Goal: Information Seeking & Learning: Check status

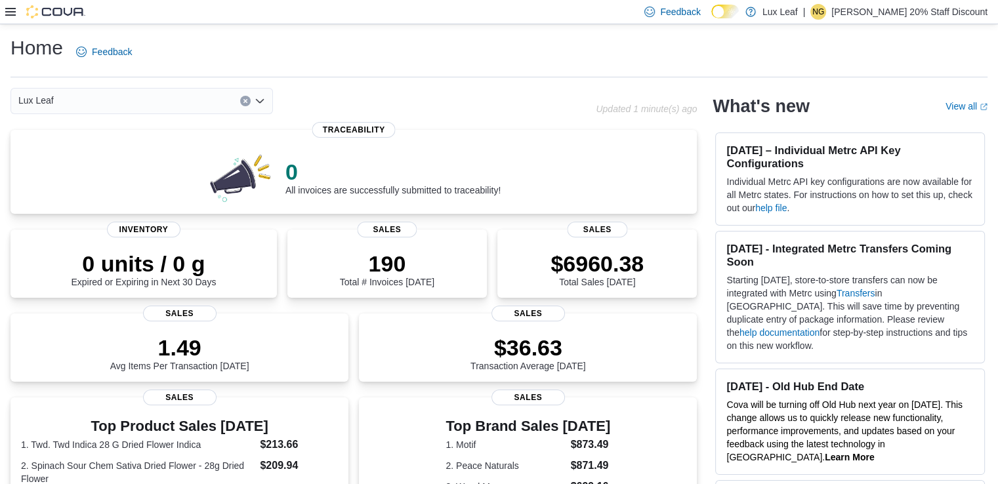
click at [10, 14] on icon at bounding box center [10, 12] width 10 height 10
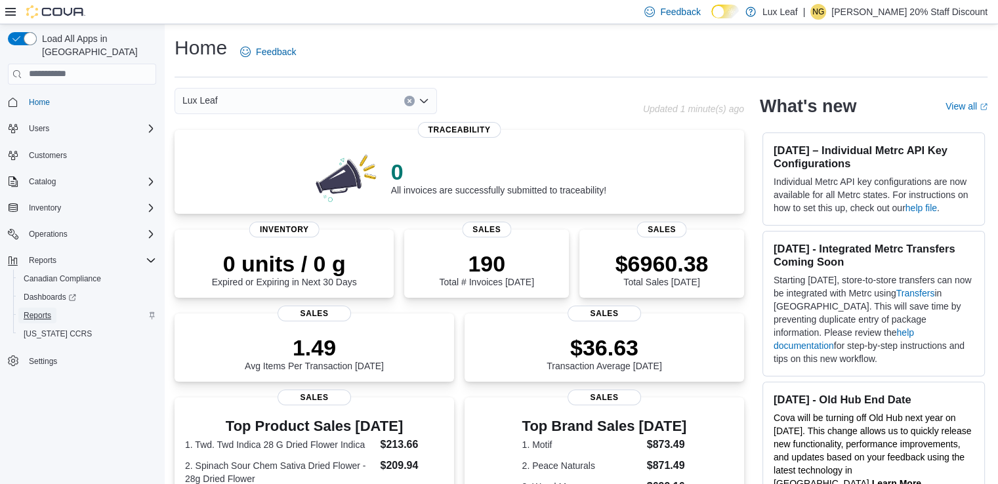
click at [33, 310] on span "Reports" at bounding box center [38, 315] width 28 height 10
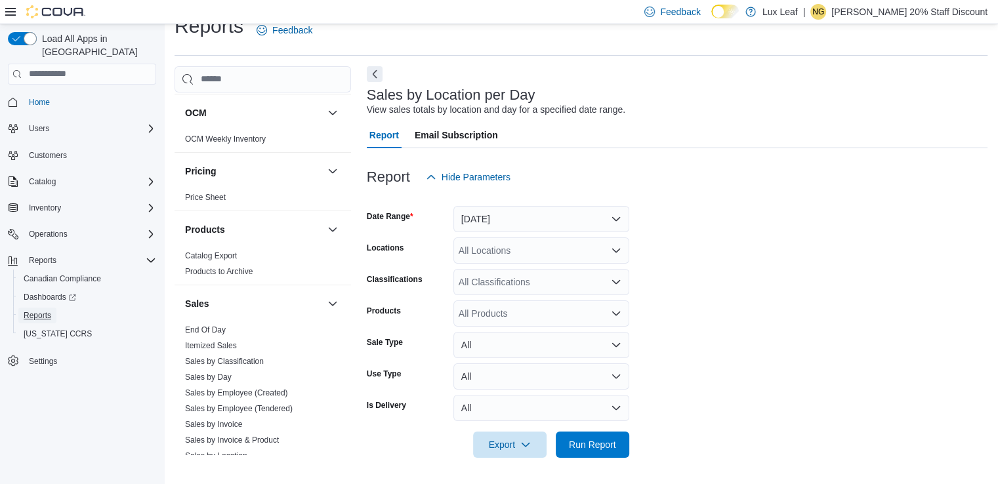
scroll to position [900, 0]
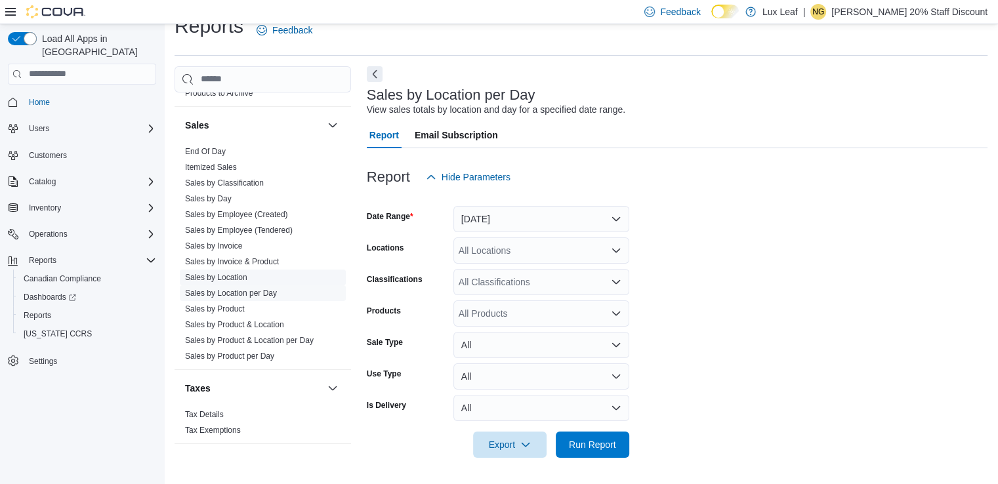
click at [232, 276] on link "Sales by Location" at bounding box center [216, 277] width 62 height 9
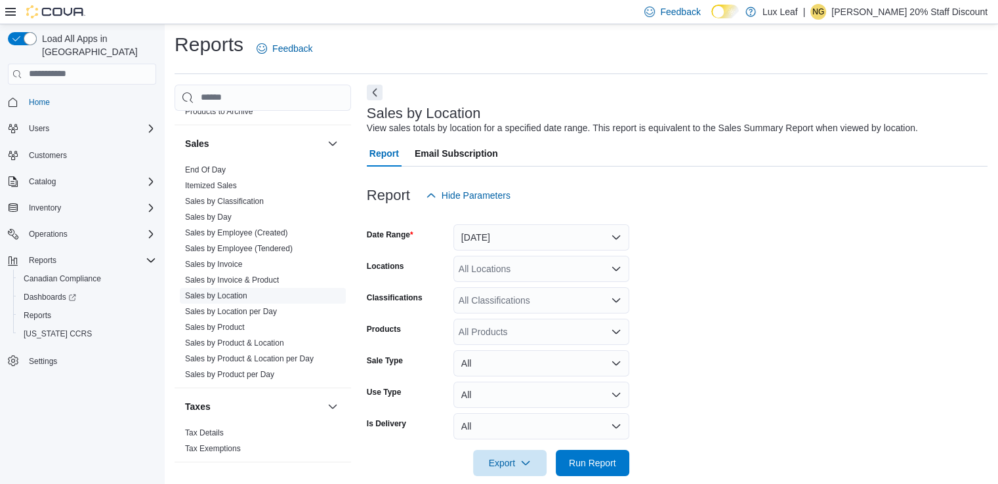
scroll to position [22, 0]
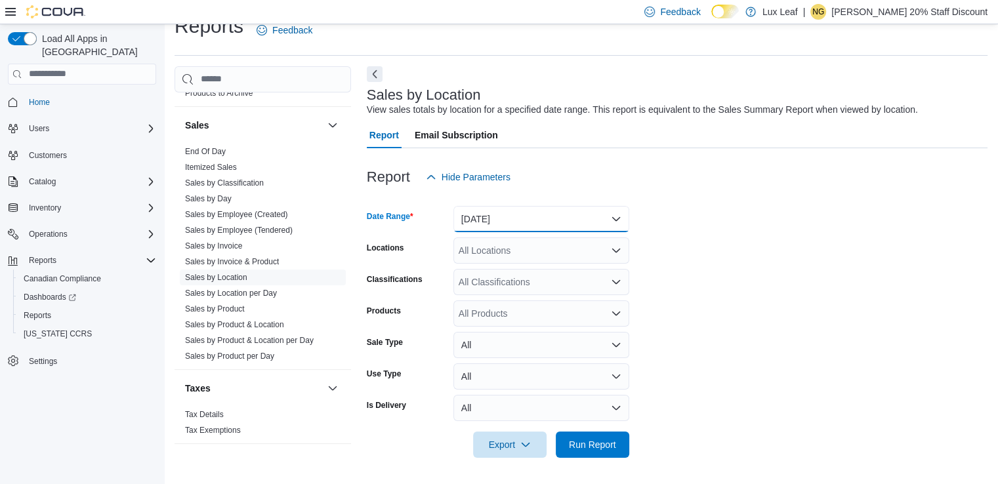
click at [615, 217] on button "[DATE]" at bounding box center [541, 219] width 176 height 26
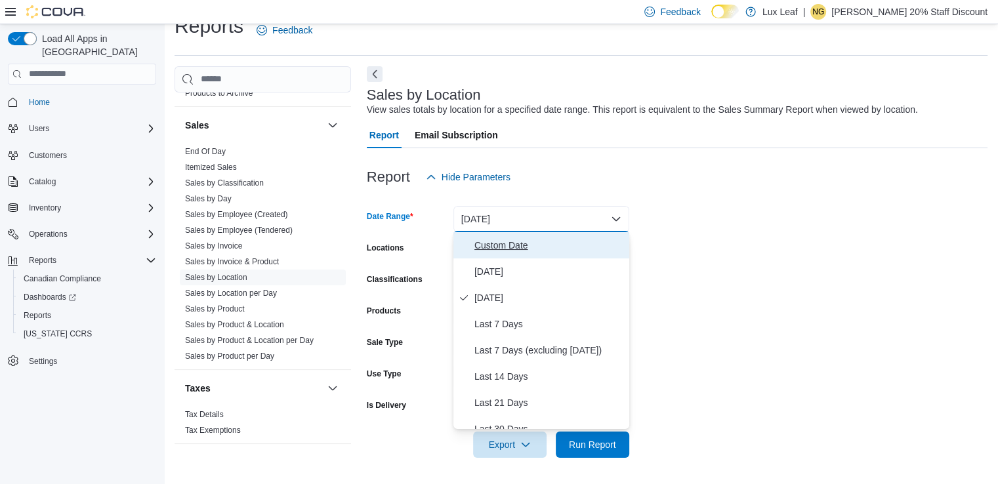
click at [510, 241] on span "Custom Date" at bounding box center [549, 245] width 150 height 16
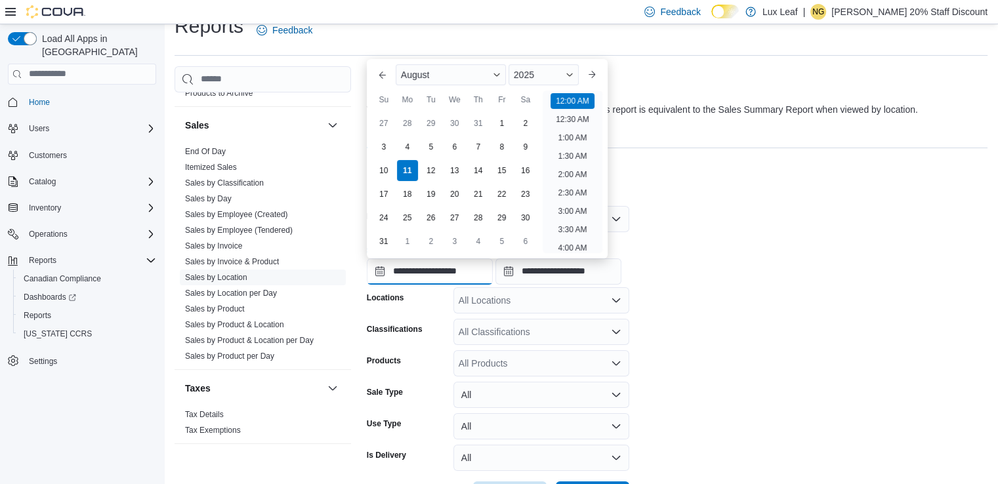
click at [491, 266] on input "**********" at bounding box center [430, 271] width 126 height 26
click at [382, 76] on button "Previous Month" at bounding box center [382, 74] width 21 height 21
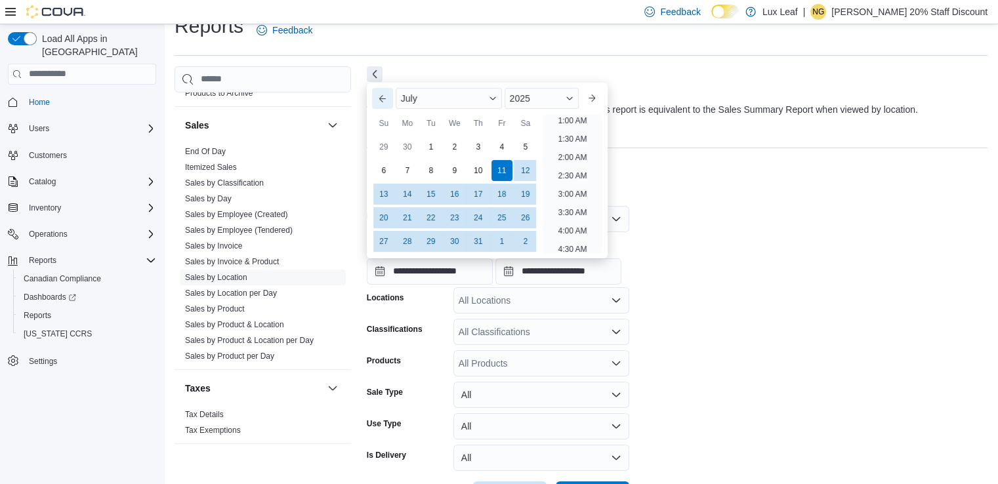
scroll to position [3, 0]
click at [438, 150] on div "1" at bounding box center [430, 146] width 23 height 23
type input "**********"
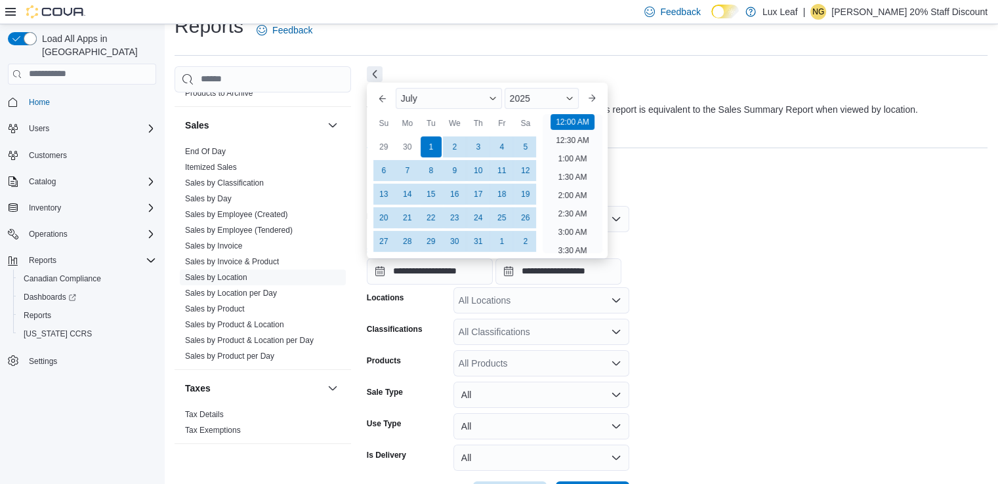
click at [671, 193] on div at bounding box center [677, 198] width 621 height 16
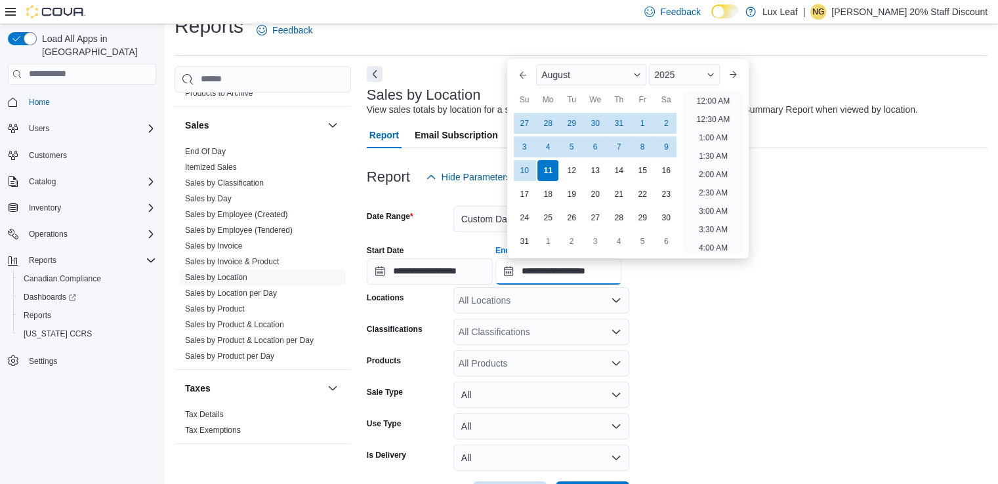
click at [569, 271] on input "**********" at bounding box center [558, 271] width 126 height 26
click at [519, 74] on button "Previous Month" at bounding box center [522, 74] width 21 height 21
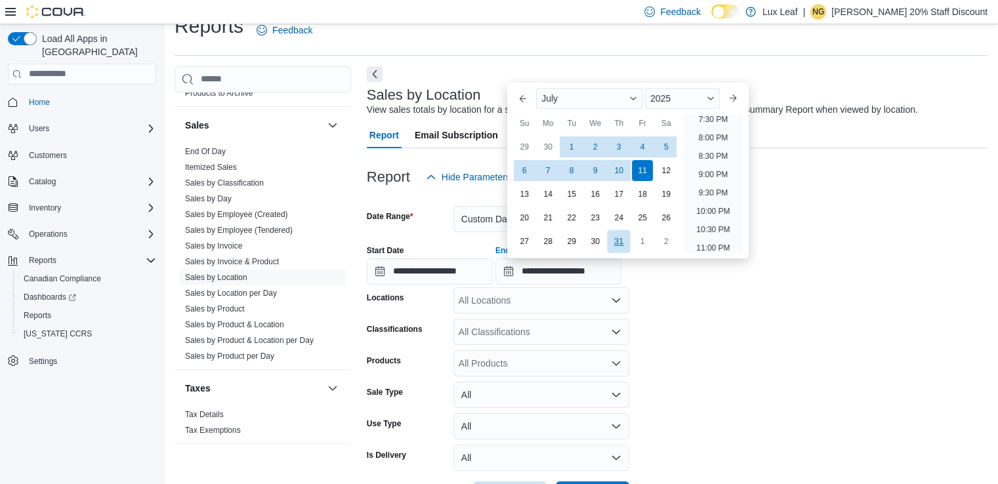
click at [619, 242] on div "31" at bounding box center [619, 241] width 23 height 23
type input "**********"
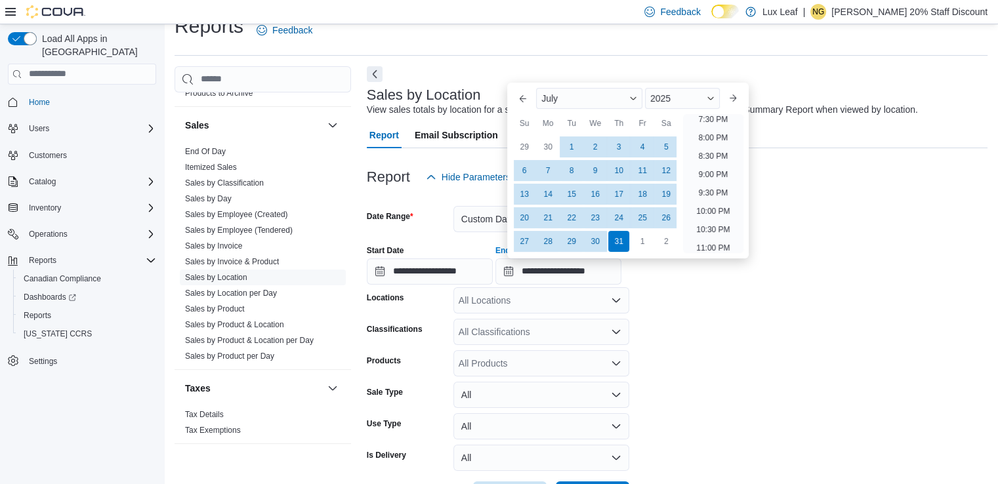
click at [728, 342] on form "**********" at bounding box center [677, 349] width 621 height 318
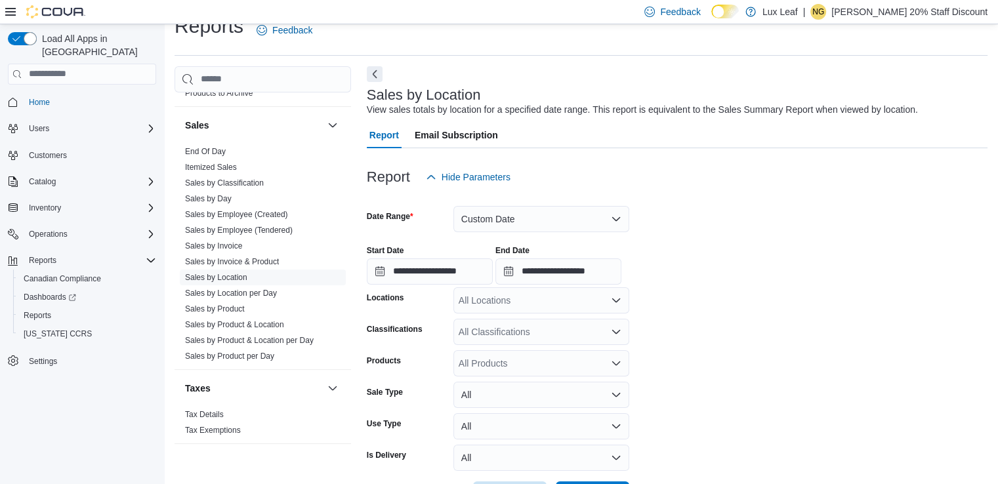
click at [615, 300] on icon "Open list of options" at bounding box center [616, 301] width 8 height 4
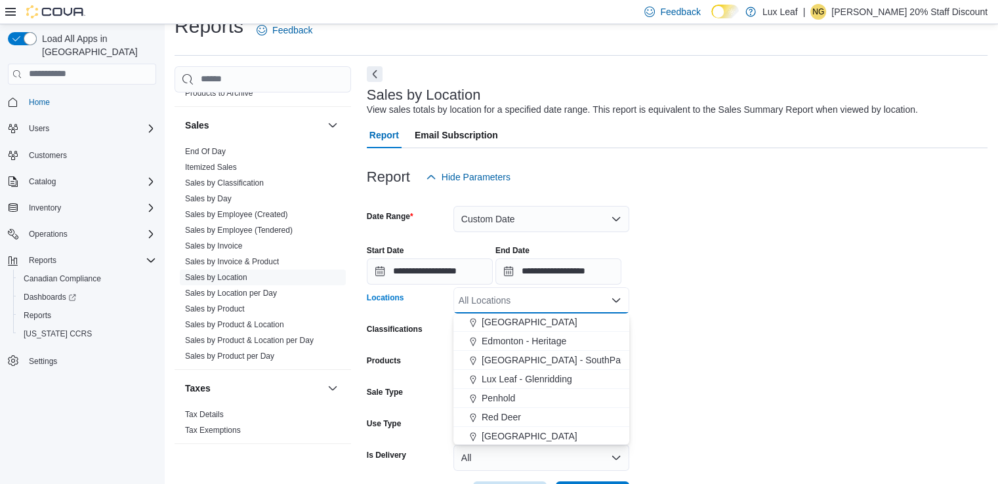
scroll to position [115, 0]
click at [525, 338] on span "Edmonton - Heritage" at bounding box center [524, 340] width 85 height 13
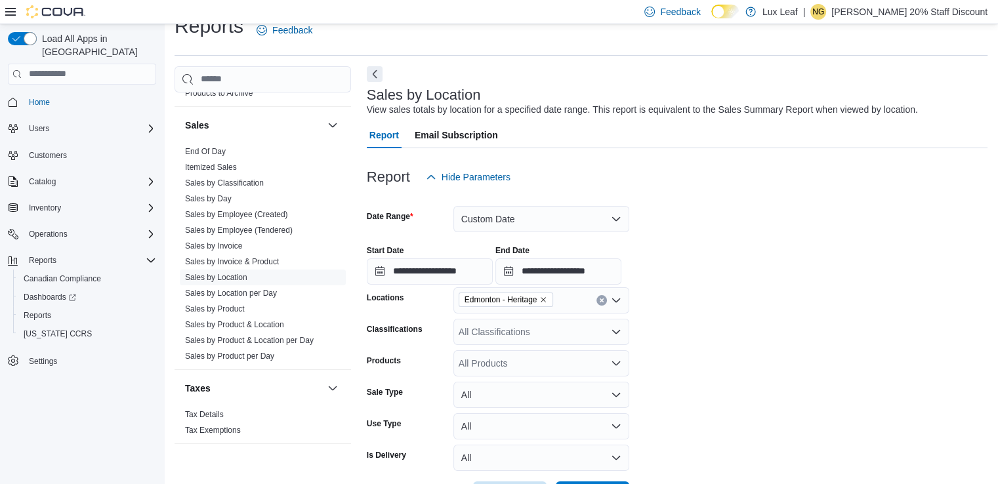
click at [707, 340] on form "**********" at bounding box center [677, 349] width 621 height 318
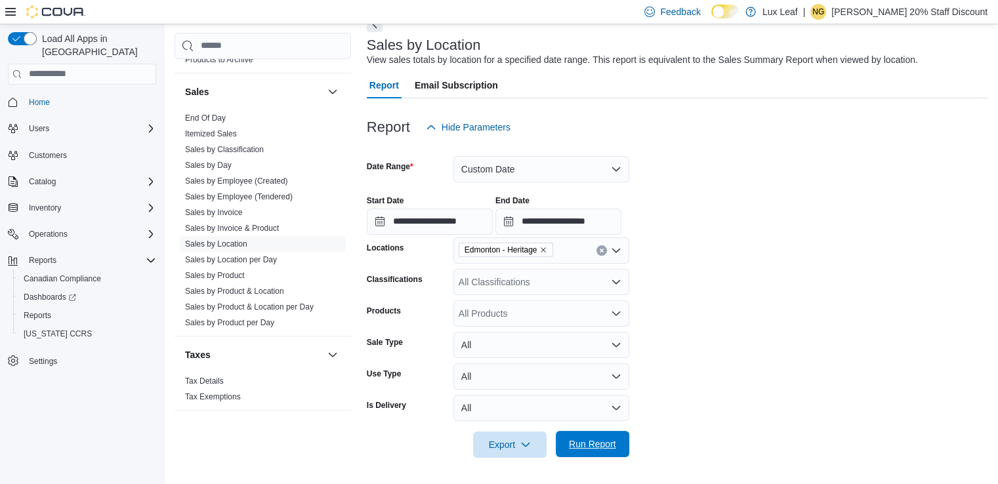
click at [575, 439] on span "Run Report" at bounding box center [592, 444] width 47 height 13
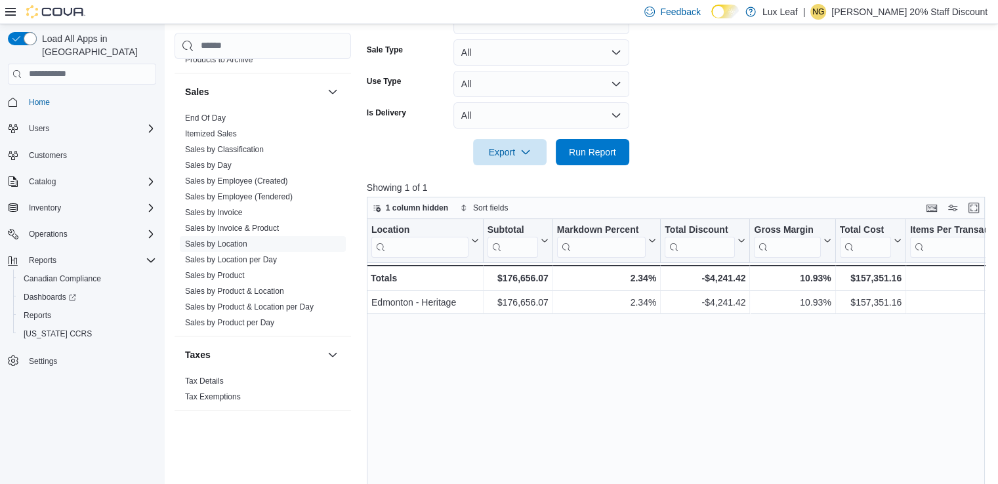
scroll to position [343, 0]
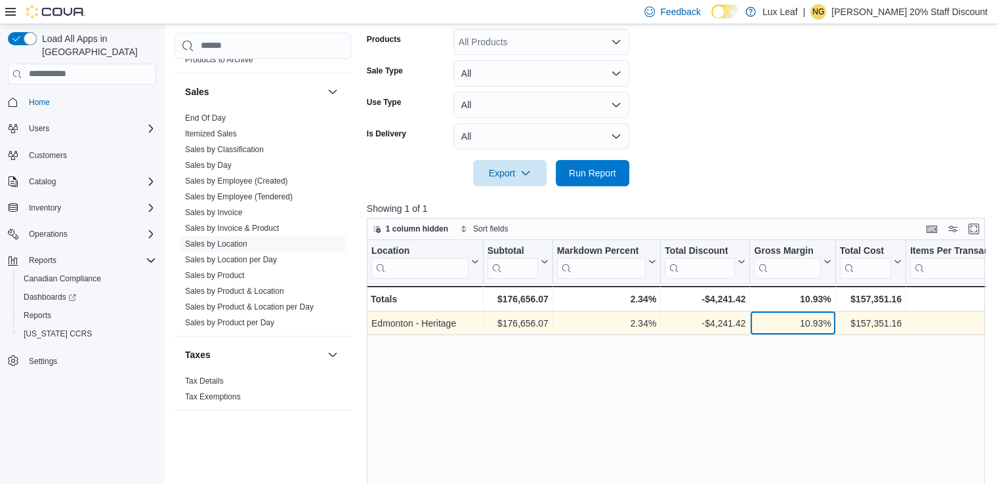
click at [828, 320] on div "10.93%" at bounding box center [792, 324] width 77 height 16
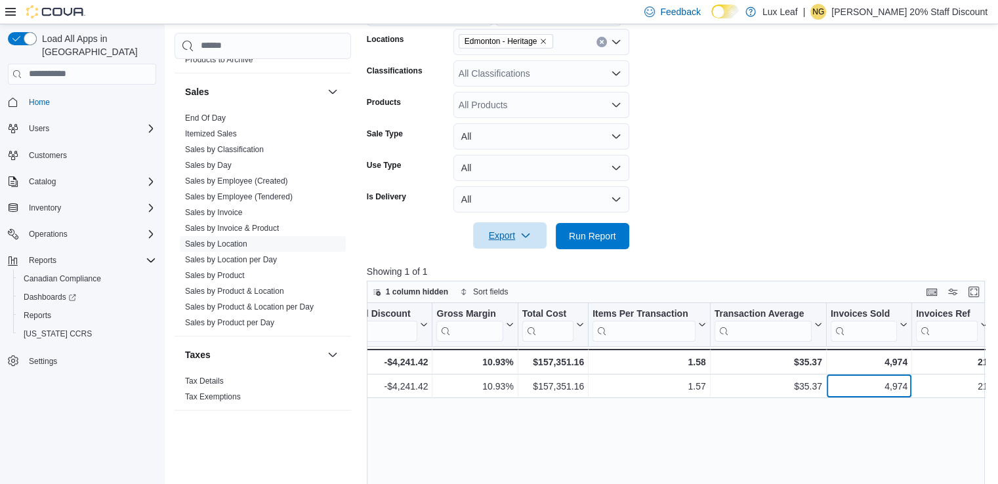
scroll to position [212, 0]
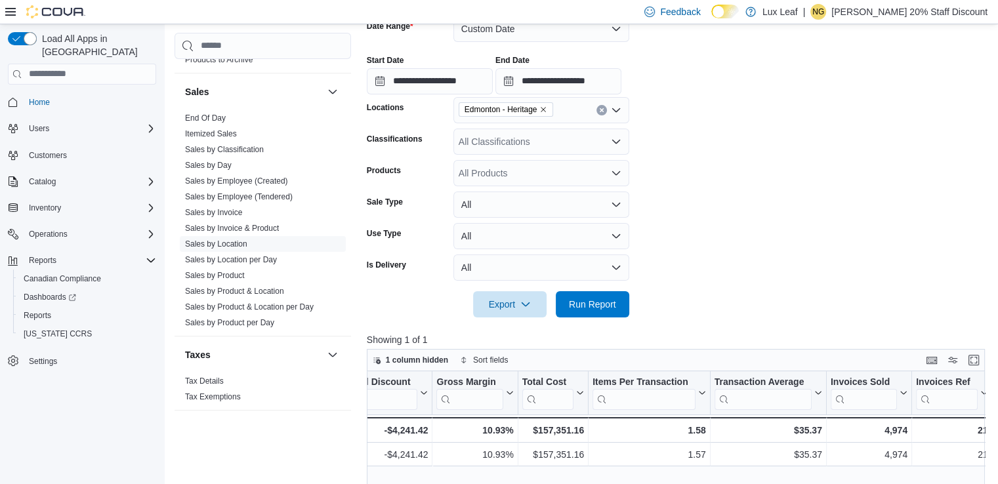
click at [545, 111] on icon "Remove Edmonton - Heritage from selection in this group" at bounding box center [543, 110] width 8 height 8
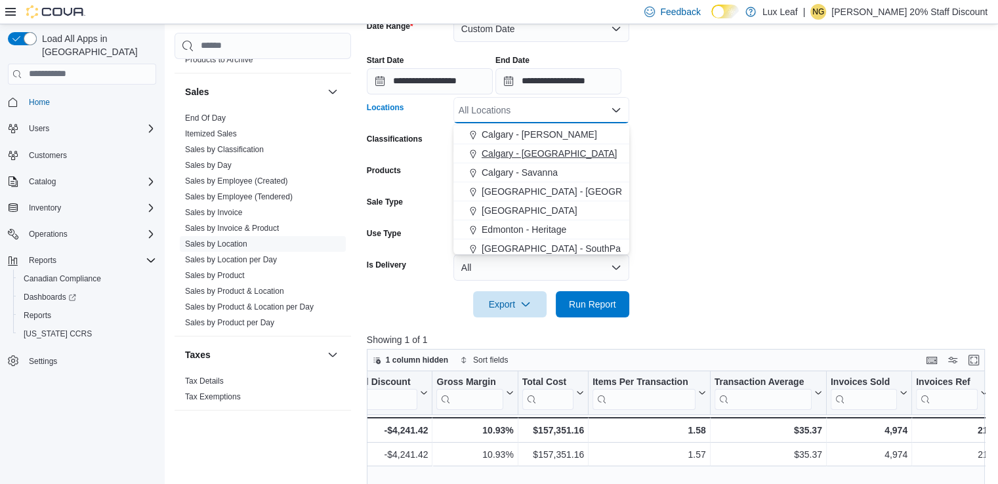
scroll to position [66, 0]
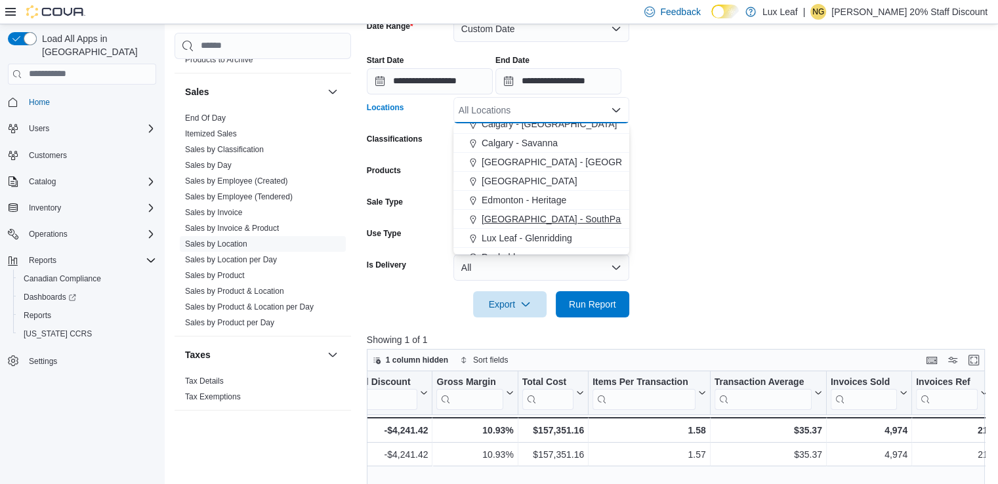
click at [549, 223] on span "[GEOGRAPHIC_DATA] - SouthPark" at bounding box center [555, 219] width 147 height 13
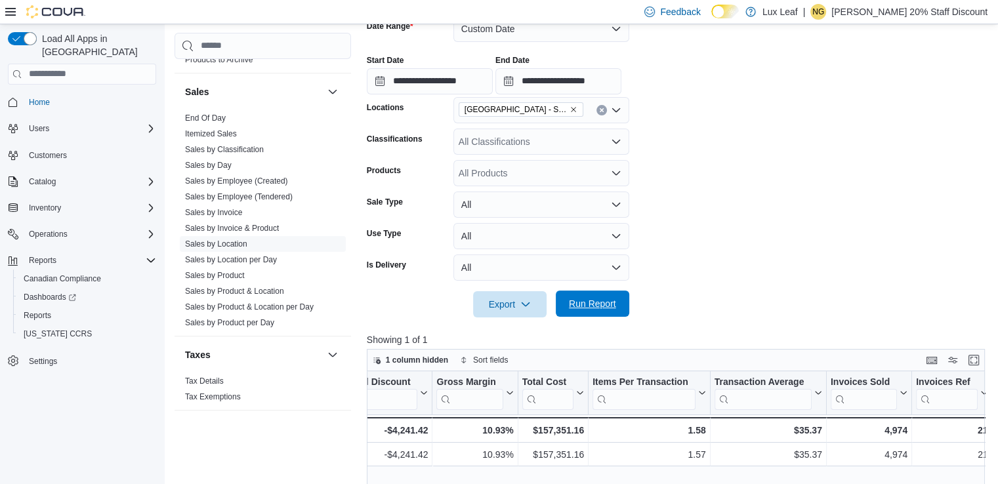
click at [585, 304] on span "Run Report" at bounding box center [592, 303] width 47 height 13
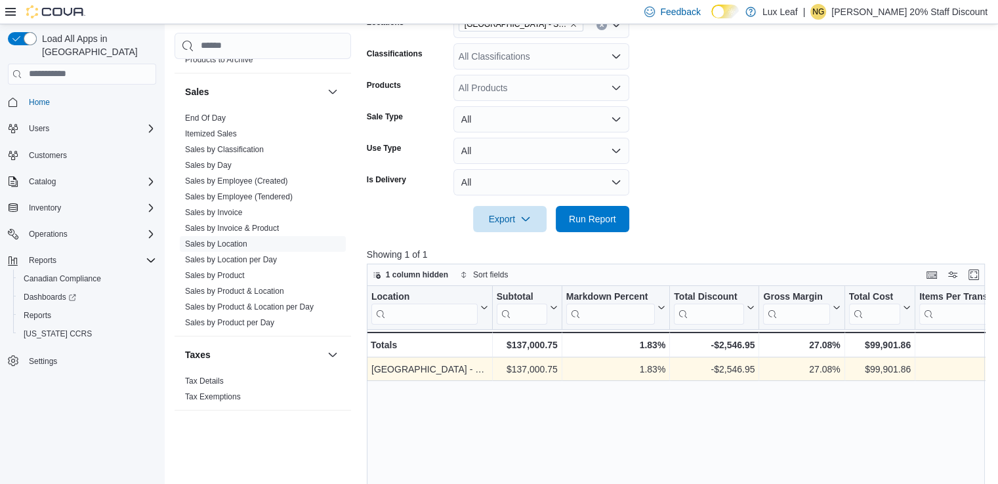
scroll to position [278, 0]
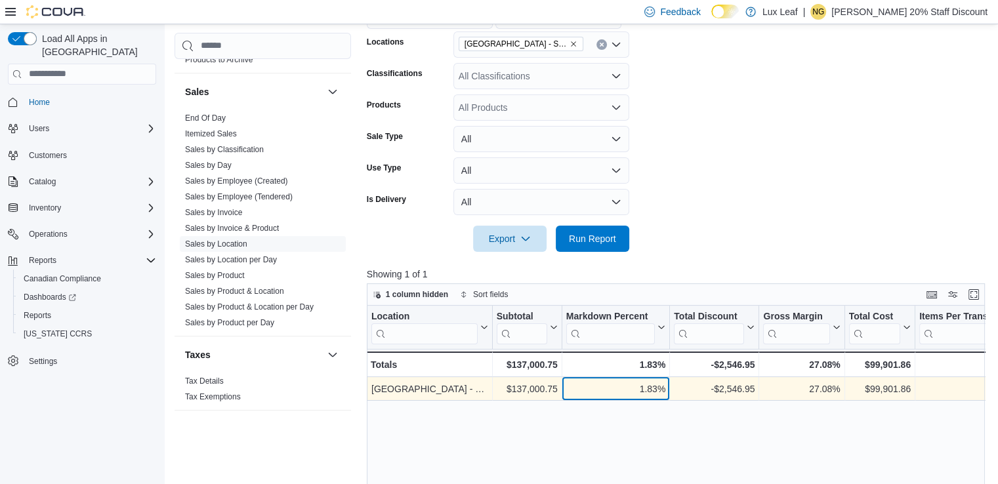
click at [651, 386] on div "1.83%" at bounding box center [615, 389] width 99 height 16
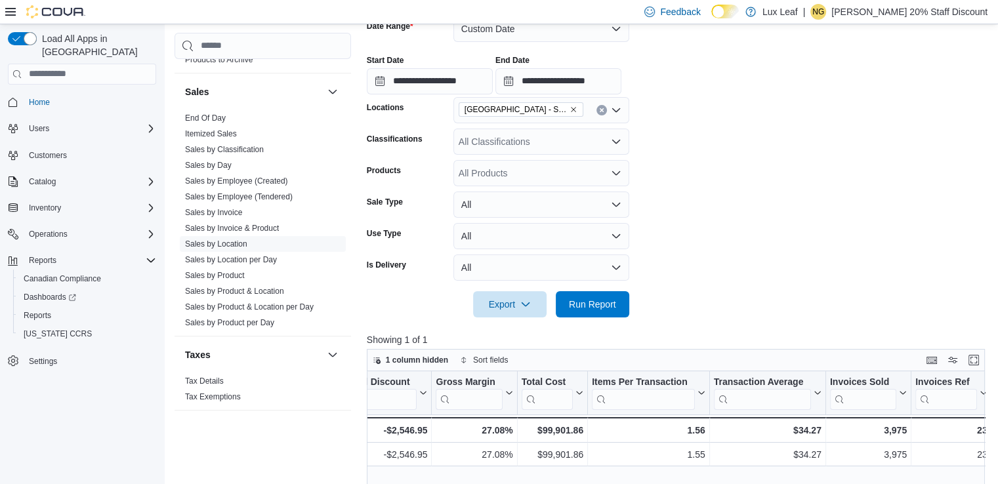
scroll to position [146, 0]
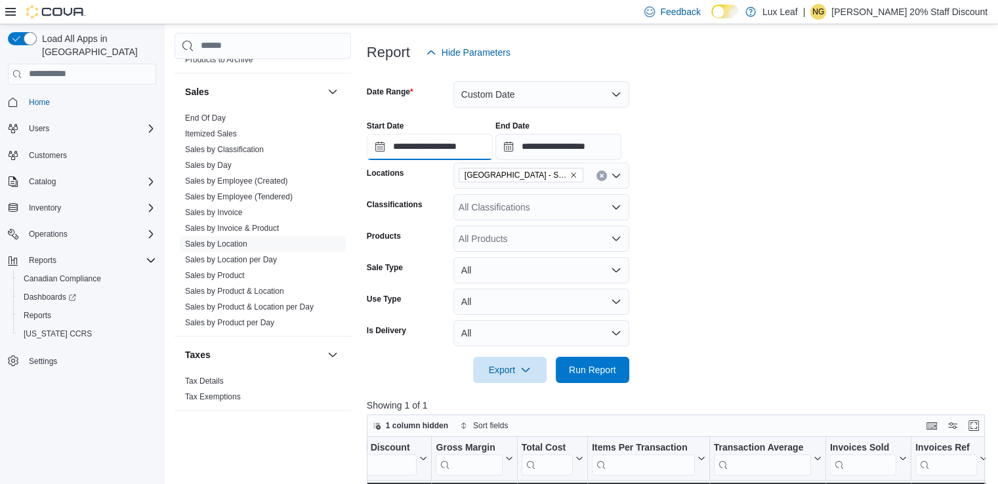
click at [487, 142] on input "**********" at bounding box center [430, 147] width 126 height 26
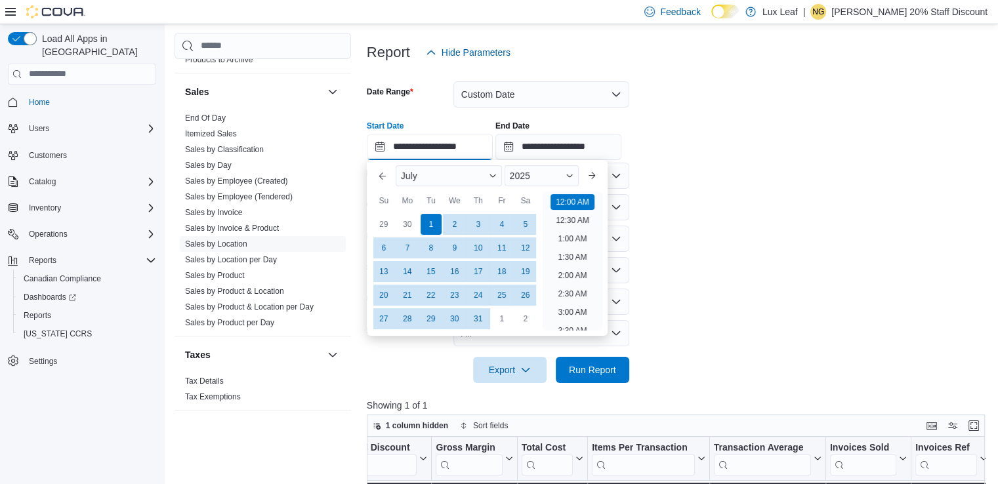
scroll to position [41, 0]
click at [573, 176] on span "Button. Open the year selector. 2025 is currently selected." at bounding box center [570, 176] width 8 height 8
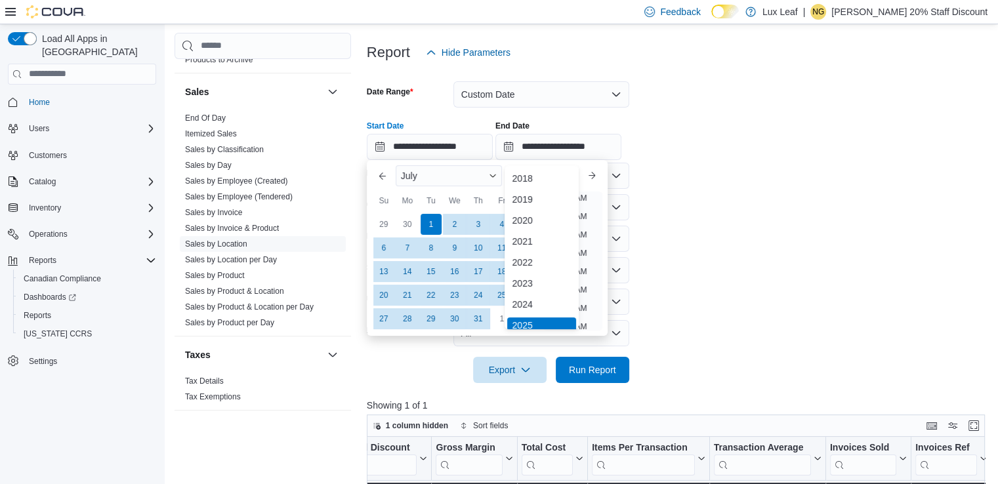
scroll to position [4, 0]
click at [535, 302] on div "2024" at bounding box center [542, 301] width 70 height 16
type input "**********"
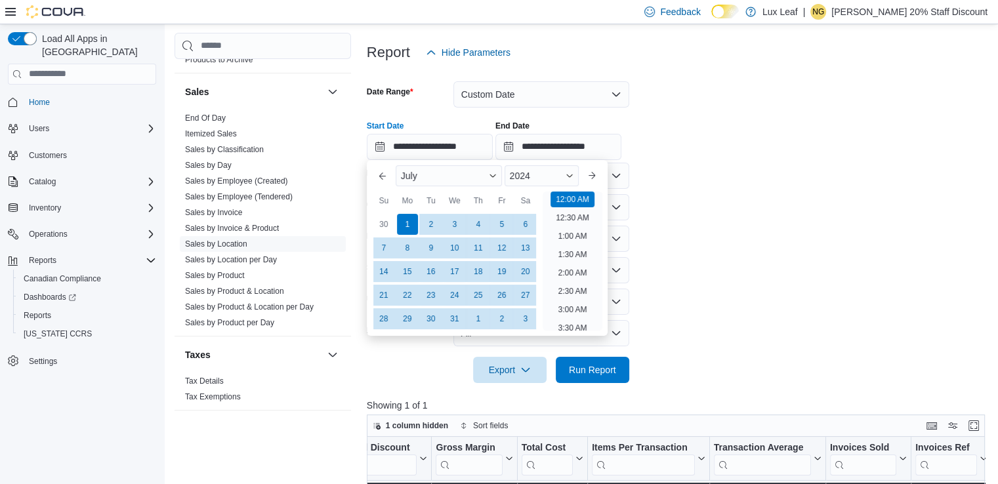
click at [671, 188] on form "**********" at bounding box center [679, 225] width 625 height 318
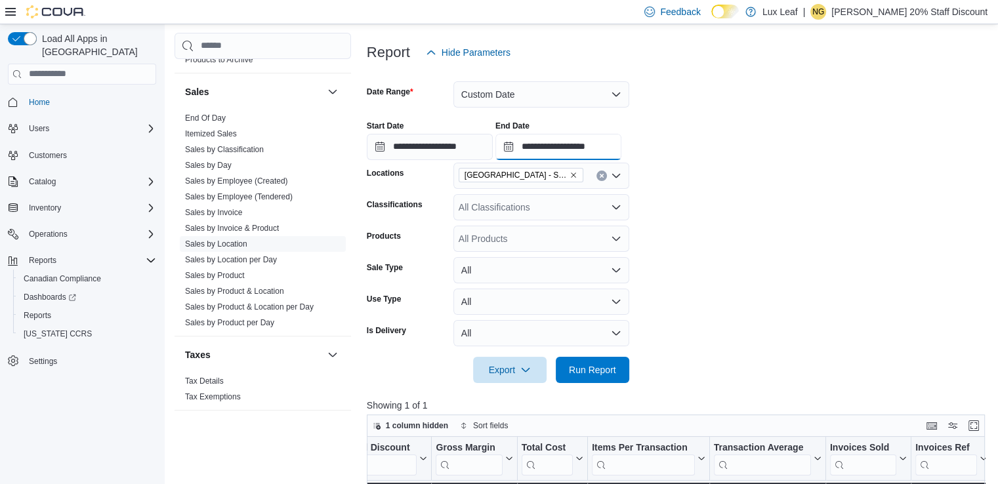
click at [621, 148] on input "**********" at bounding box center [558, 147] width 126 height 26
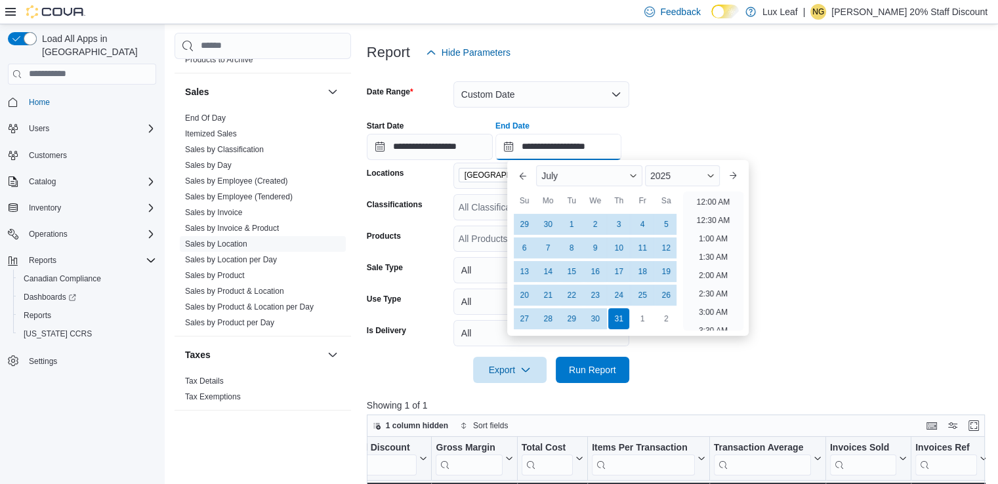
scroll to position [745, 0]
click at [714, 178] on span "Button. Open the year selector. 2025 is currently selected." at bounding box center [711, 176] width 8 height 8
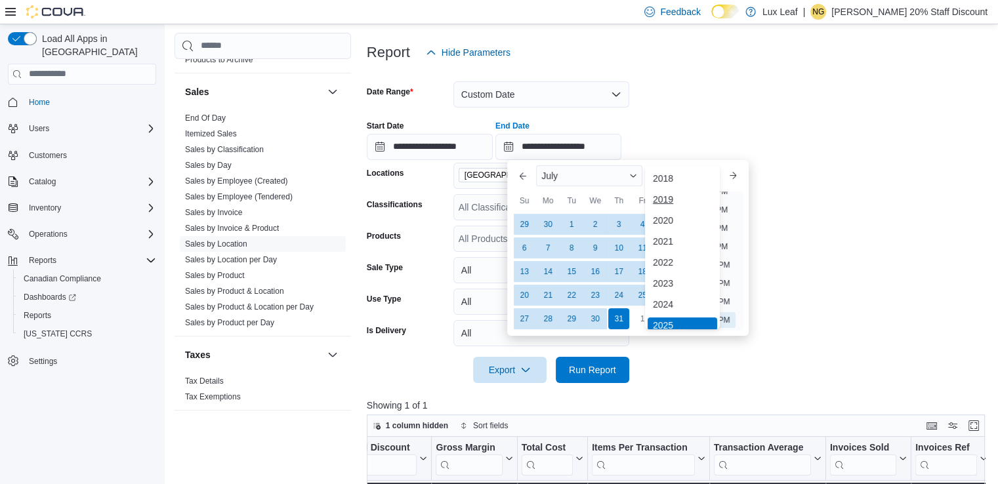
scroll to position [4, 0]
click at [678, 296] on div "2024" at bounding box center [683, 301] width 70 height 16
type input "**********"
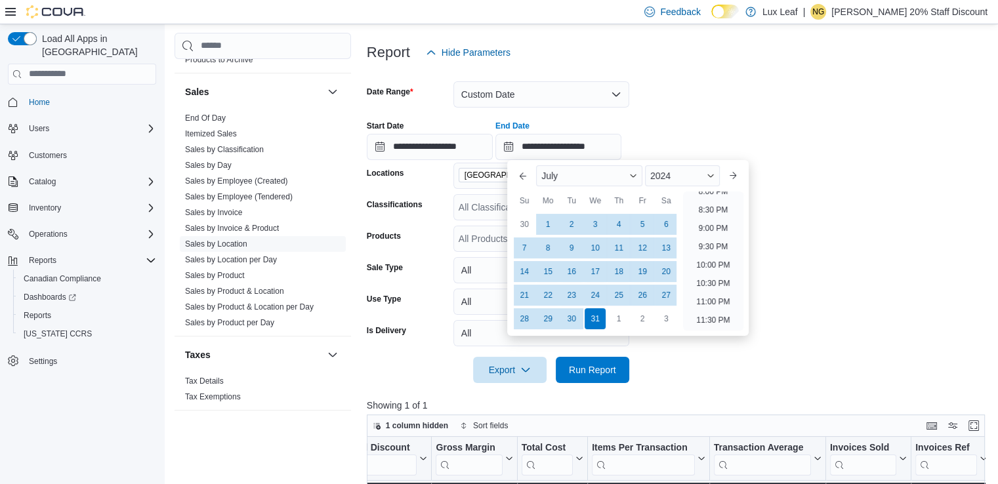
click at [817, 237] on form "**********" at bounding box center [679, 225] width 625 height 318
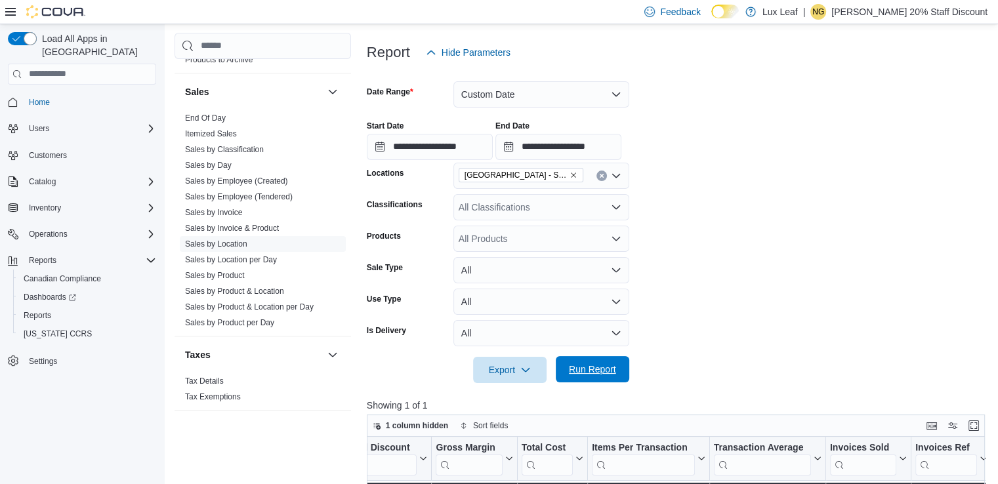
click at [577, 366] on span "Run Report" at bounding box center [592, 369] width 47 height 13
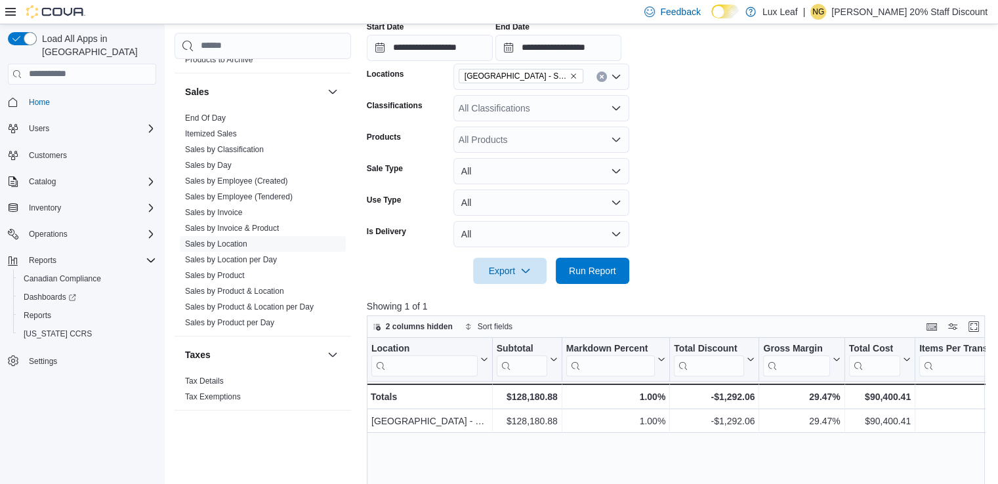
scroll to position [278, 0]
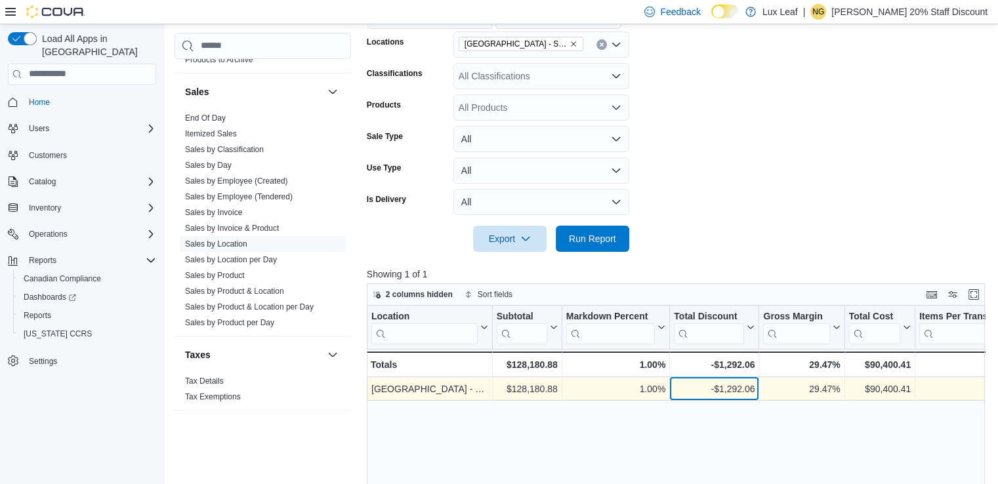
click at [704, 394] on div "-$1,292.06" at bounding box center [714, 389] width 81 height 16
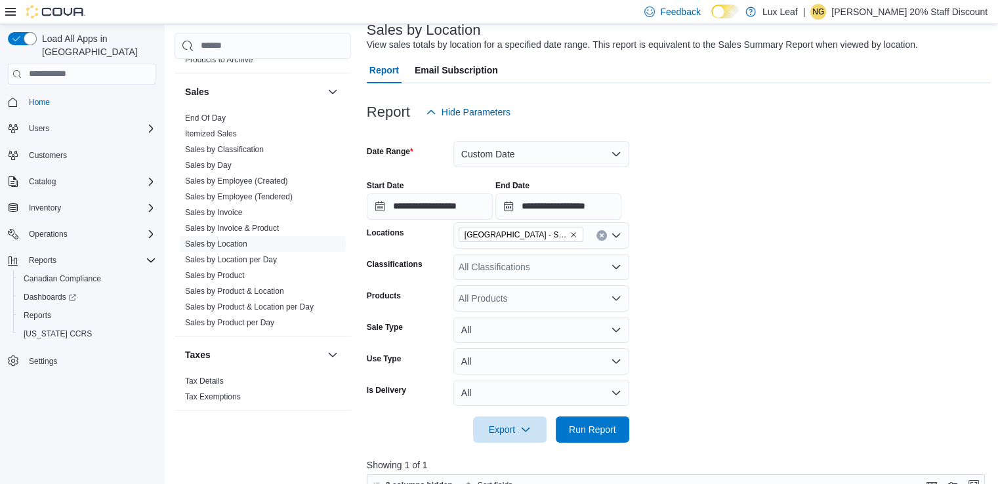
scroll to position [81, 0]
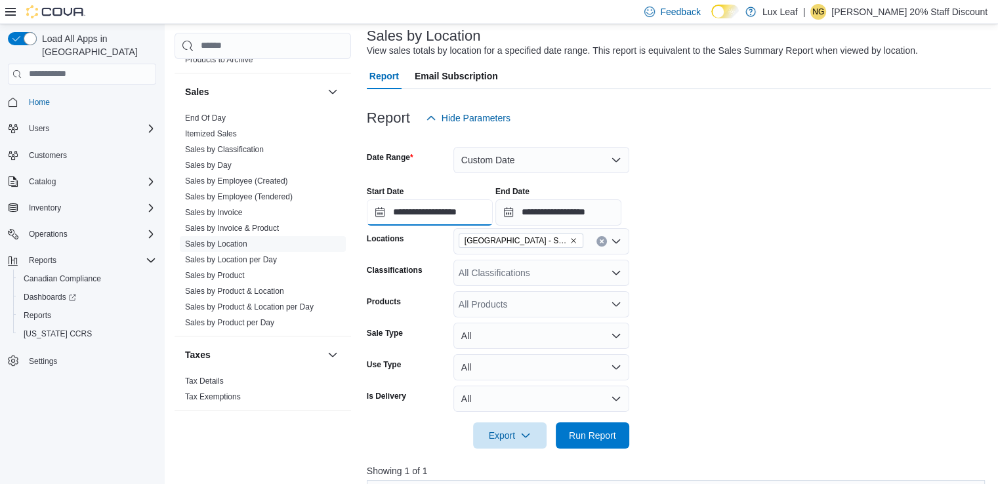
click at [485, 213] on input "**********" at bounding box center [430, 212] width 126 height 26
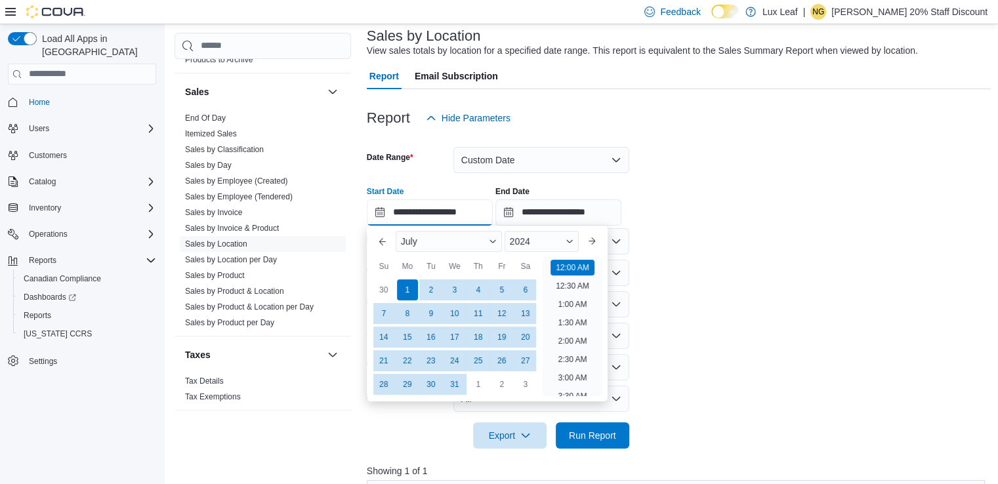
scroll to position [41, 0]
click at [579, 241] on div "2024" at bounding box center [542, 241] width 75 height 21
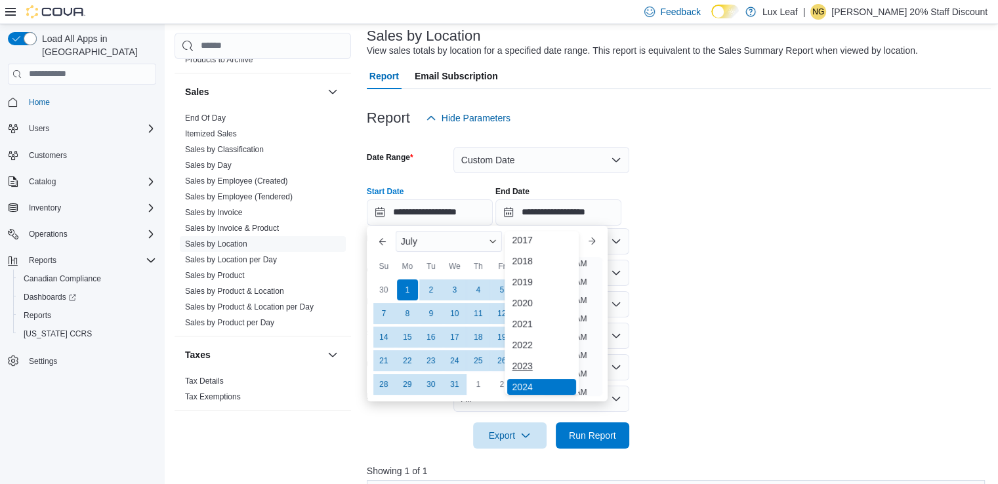
scroll to position [70, 0]
click at [527, 347] on div "2025" at bounding box center [542, 343] width 70 height 16
type input "**********"
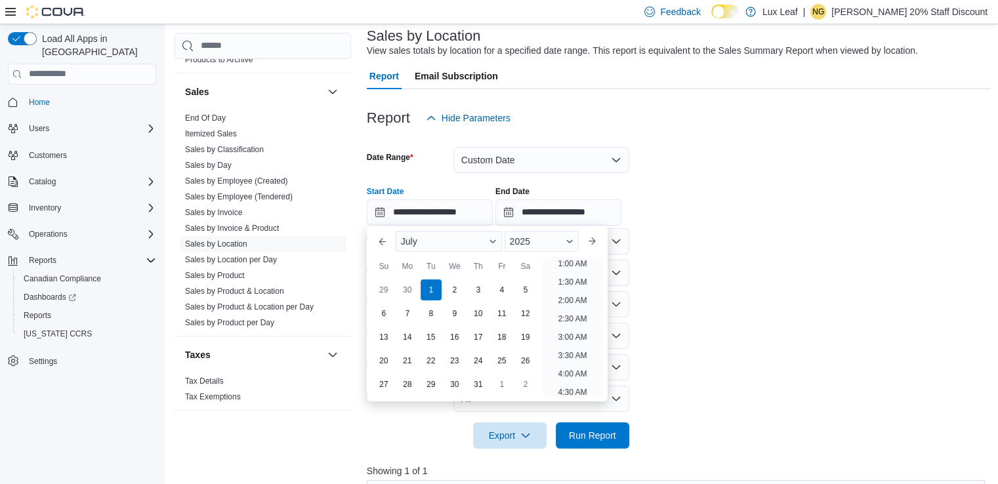
scroll to position [3, 0]
click at [432, 291] on div "1" at bounding box center [430, 289] width 23 height 23
click at [621, 214] on input "**********" at bounding box center [558, 212] width 126 height 26
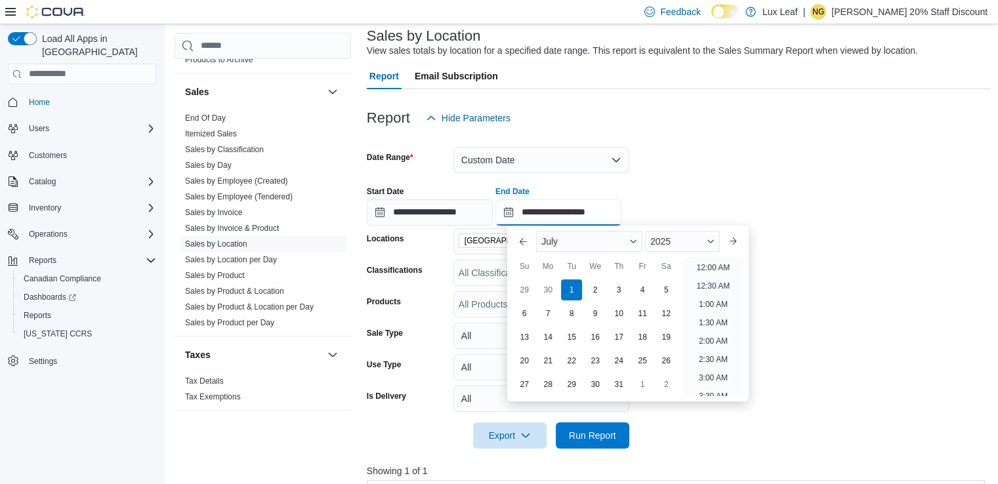
scroll to position [745, 0]
click at [619, 388] on div "31" at bounding box center [619, 384] width 23 height 23
type input "**********"
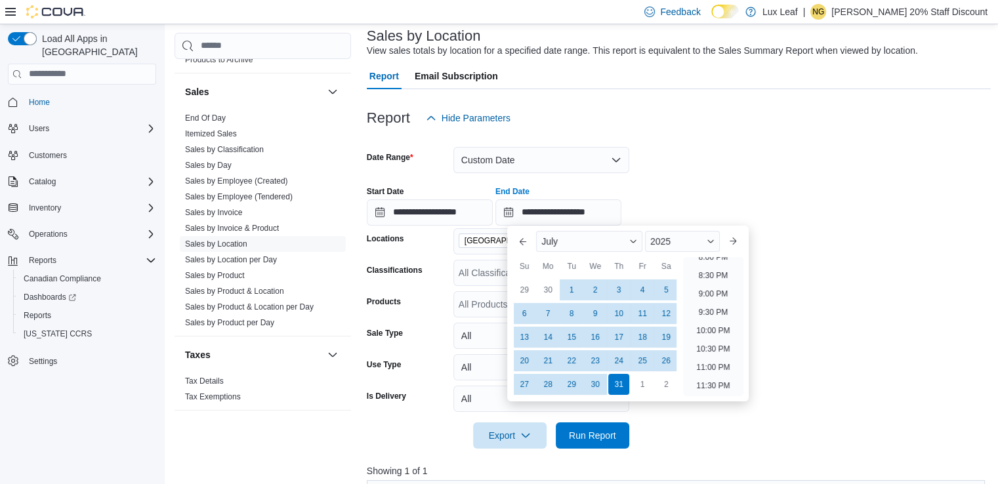
click at [766, 172] on form "**********" at bounding box center [679, 290] width 625 height 318
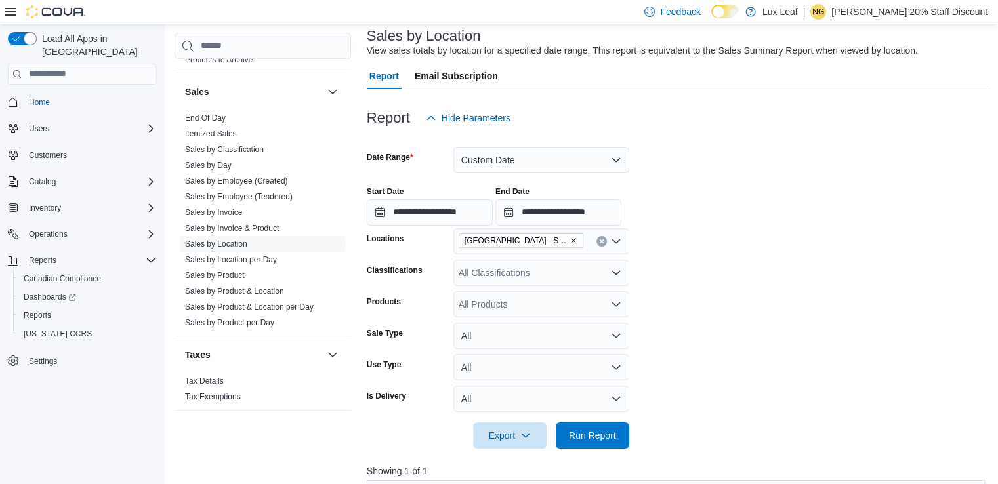
click at [569, 240] on icon "Remove Edmonton - SouthPark from selection in this group" at bounding box center [573, 241] width 8 height 8
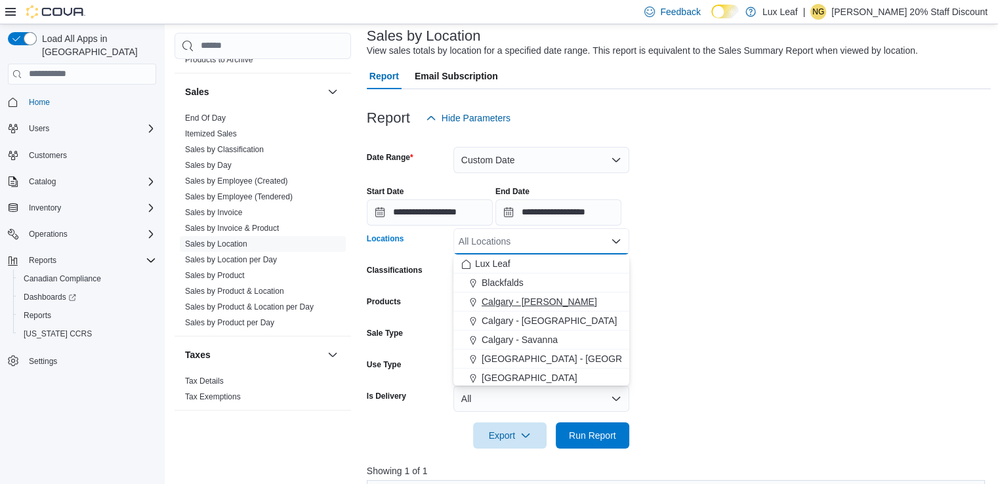
click at [534, 301] on span "Calgary - [PERSON_NAME]" at bounding box center [539, 301] width 115 height 13
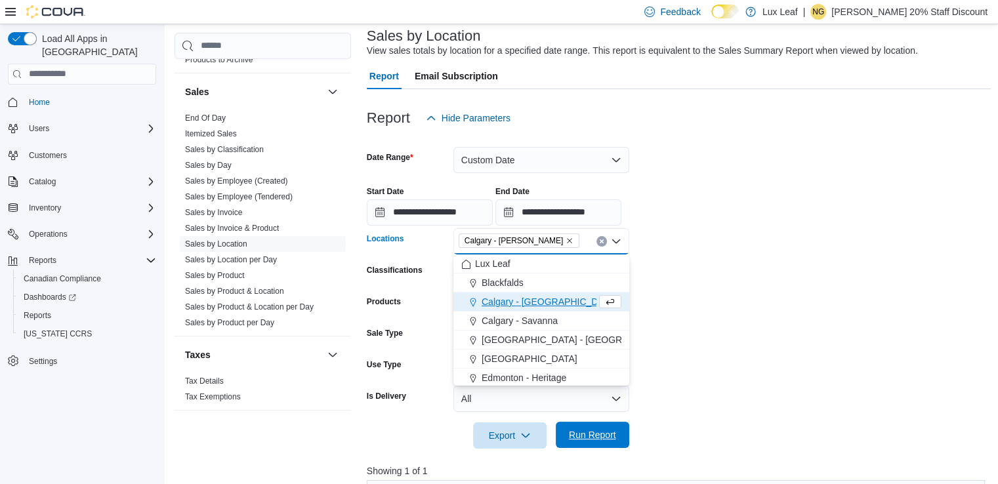
click at [587, 428] on span "Run Report" at bounding box center [593, 435] width 58 height 26
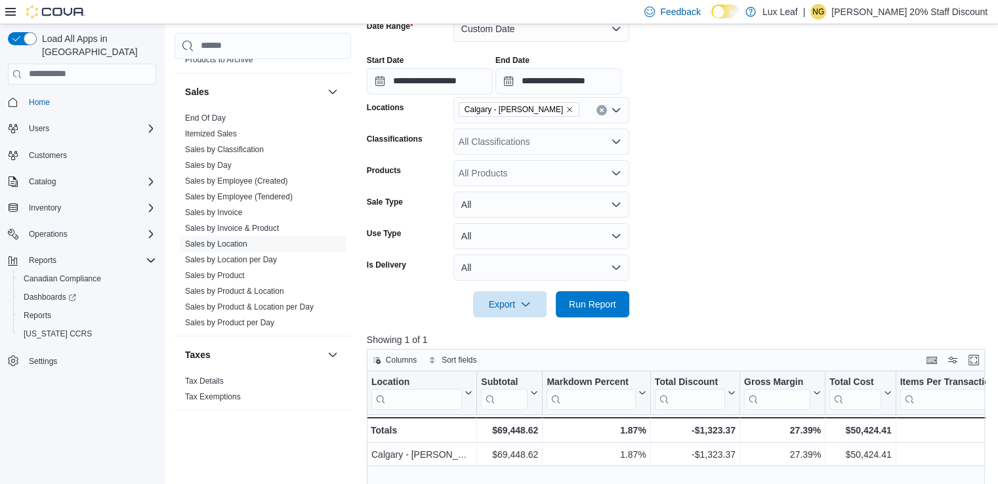
scroll to position [146, 0]
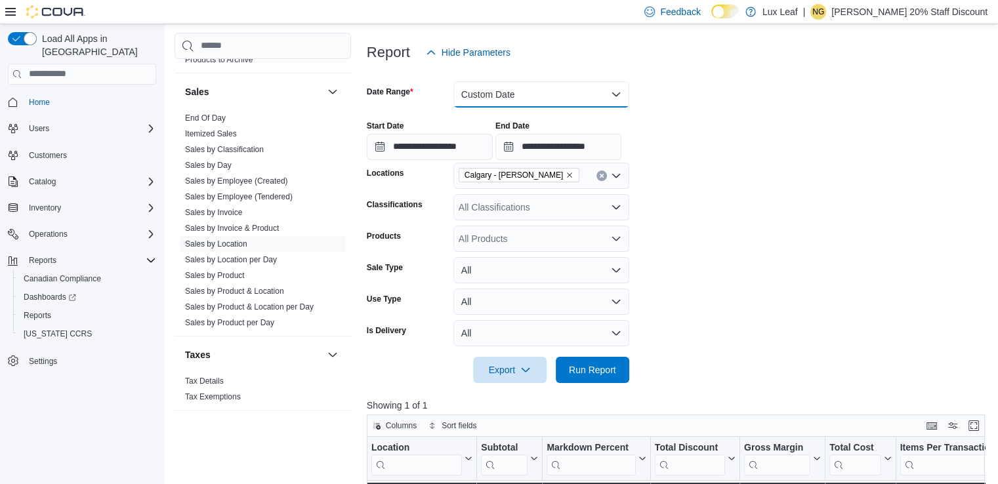
click at [617, 91] on button "Custom Date" at bounding box center [541, 94] width 176 height 26
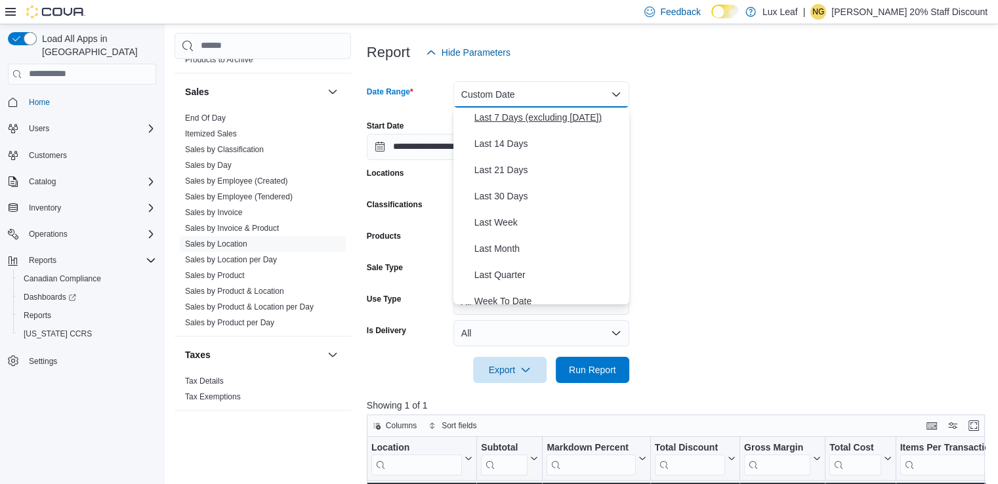
scroll to position [131, 0]
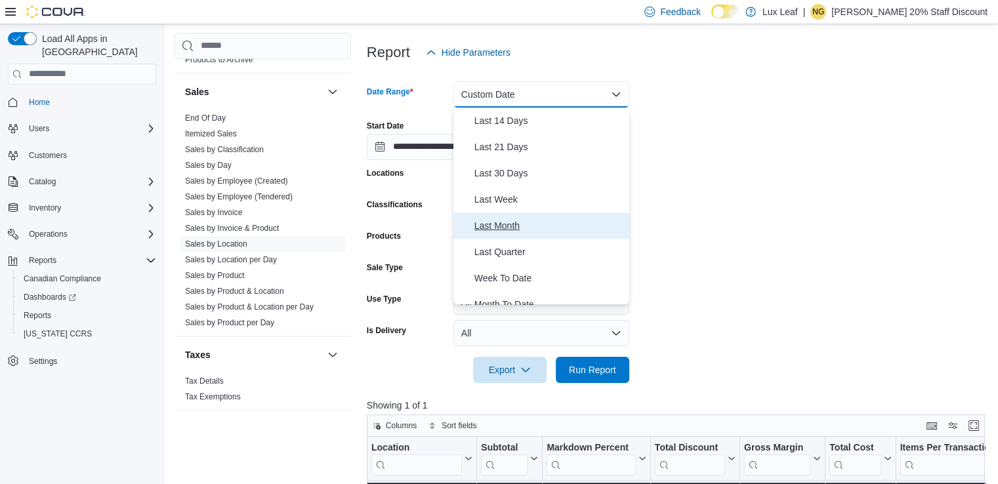
click at [508, 229] on span "Last Month" at bounding box center [549, 226] width 150 height 16
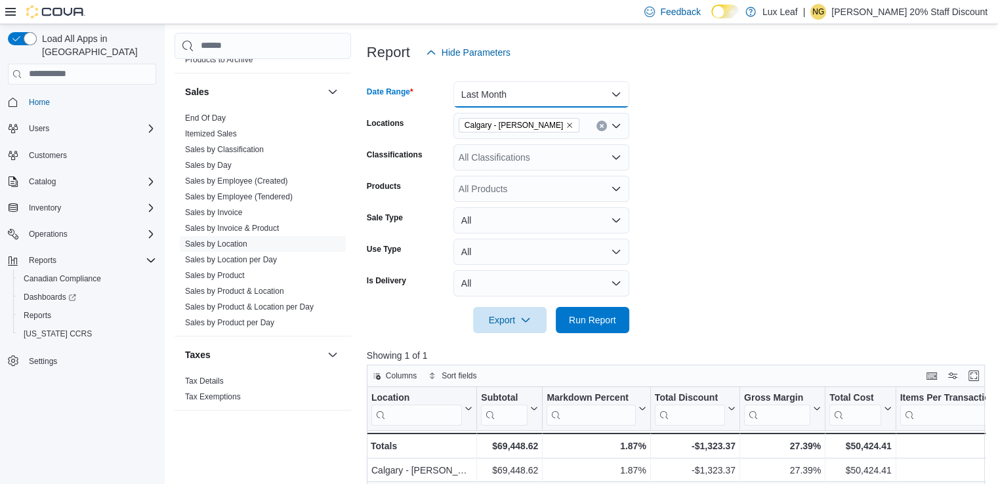
scroll to position [212, 0]
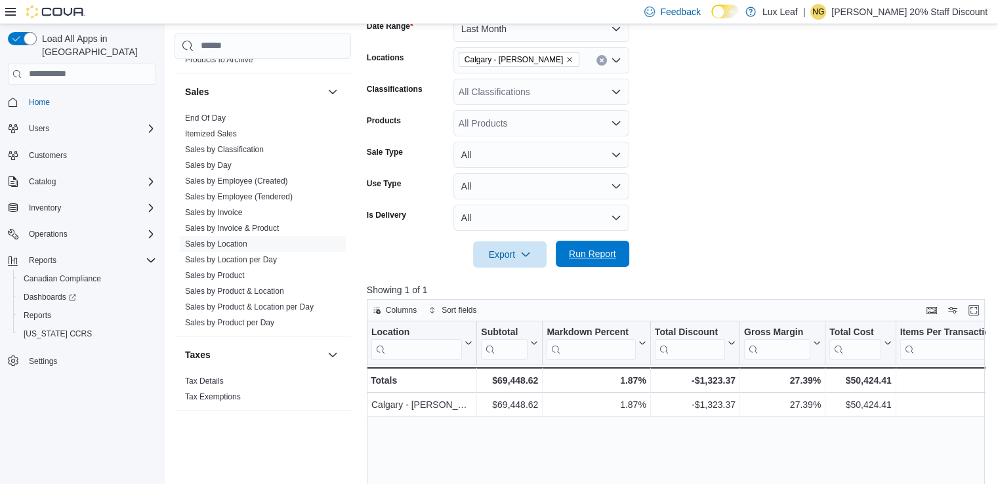
click at [581, 255] on span "Run Report" at bounding box center [592, 253] width 47 height 13
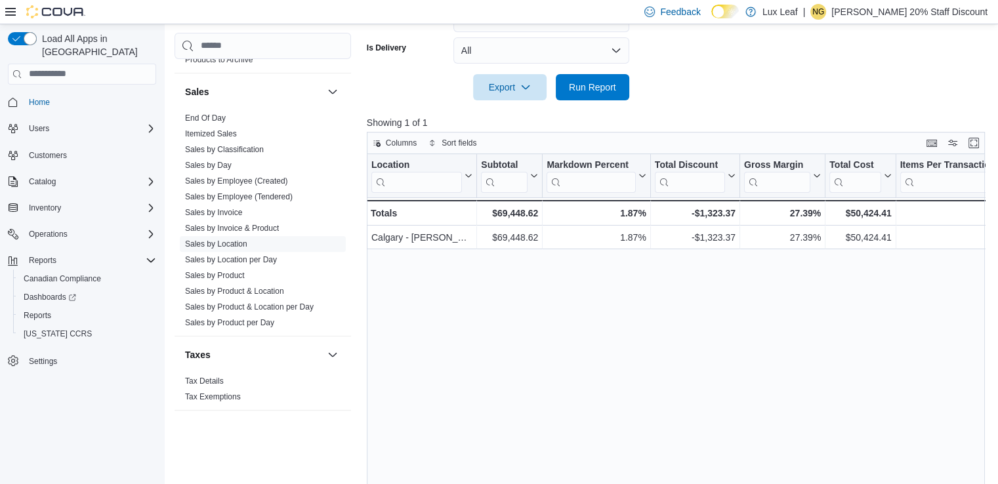
scroll to position [409, 0]
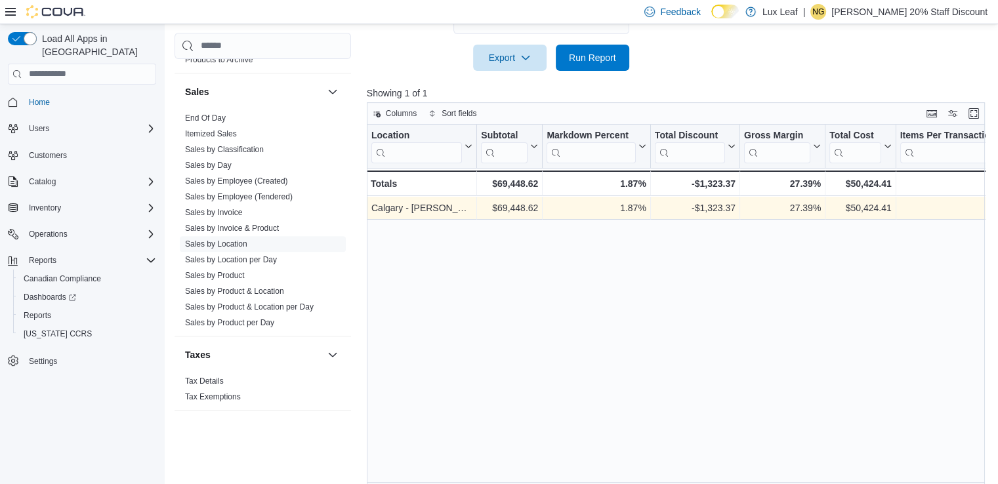
drag, startPoint x: 837, startPoint y: 251, endPoint x: 833, endPoint y: 217, distance: 35.0
click at [836, 246] on div "Location Click to view column header actions Subtotal Click to view column head…" at bounding box center [679, 307] width 625 height 365
click at [834, 207] on div "$50,424.41" at bounding box center [860, 208] width 62 height 16
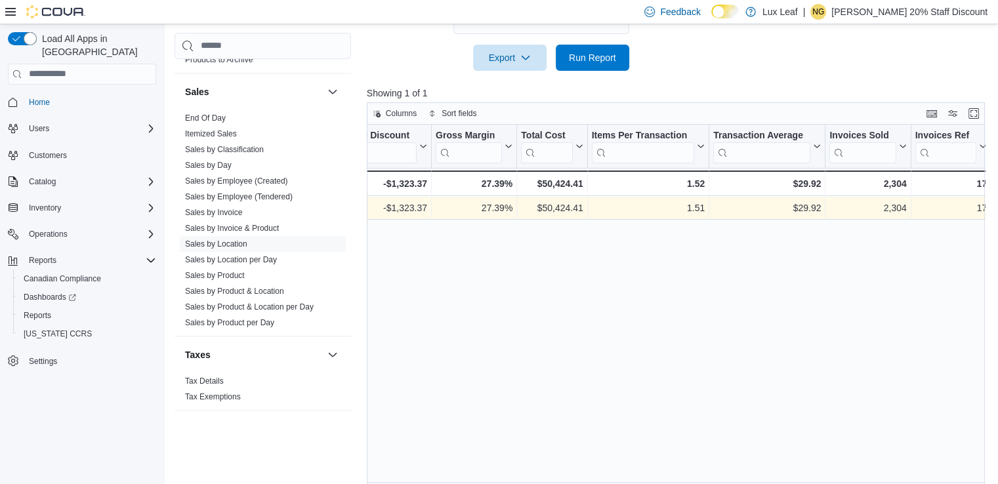
scroll to position [0, 374]
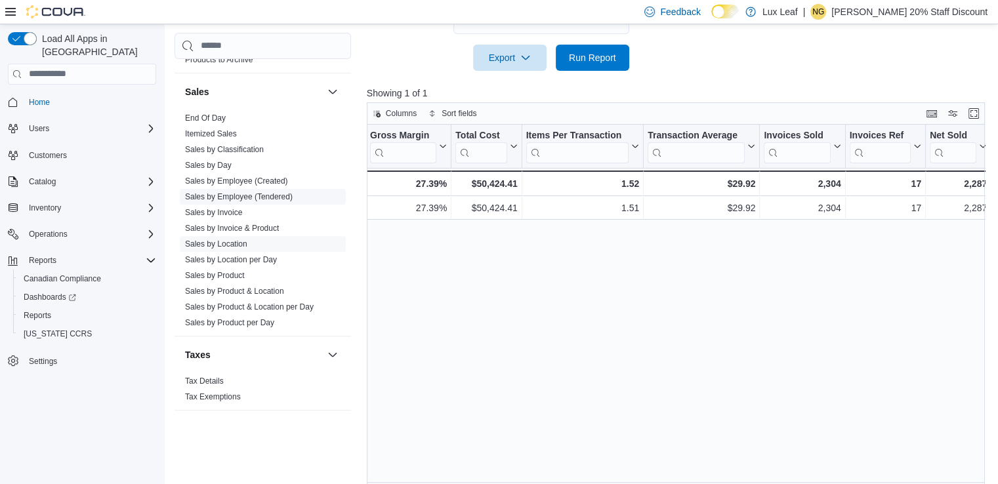
click at [251, 195] on link "Sales by Employee (Tendered)" at bounding box center [239, 196] width 108 height 9
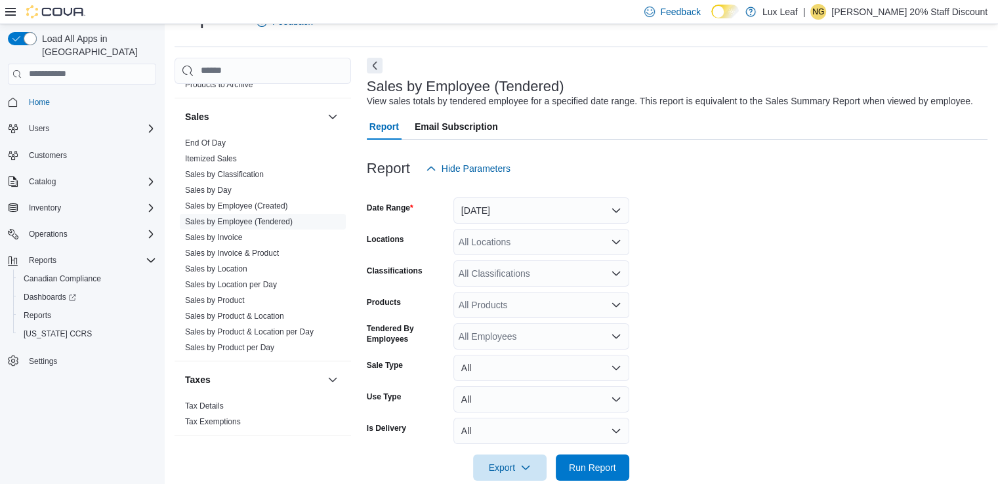
scroll to position [53, 0]
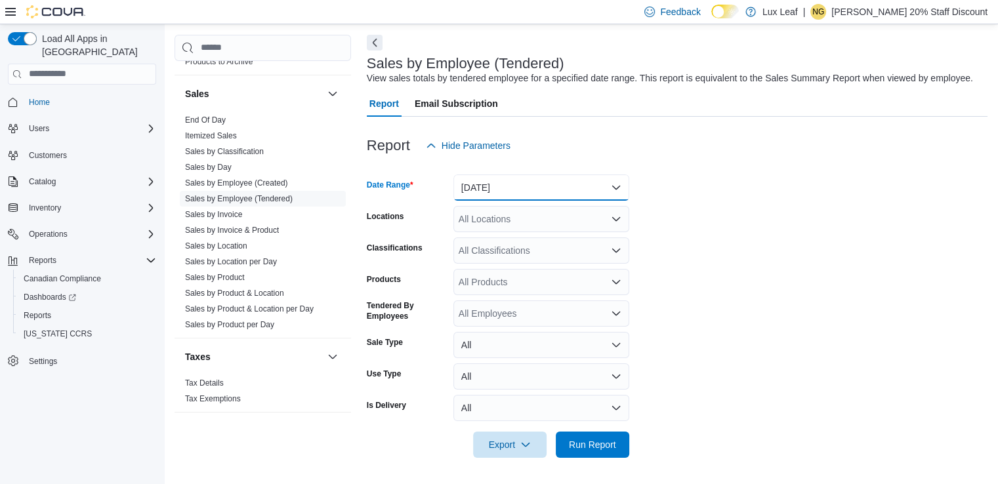
click at [620, 184] on button "[DATE]" at bounding box center [541, 188] width 176 height 26
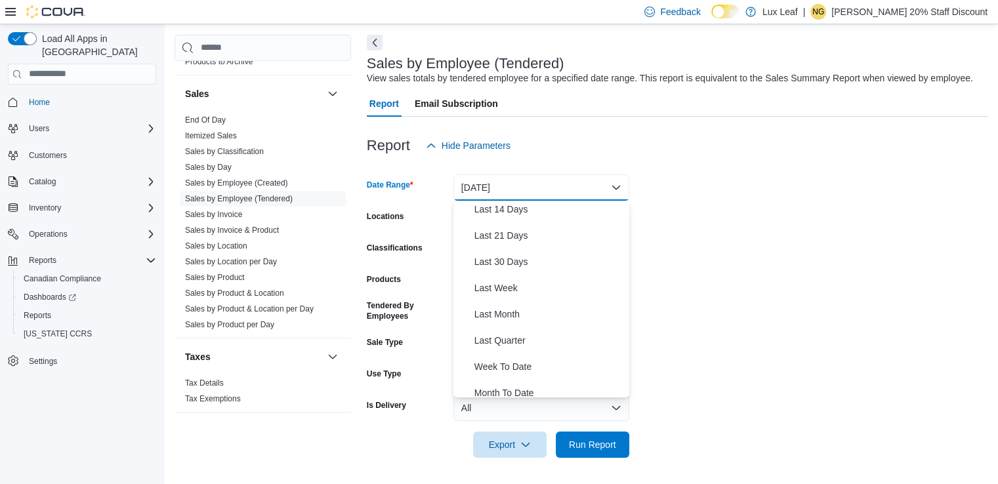
scroll to position [131, 0]
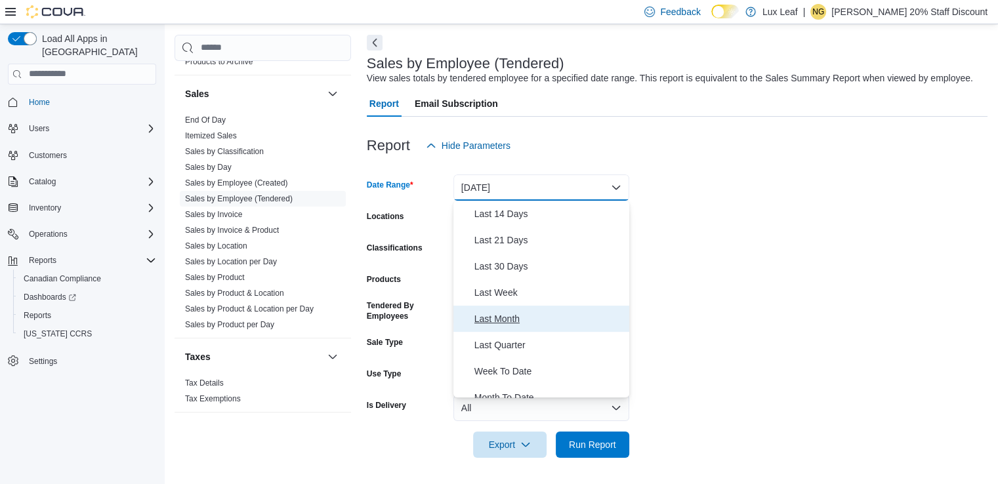
click at [510, 316] on span "Last Month" at bounding box center [549, 319] width 150 height 16
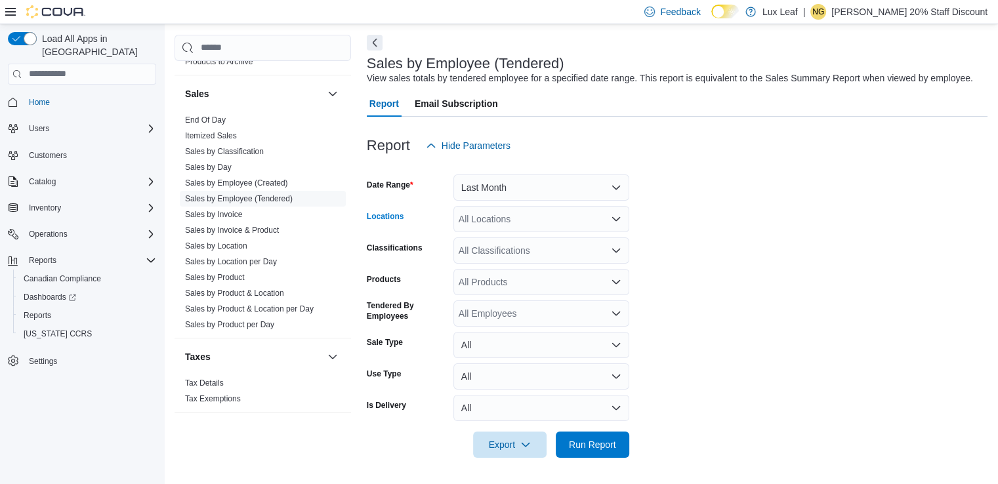
click at [613, 217] on icon "Open list of options" at bounding box center [616, 219] width 8 height 4
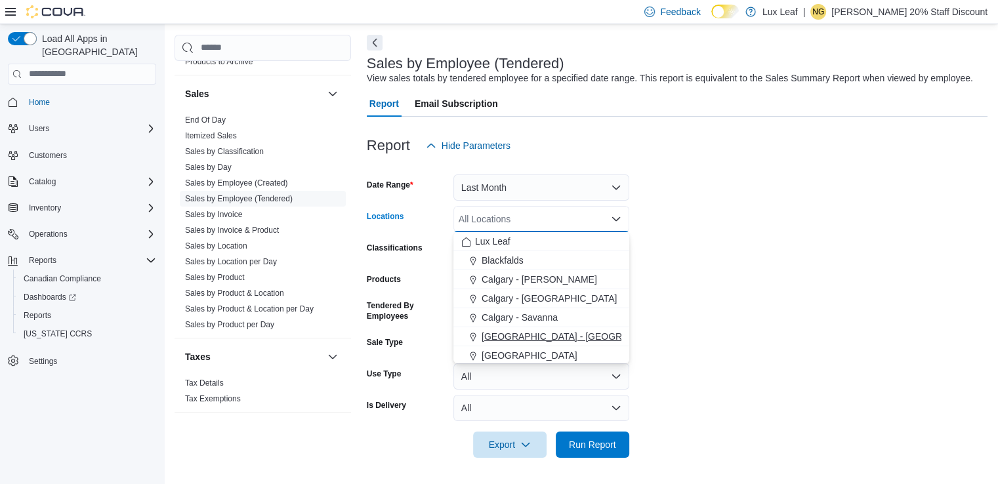
click at [538, 331] on span "[GEOGRAPHIC_DATA] - [GEOGRAPHIC_DATA]" at bounding box center [581, 336] width 199 height 13
click at [571, 219] on icon "Remove Calgary - Taradale from selection in this group" at bounding box center [573, 218] width 5 height 5
click at [543, 278] on span "Calgary - [PERSON_NAME]" at bounding box center [539, 279] width 115 height 13
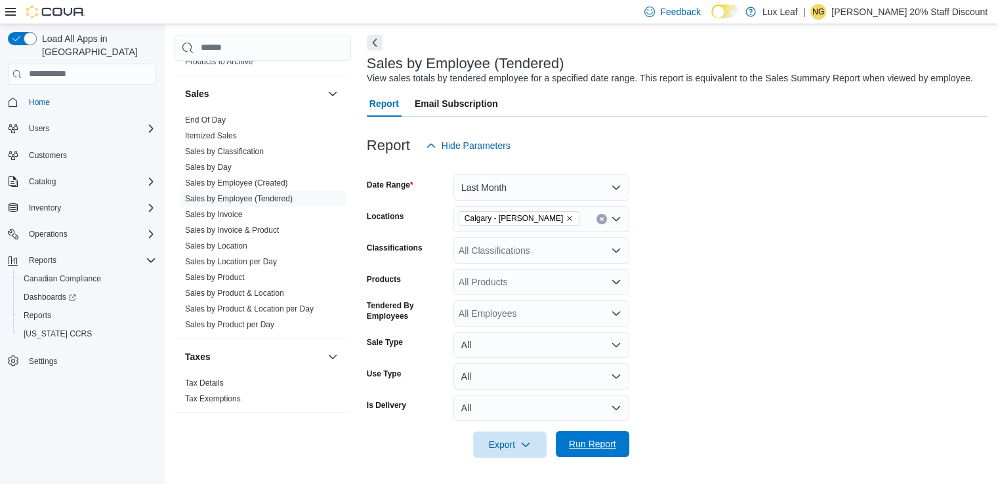
click at [583, 440] on span "Run Report" at bounding box center [592, 444] width 47 height 13
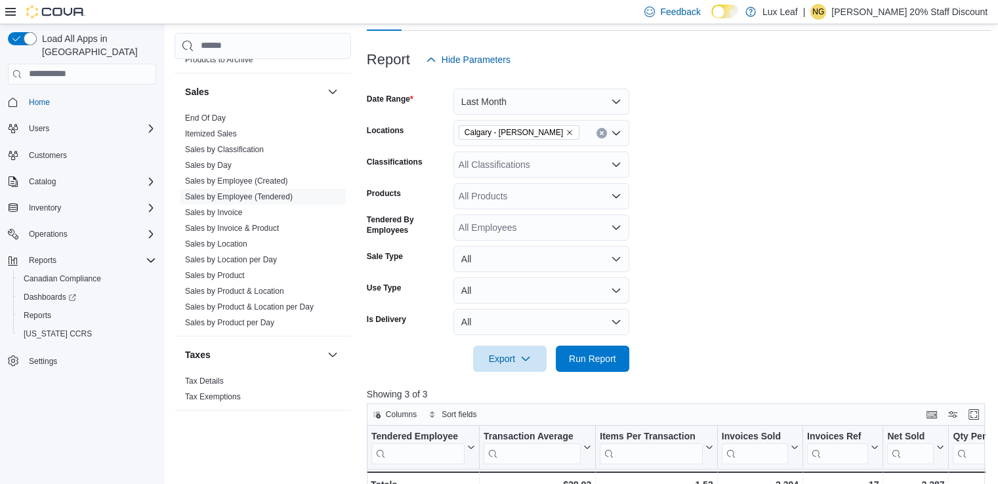
scroll to position [119, 0]
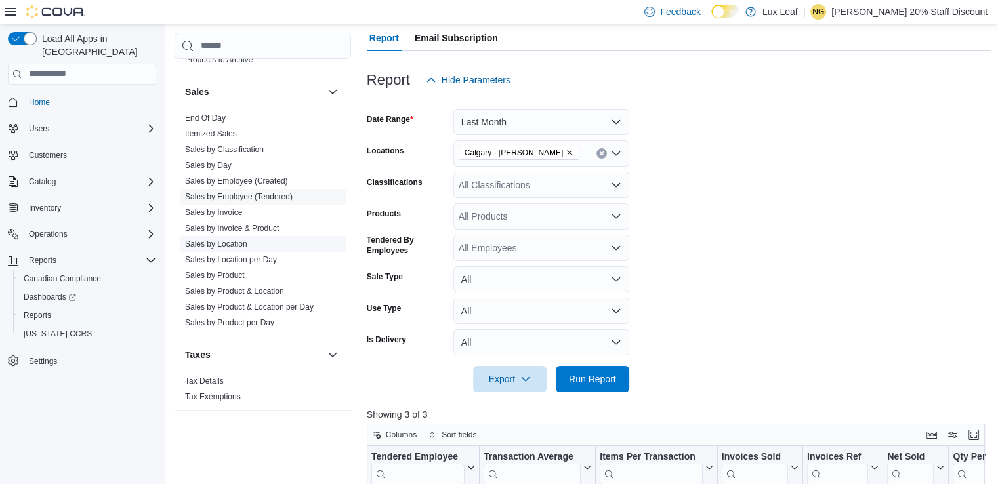
click at [222, 243] on link "Sales by Location" at bounding box center [216, 243] width 62 height 9
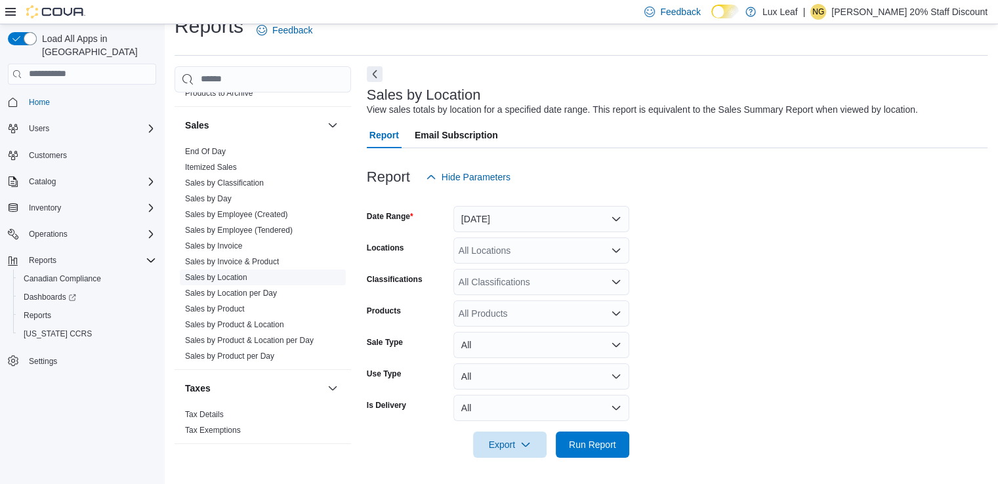
scroll to position [22, 0]
click at [616, 218] on button "[DATE]" at bounding box center [541, 219] width 176 height 26
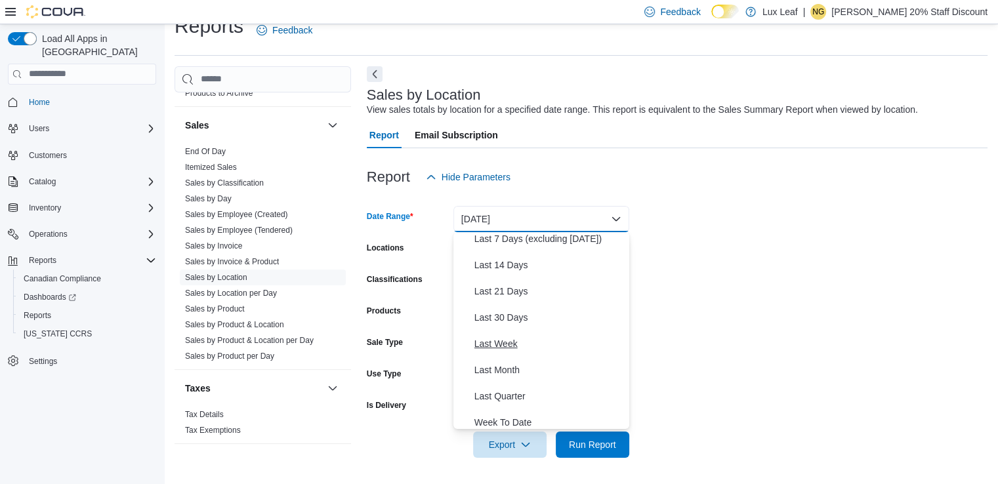
scroll to position [197, 0]
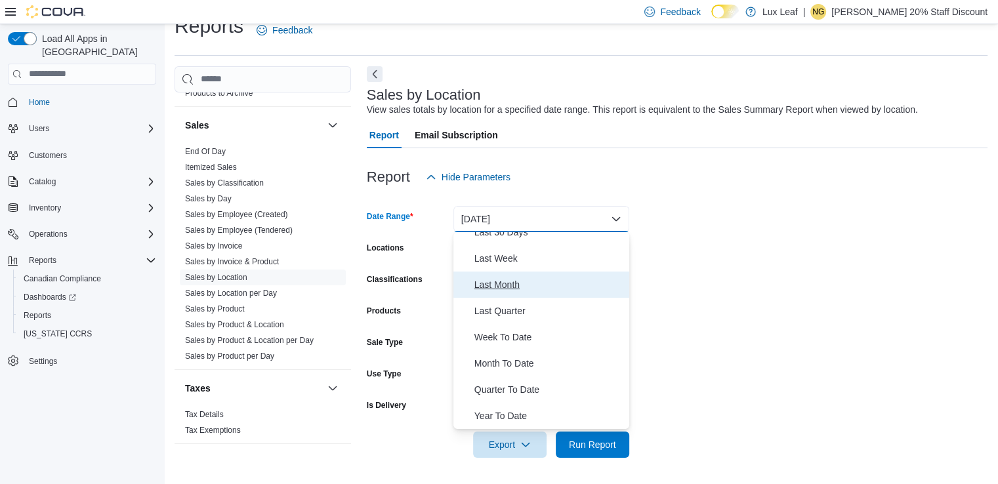
click at [503, 293] on button "Last Month" at bounding box center [541, 285] width 176 height 26
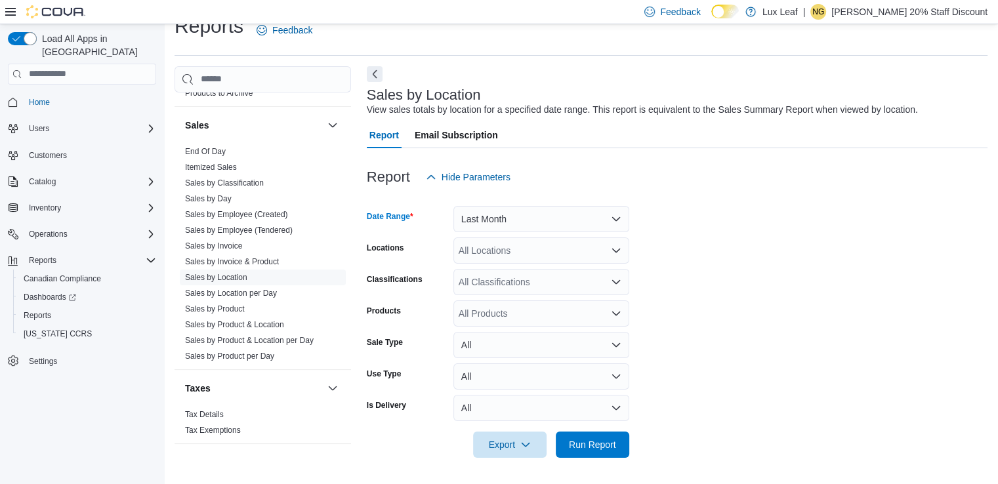
click at [613, 250] on icon "Open list of options" at bounding box center [616, 251] width 8 height 4
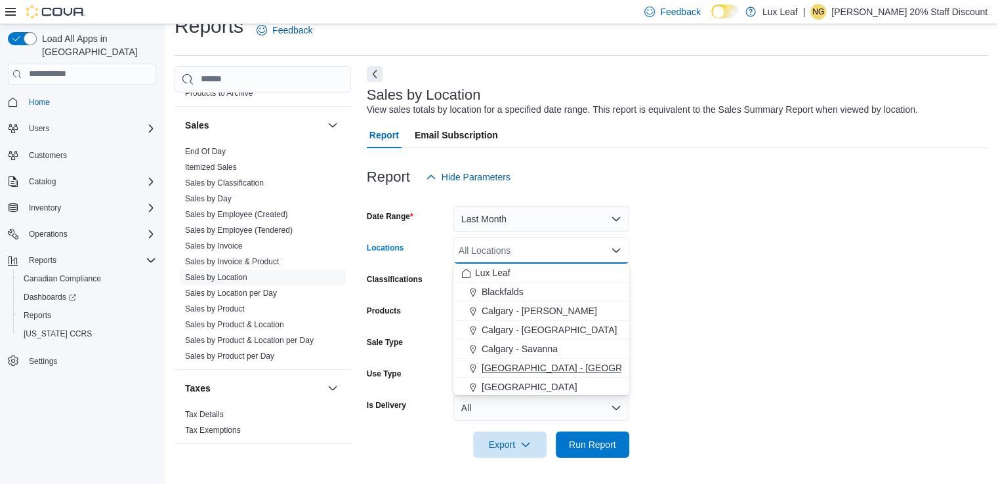
click at [538, 371] on span "[GEOGRAPHIC_DATA] - [GEOGRAPHIC_DATA]" at bounding box center [581, 367] width 199 height 13
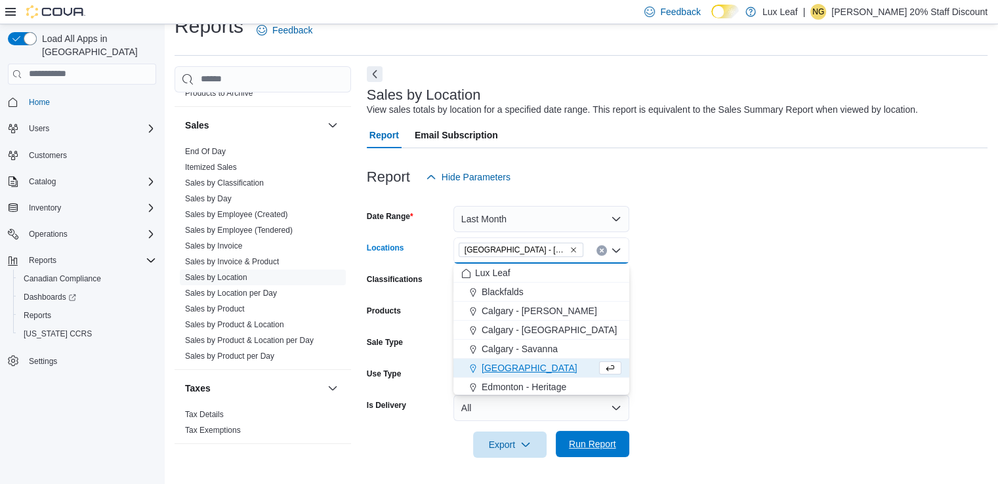
click at [590, 444] on span "Run Report" at bounding box center [592, 444] width 47 height 13
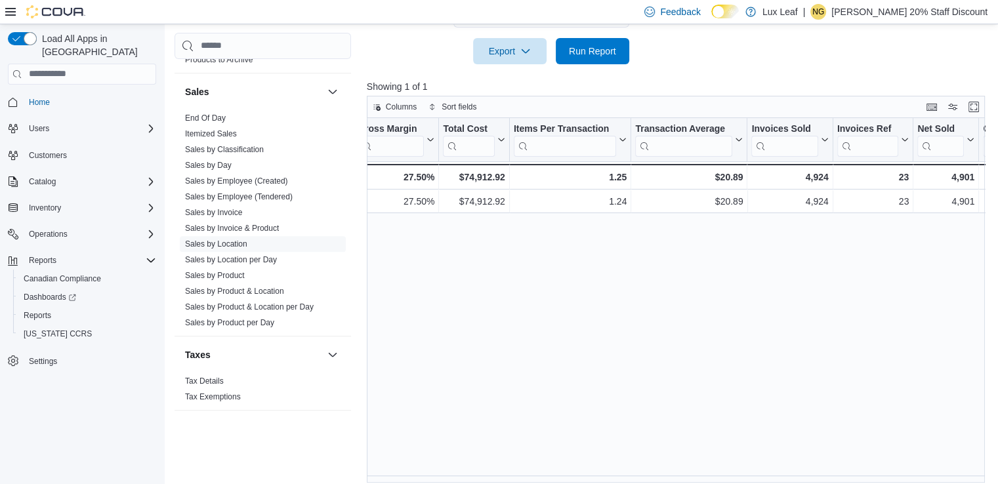
scroll to position [0, 418]
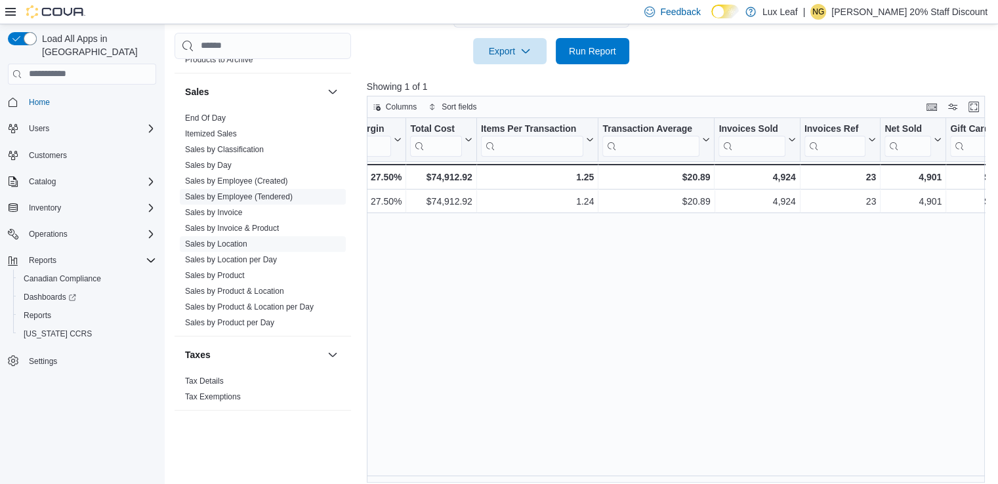
click at [245, 192] on link "Sales by Employee (Tendered)" at bounding box center [239, 196] width 108 height 9
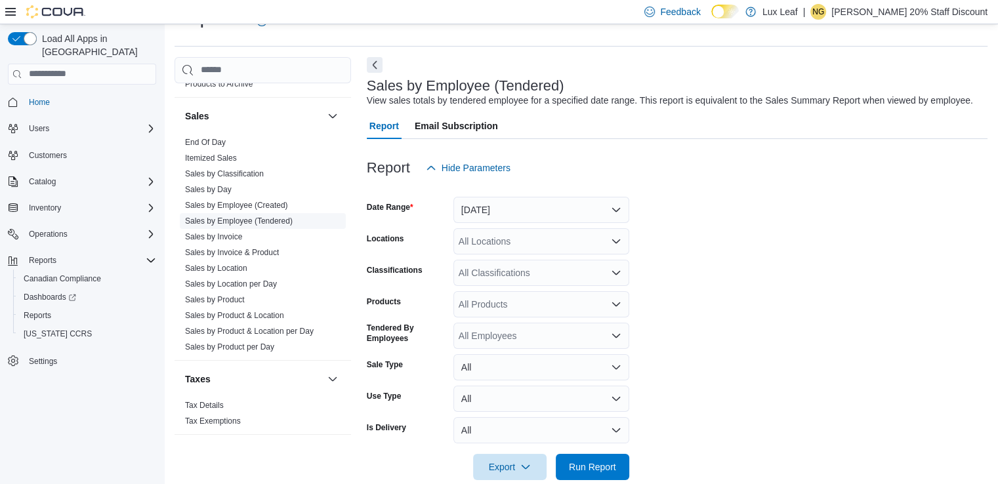
scroll to position [30, 0]
click at [615, 207] on button "[DATE]" at bounding box center [541, 210] width 176 height 26
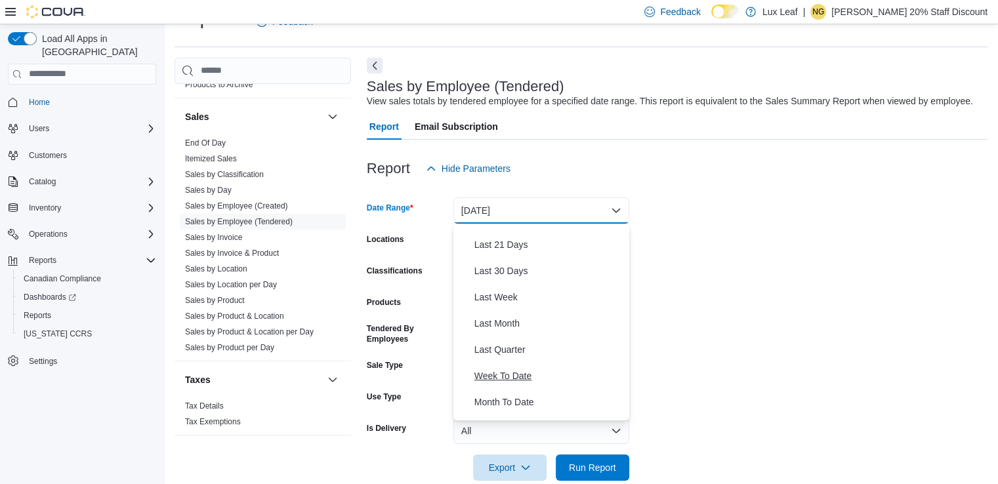
scroll to position [131, 0]
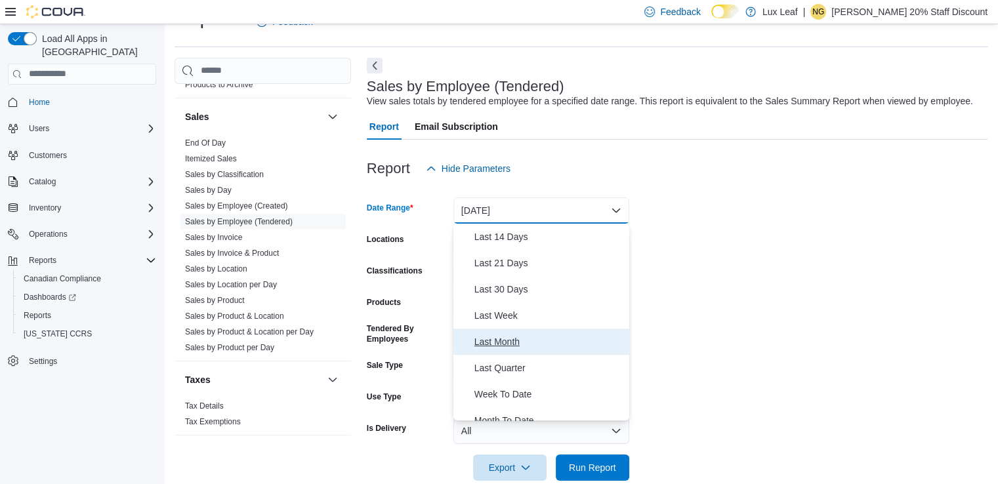
click at [503, 344] on span "Last Month" at bounding box center [549, 342] width 150 height 16
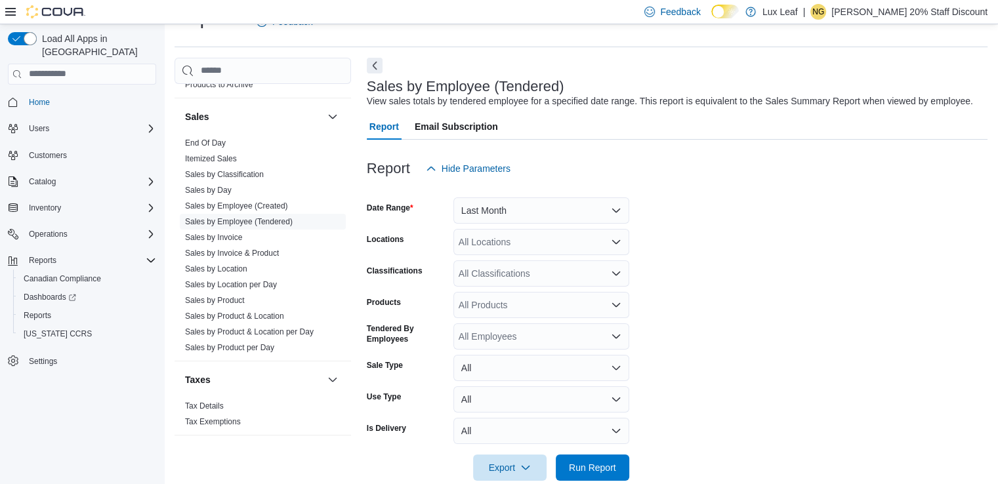
click at [777, 299] on form "Date Range Last Month Locations All Locations Classifications All Classificatio…" at bounding box center [677, 331] width 621 height 299
click at [524, 242] on div "All Locations" at bounding box center [541, 242] width 176 height 26
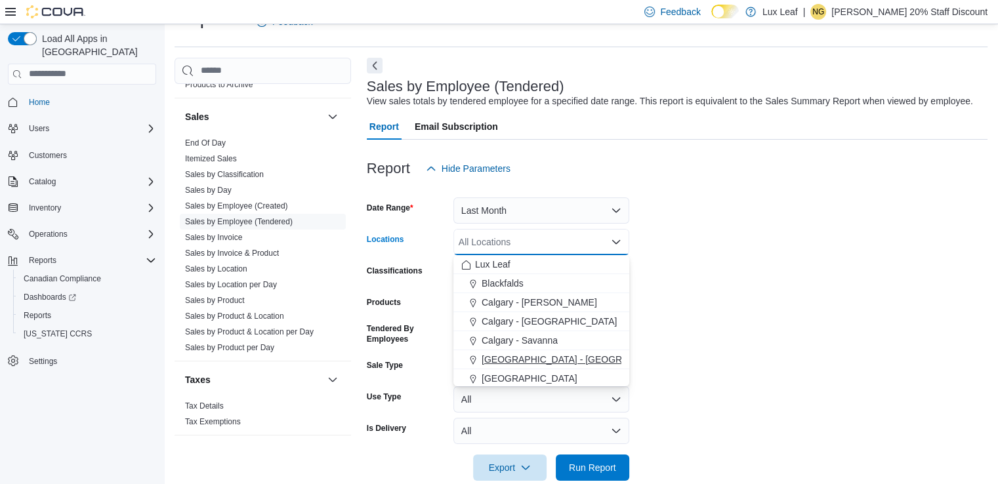
click at [535, 358] on span "[GEOGRAPHIC_DATA] - [GEOGRAPHIC_DATA]" at bounding box center [581, 359] width 199 height 13
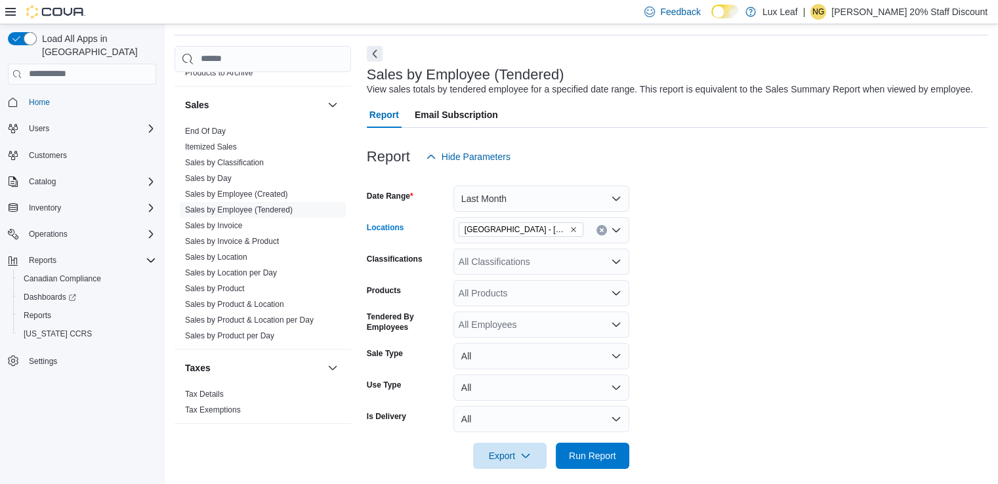
scroll to position [53, 0]
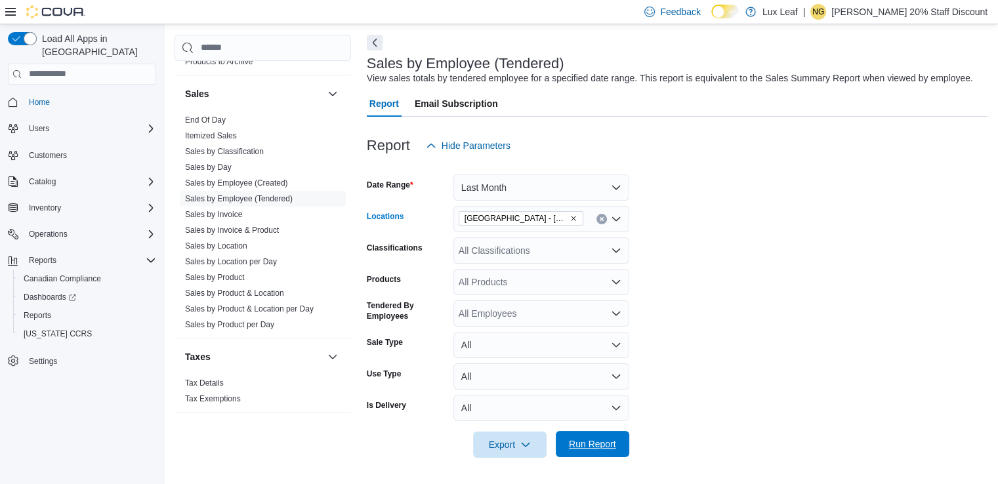
click at [596, 439] on span "Run Report" at bounding box center [592, 444] width 47 height 13
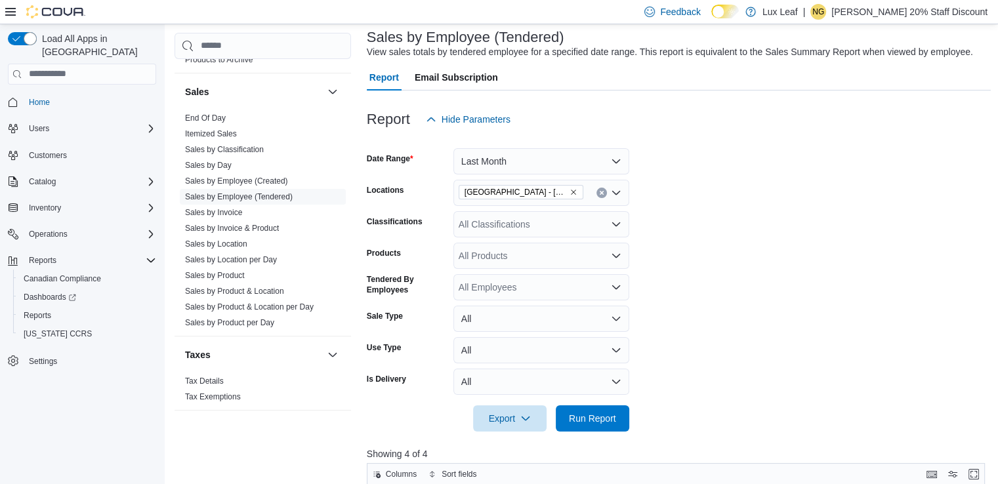
scroll to position [53, 0]
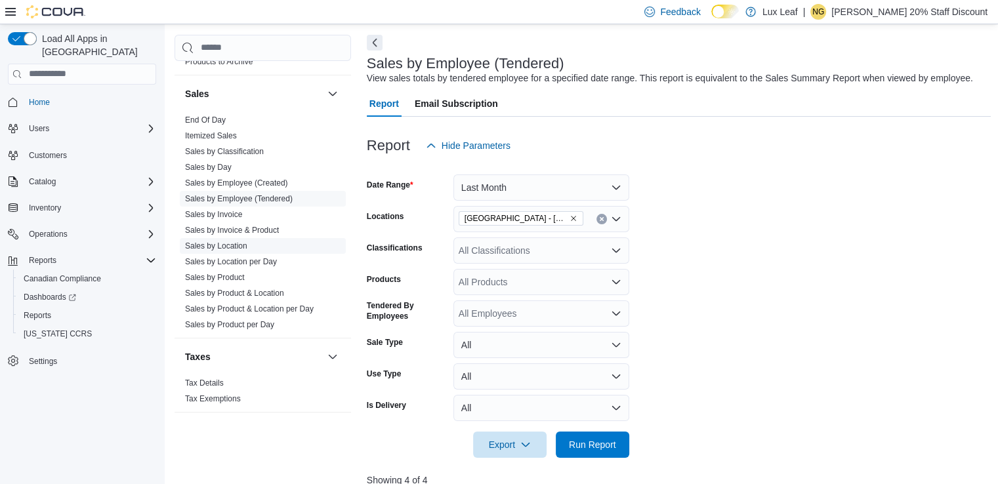
click at [243, 242] on link "Sales by Location" at bounding box center [216, 245] width 62 height 9
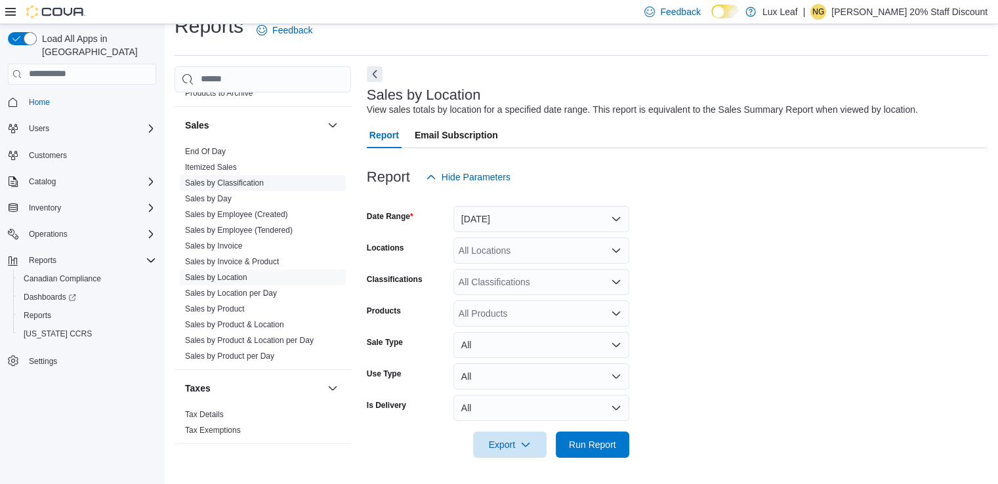
scroll to position [22, 0]
click at [618, 216] on button "[DATE]" at bounding box center [541, 219] width 176 height 26
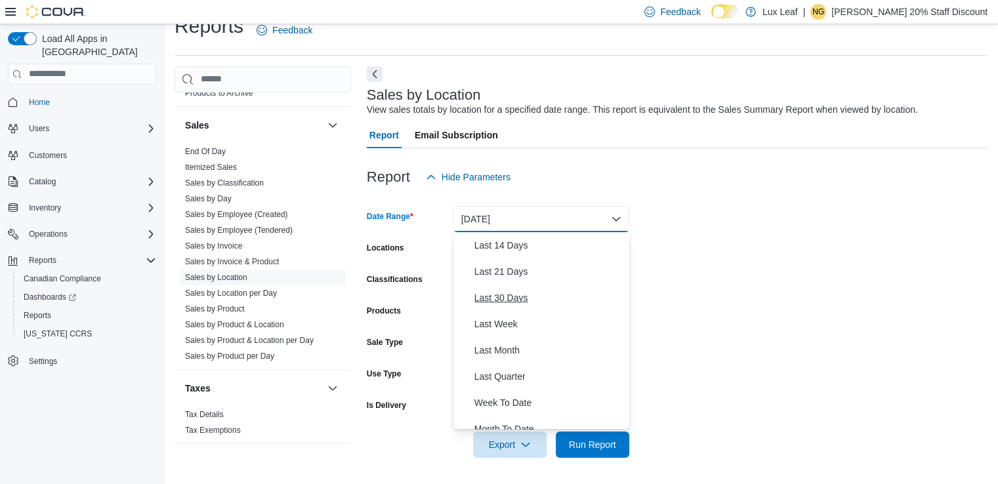
scroll to position [197, 0]
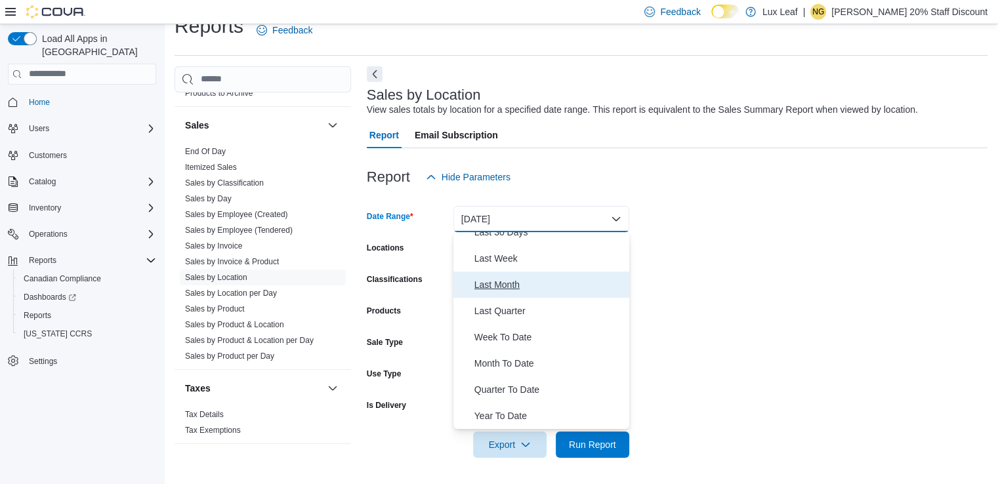
click at [497, 288] on span "Last Month" at bounding box center [549, 285] width 150 height 16
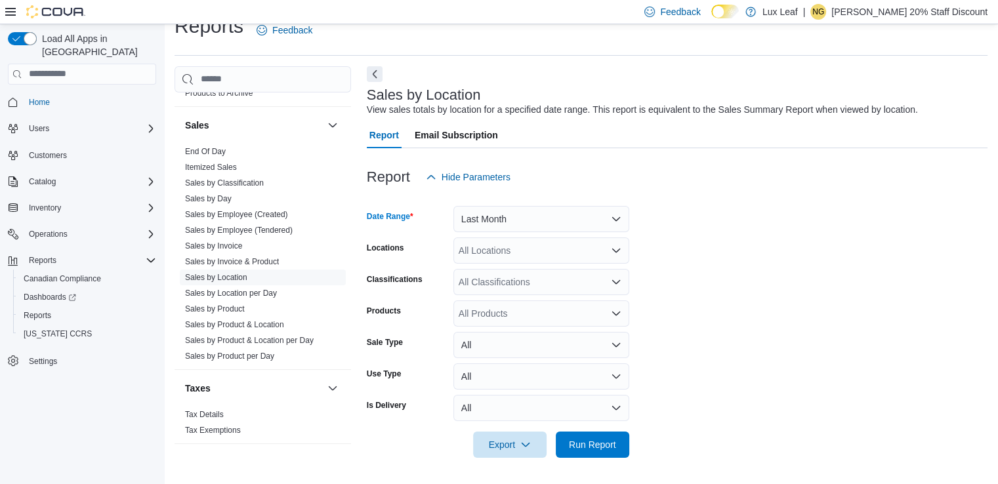
click at [613, 253] on icon "Open list of options" at bounding box center [616, 250] width 10 height 10
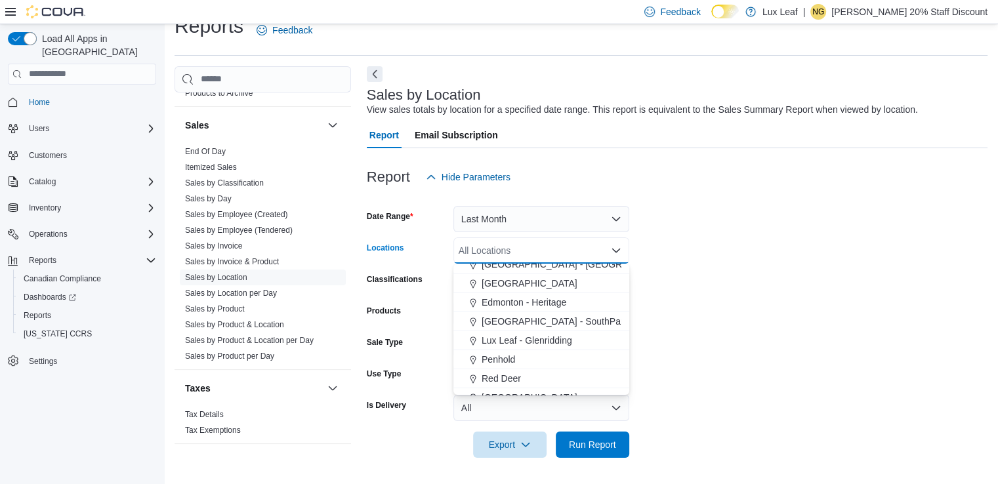
scroll to position [115, 0]
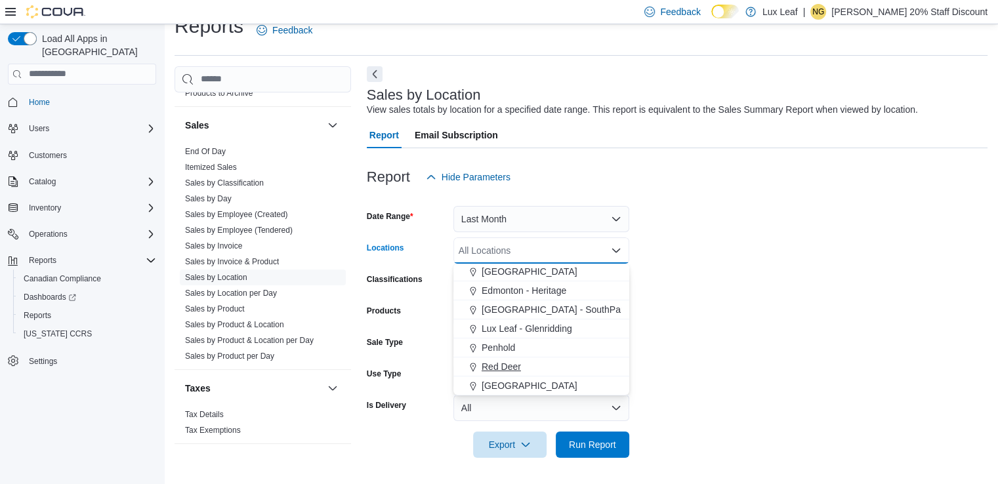
click at [513, 363] on span "Red Deer" at bounding box center [501, 366] width 39 height 13
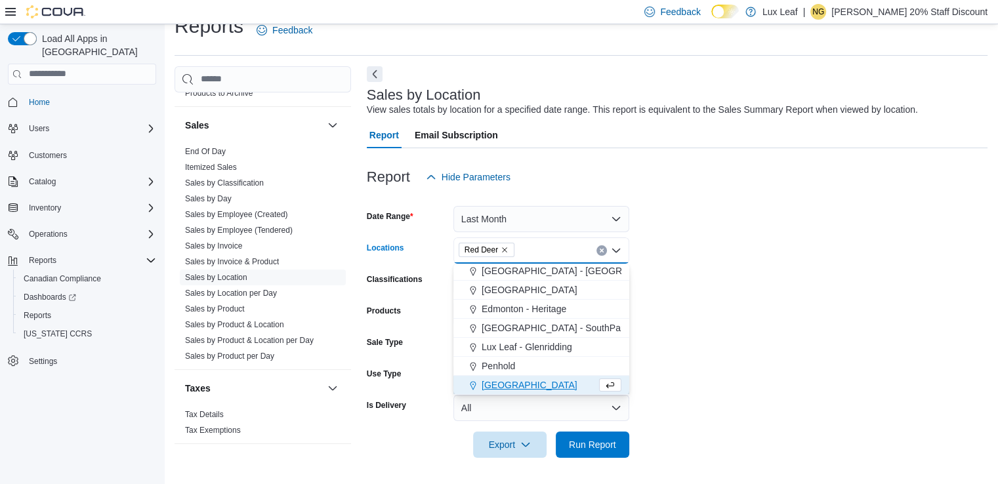
scroll to position [97, 0]
click at [703, 311] on form "Date Range Last Month Locations [GEOGRAPHIC_DATA] Combo box. Selected. [GEOGRAP…" at bounding box center [677, 324] width 621 height 268
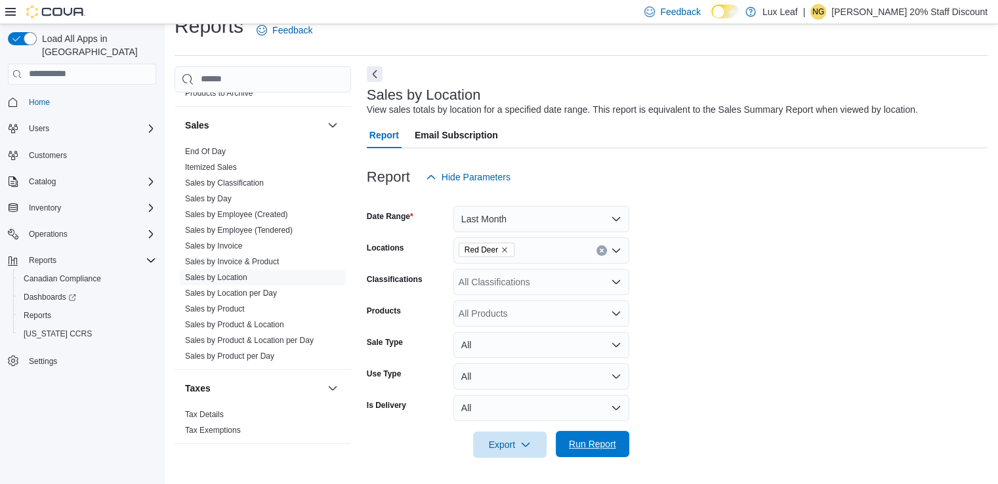
click at [593, 439] on span "Run Report" at bounding box center [592, 444] width 47 height 13
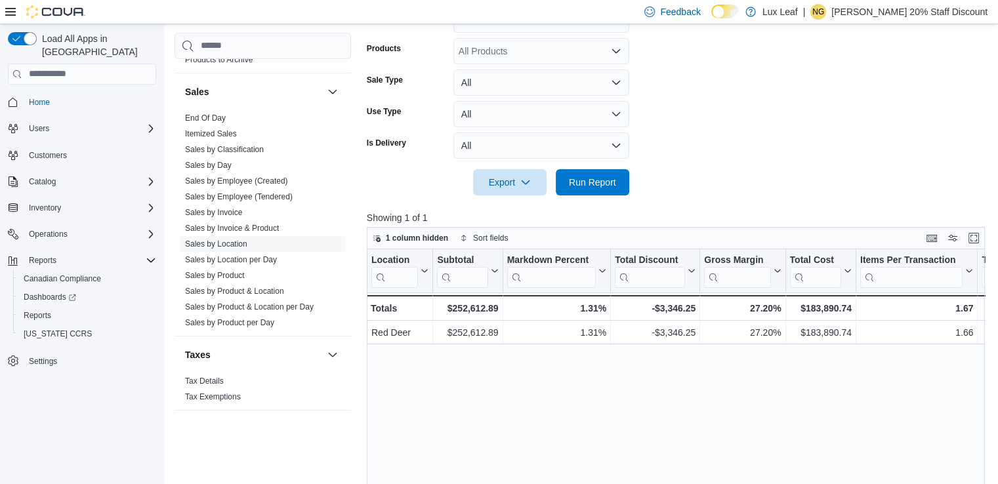
scroll to position [350, 0]
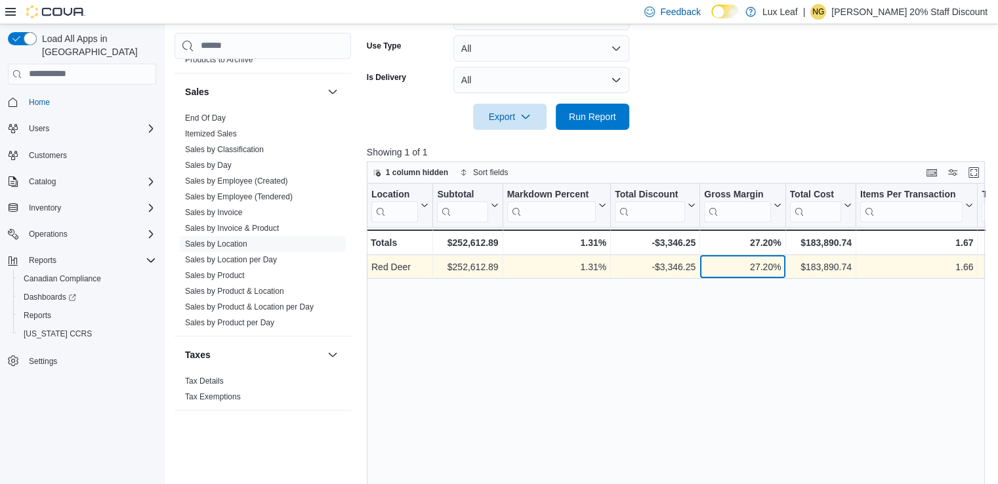
click at [735, 260] on div "27.20%" at bounding box center [742, 267] width 77 height 16
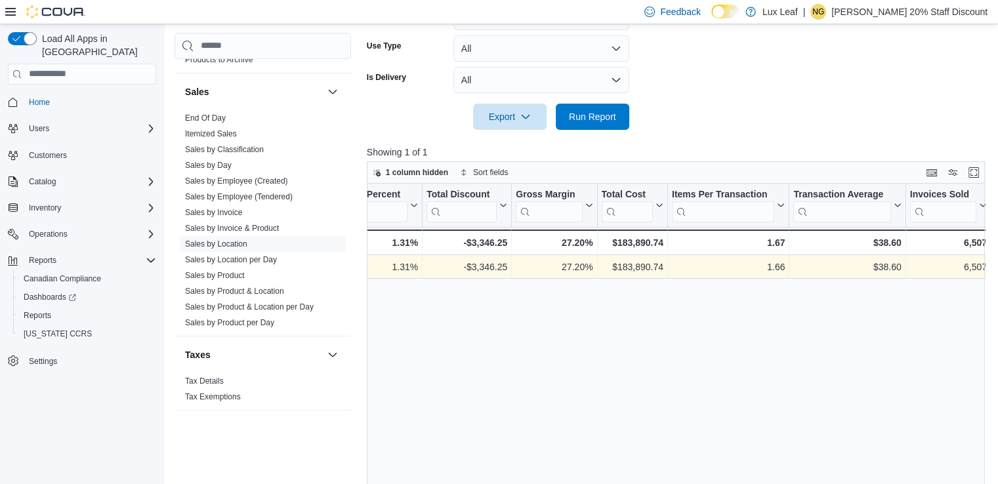
scroll to position [0, 268]
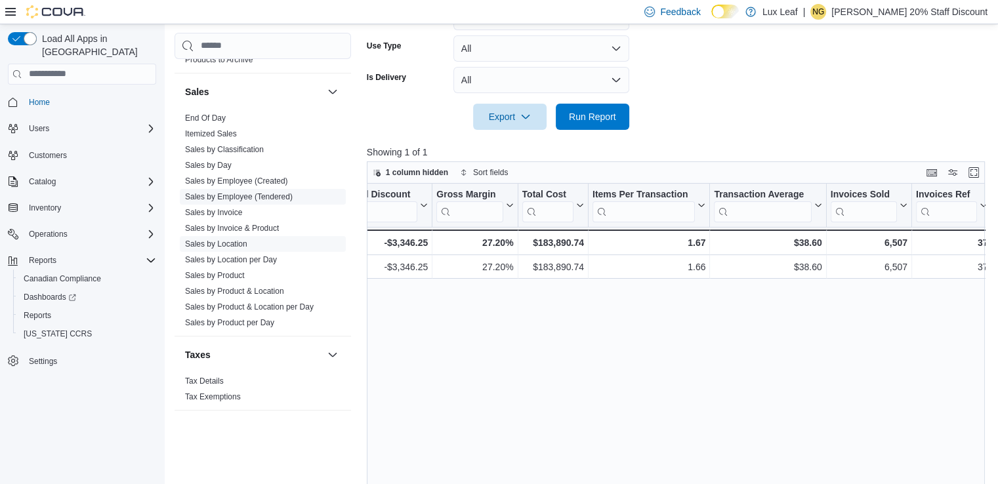
drag, startPoint x: 236, startPoint y: 197, endPoint x: 281, endPoint y: 198, distance: 45.3
click at [236, 197] on link "Sales by Employee (Tendered)" at bounding box center [239, 196] width 108 height 9
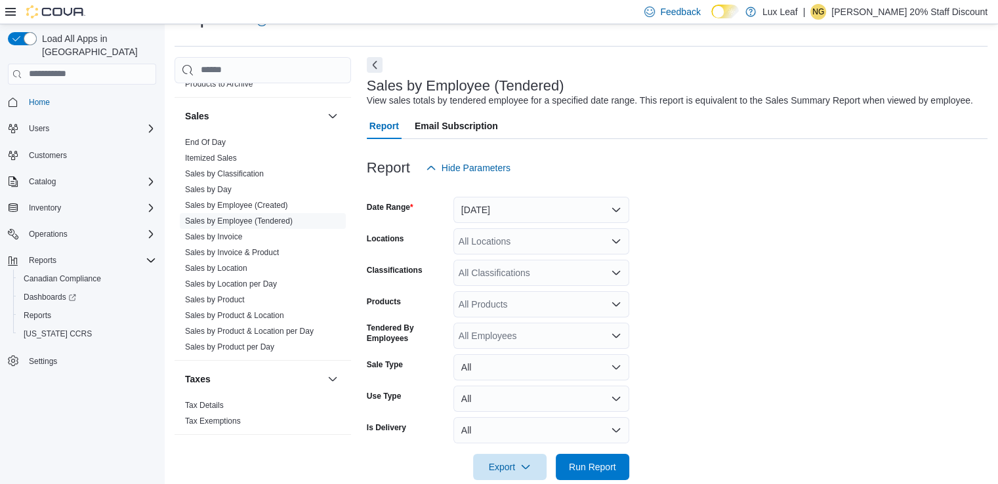
scroll to position [30, 0]
click at [614, 211] on button "[DATE]" at bounding box center [541, 210] width 176 height 26
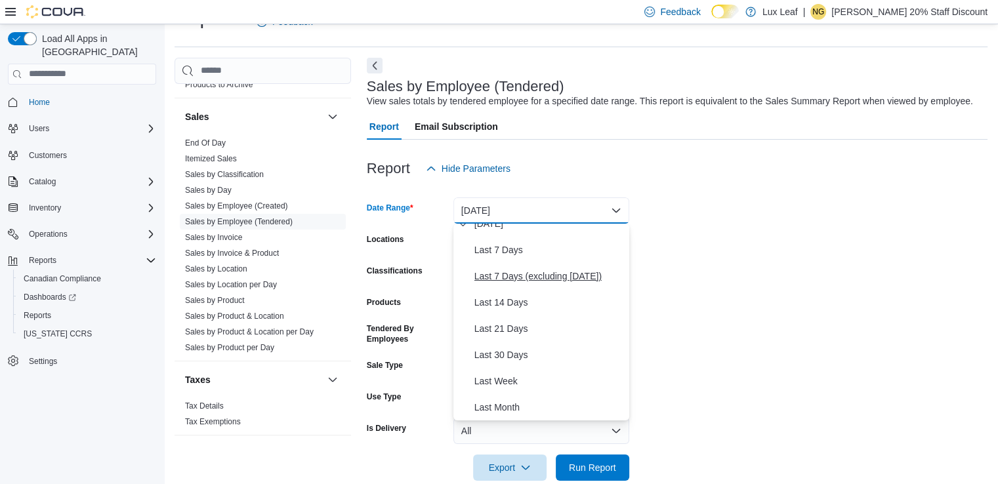
scroll to position [131, 0]
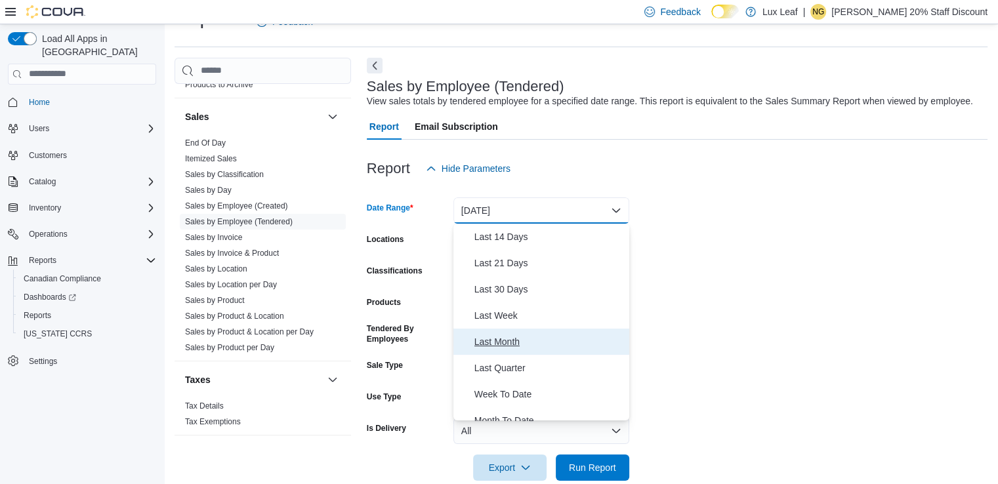
click at [512, 342] on span "Last Month" at bounding box center [549, 342] width 150 height 16
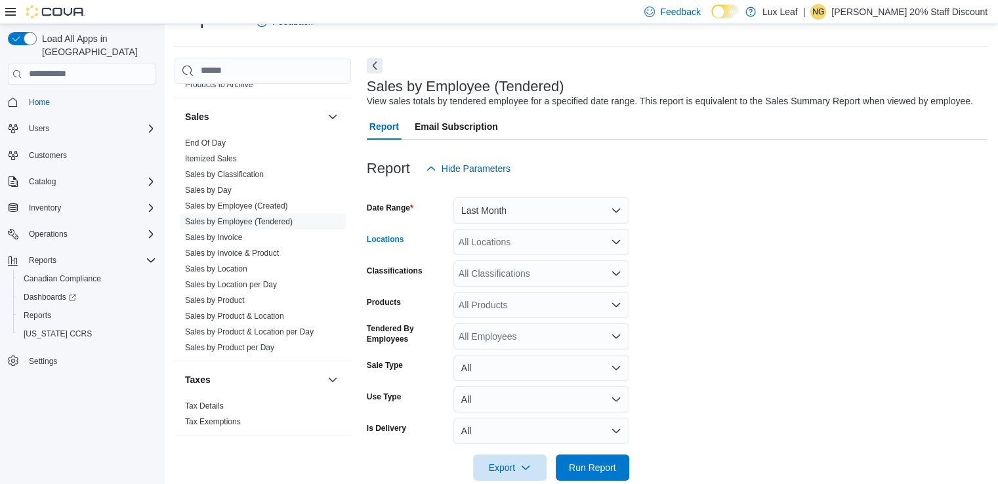
click at [614, 243] on icon "Open list of options" at bounding box center [616, 242] width 8 height 4
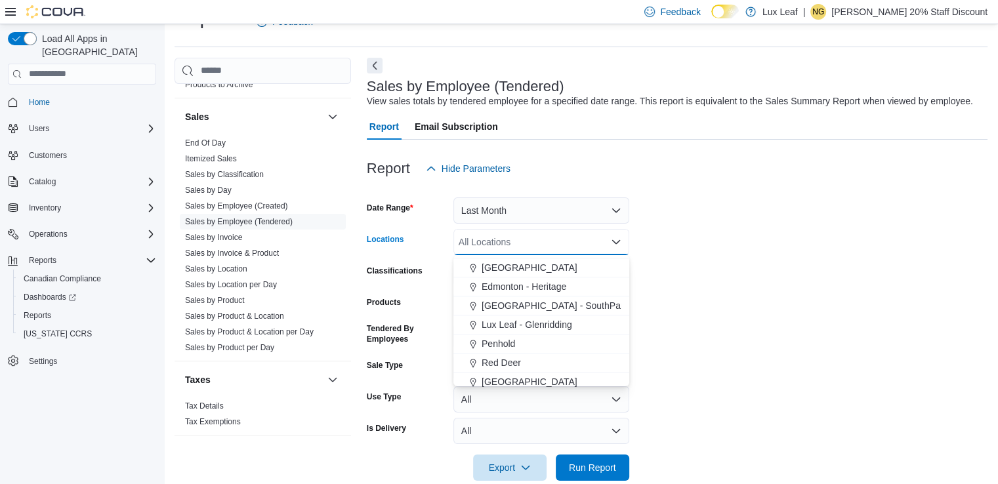
scroll to position [115, 0]
click at [512, 357] on span "Red Deer" at bounding box center [501, 358] width 39 height 13
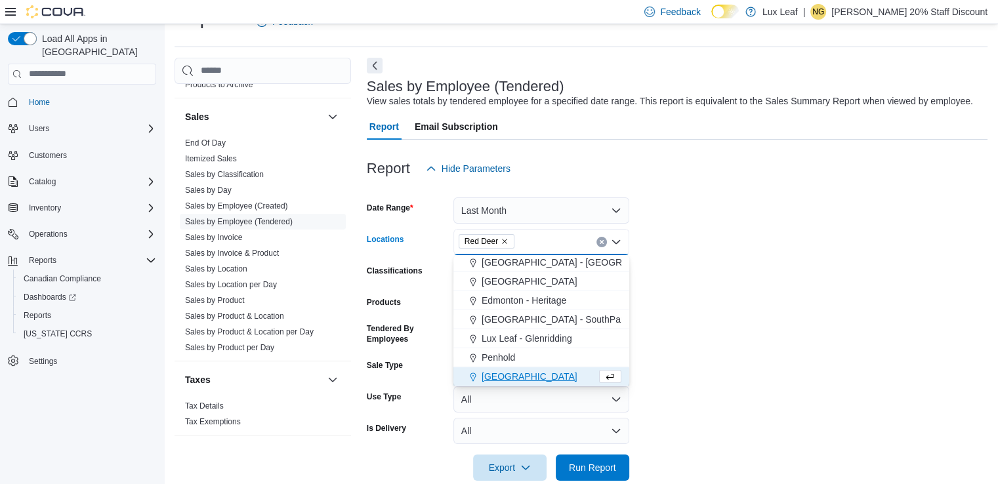
scroll to position [97, 0]
click at [602, 462] on span "Run Report" at bounding box center [592, 467] width 47 height 13
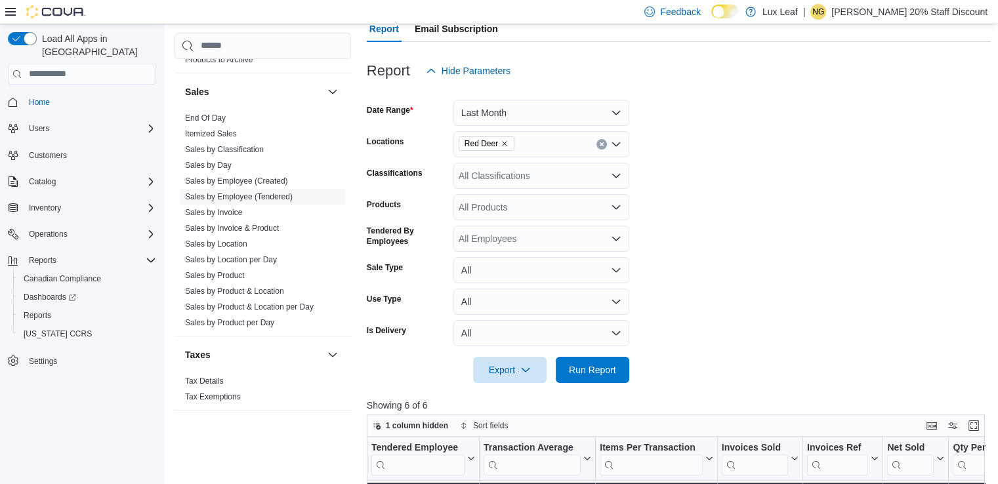
scroll to position [62, 0]
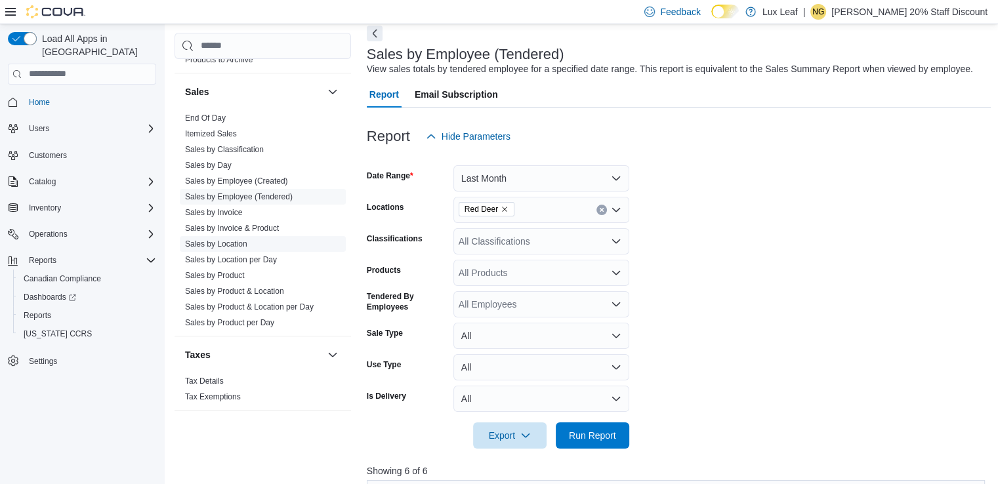
click at [217, 247] on link "Sales by Location" at bounding box center [216, 243] width 62 height 9
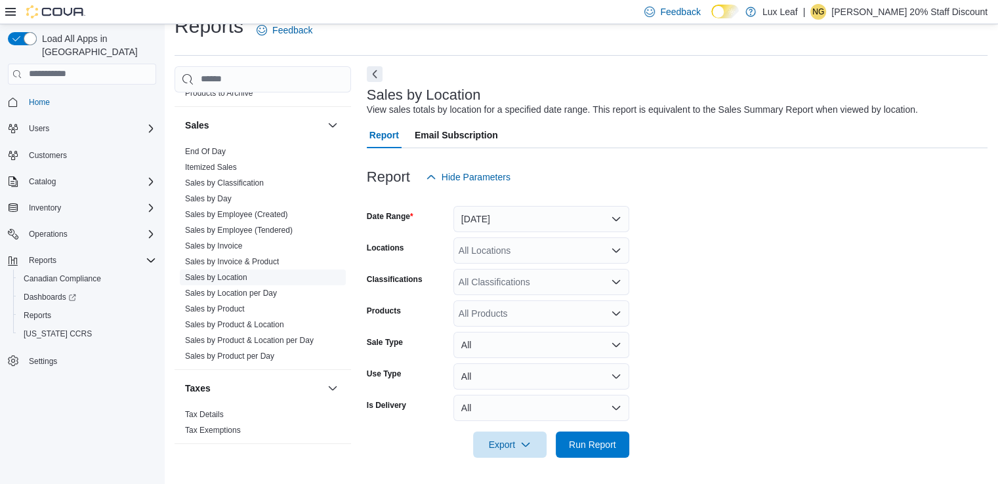
scroll to position [22, 0]
click at [614, 218] on button "[DATE]" at bounding box center [541, 219] width 176 height 26
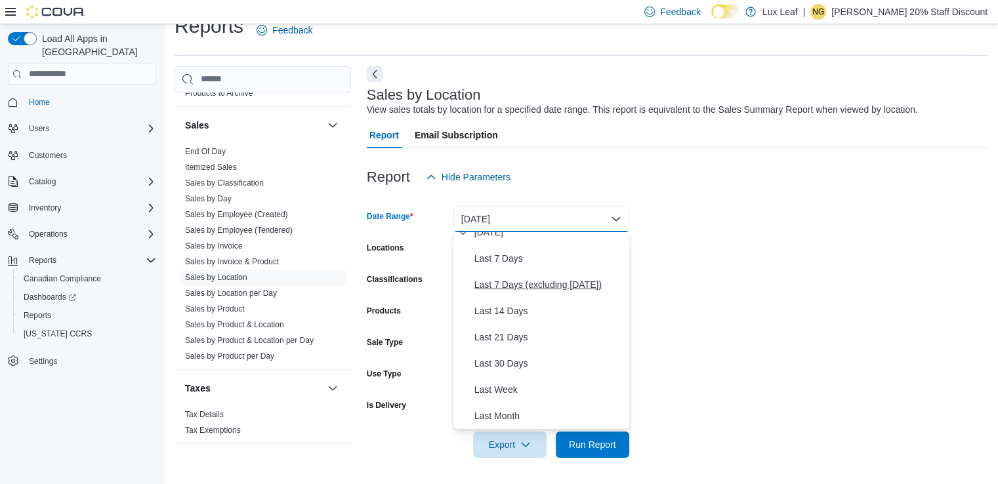
scroll to position [131, 0]
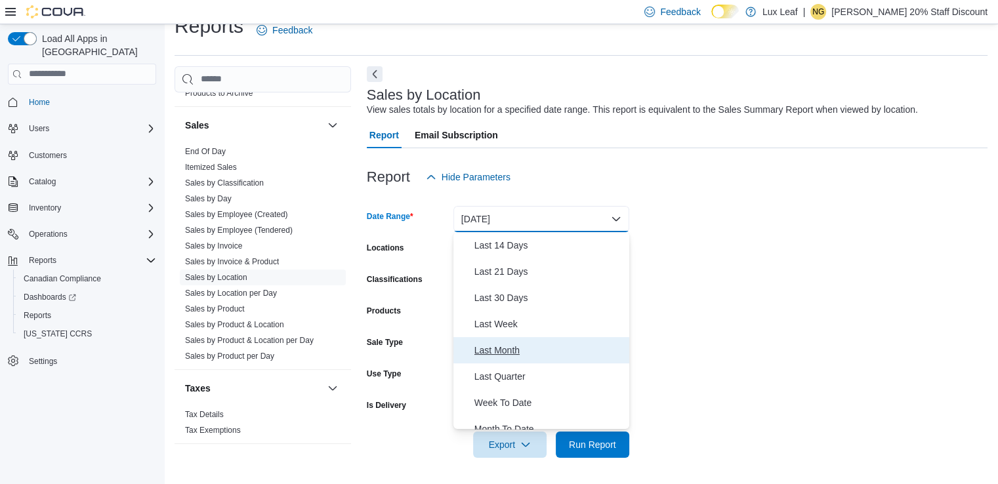
click at [496, 350] on span "Last Month" at bounding box center [549, 350] width 150 height 16
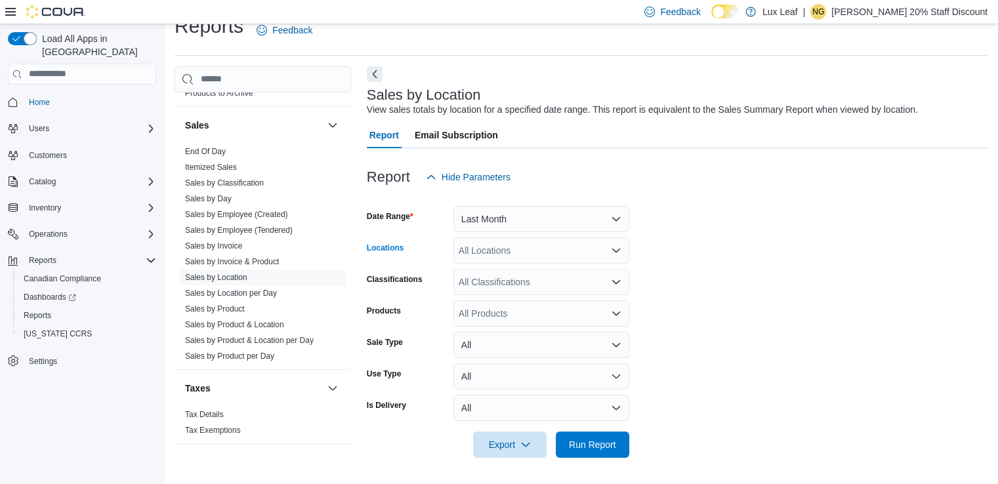
click at [616, 253] on icon "Open list of options" at bounding box center [616, 250] width 10 height 10
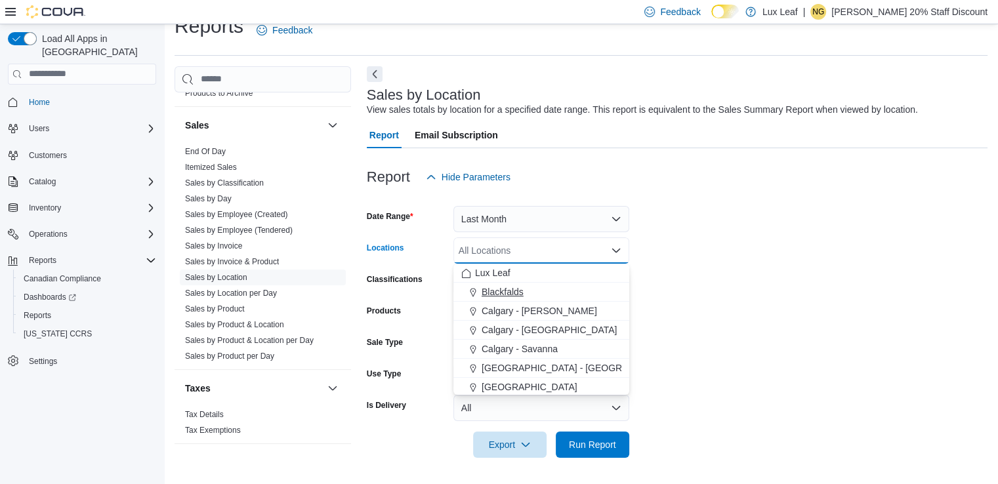
click at [519, 292] on span "Blackfalds" at bounding box center [503, 291] width 42 height 13
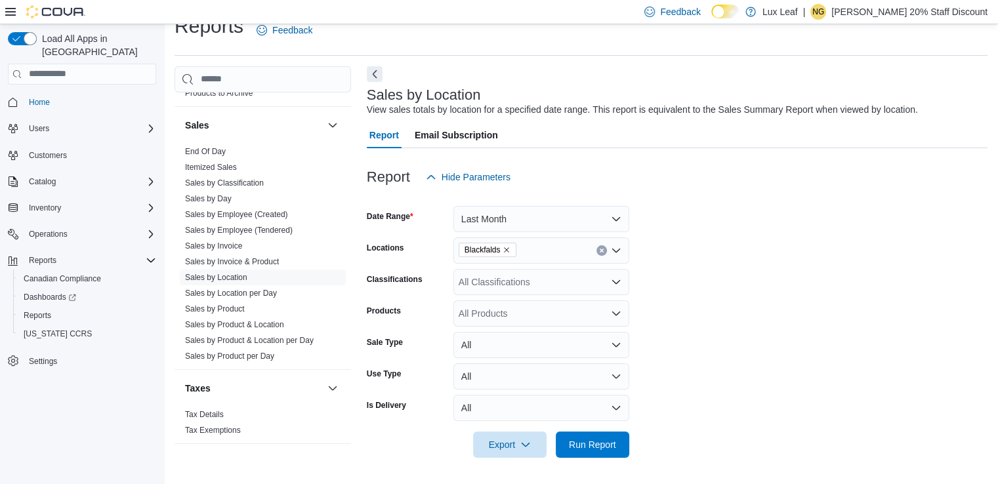
click at [711, 297] on form "Date Range Last Month Locations Blackfalds Classifications All Classifications …" at bounding box center [677, 324] width 621 height 268
click at [594, 440] on span "Run Report" at bounding box center [592, 444] width 47 height 13
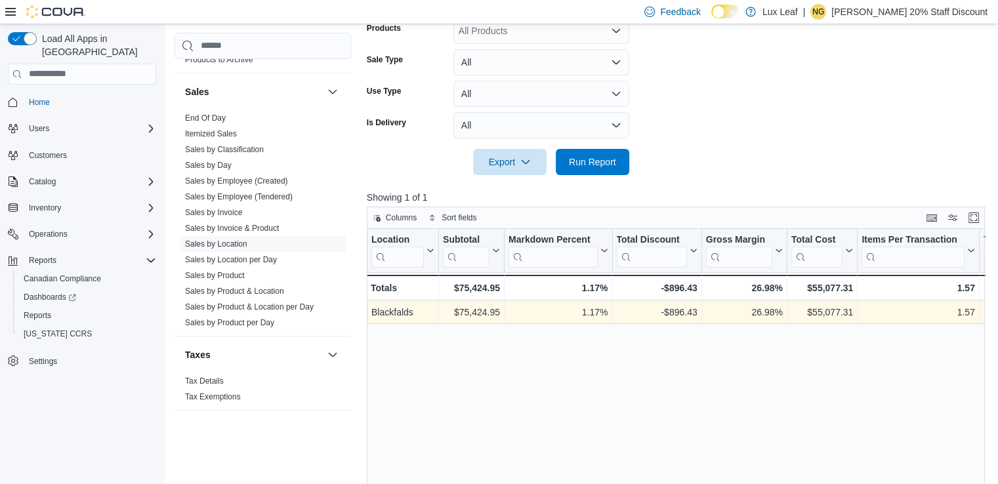
scroll to position [284, 0]
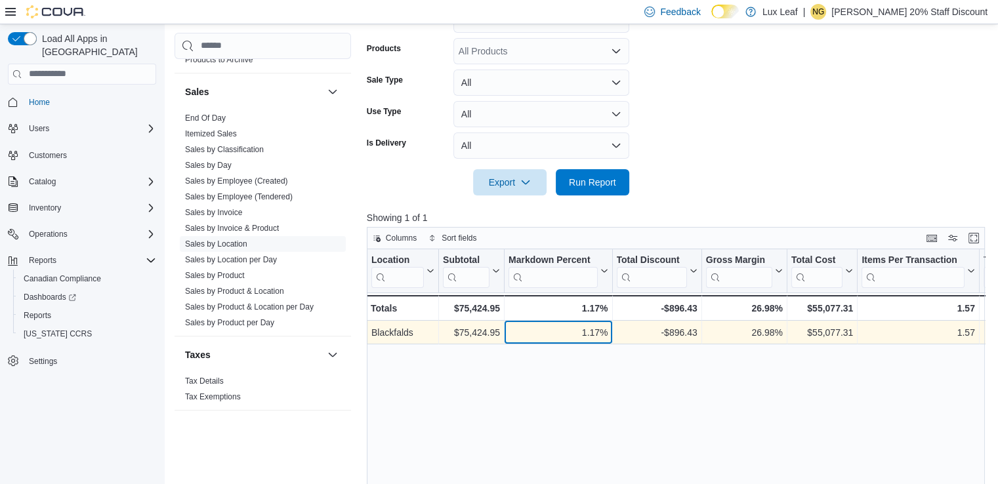
click at [527, 332] on div "1.17%" at bounding box center [557, 333] width 99 height 16
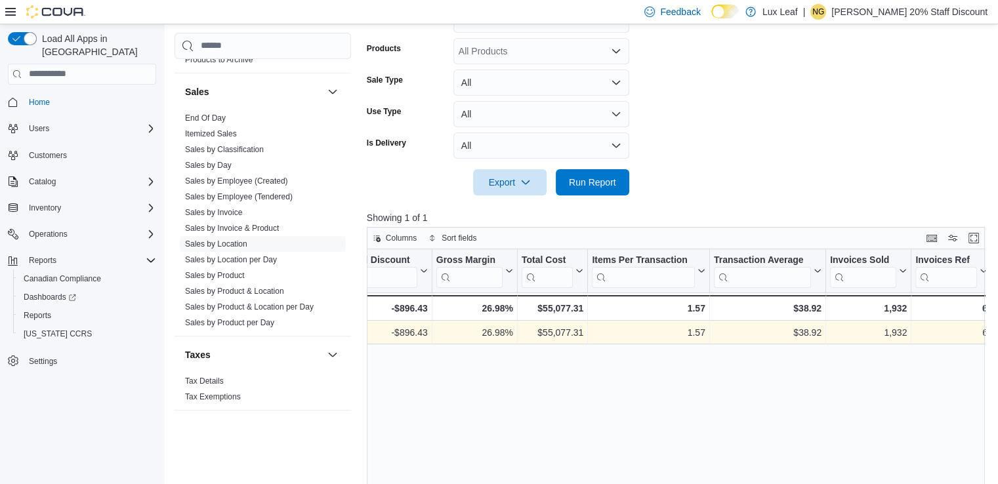
scroll to position [0, 336]
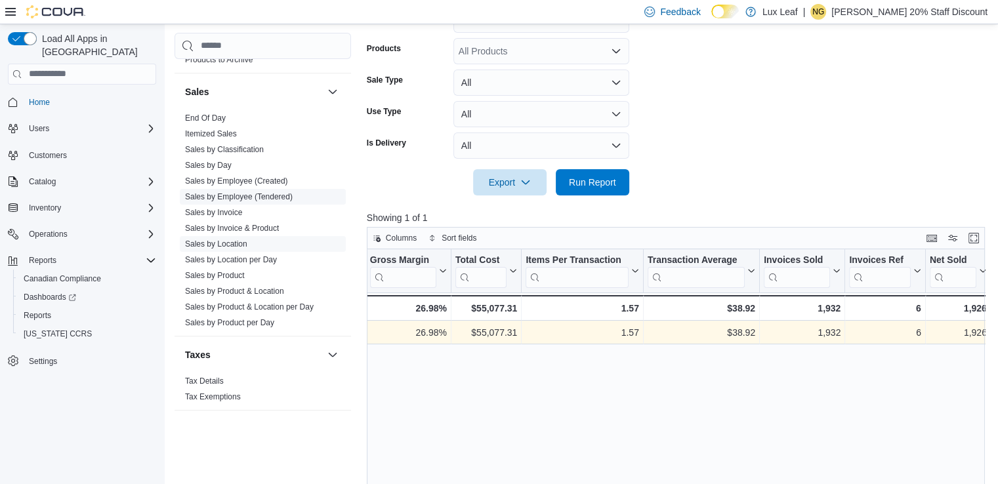
click at [236, 193] on link "Sales by Employee (Tendered)" at bounding box center [239, 196] width 108 height 9
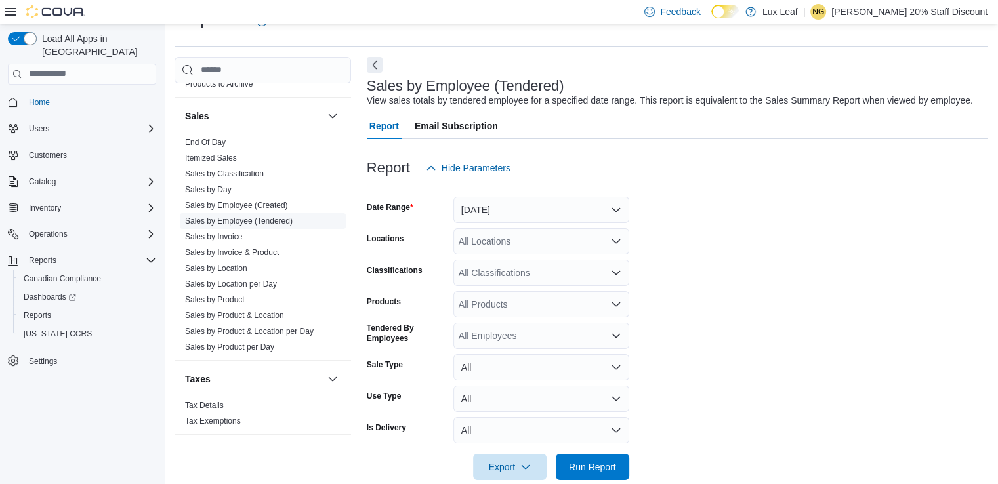
scroll to position [30, 0]
click at [615, 209] on button "[DATE]" at bounding box center [541, 210] width 176 height 26
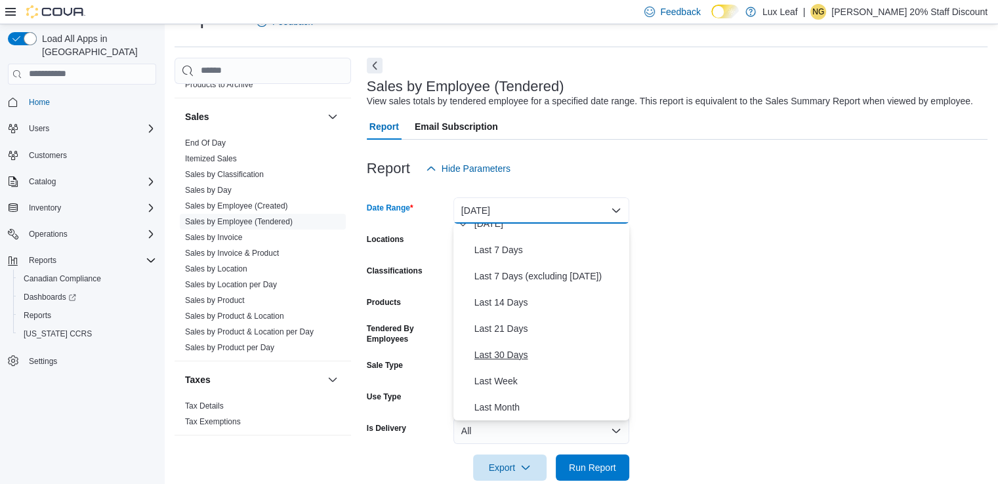
scroll to position [131, 0]
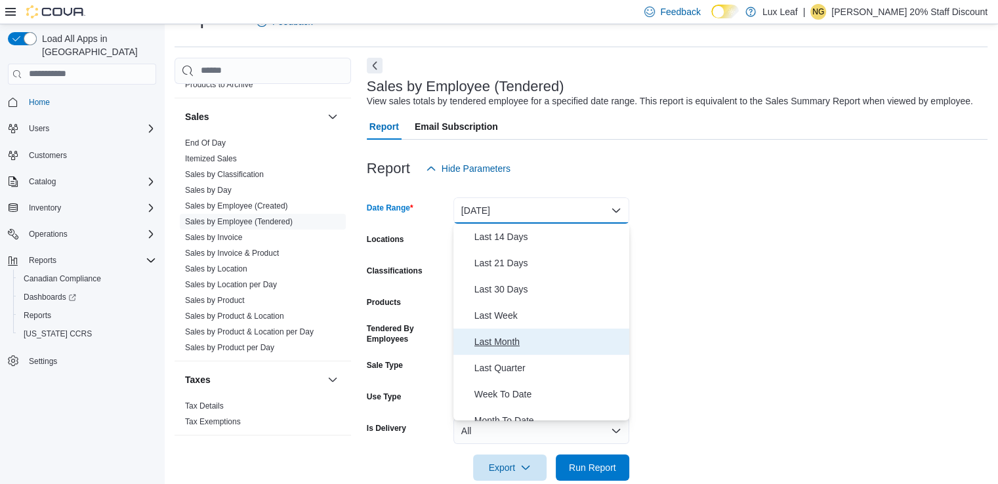
click at [504, 342] on span "Last Month" at bounding box center [549, 342] width 150 height 16
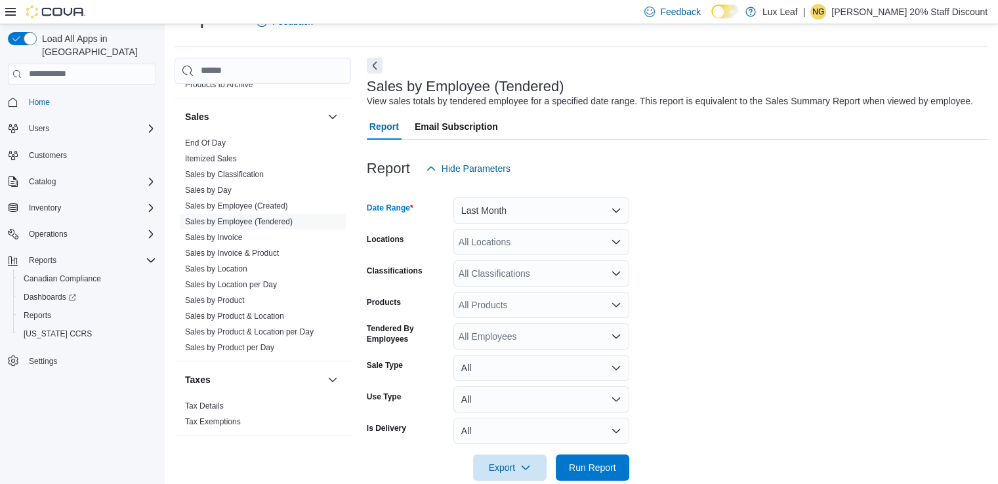
click at [532, 244] on div "All Locations" at bounding box center [541, 242] width 176 height 26
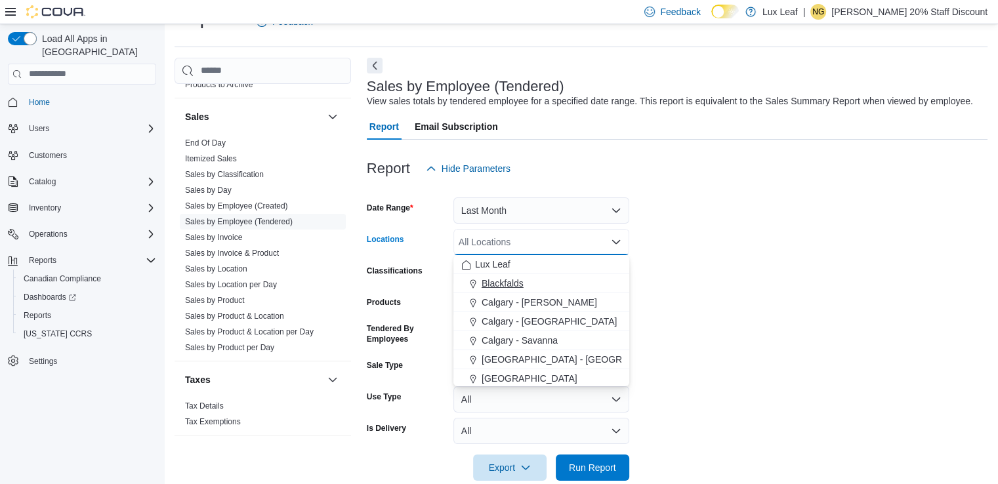
click at [507, 279] on span "Blackfalds" at bounding box center [503, 283] width 42 height 13
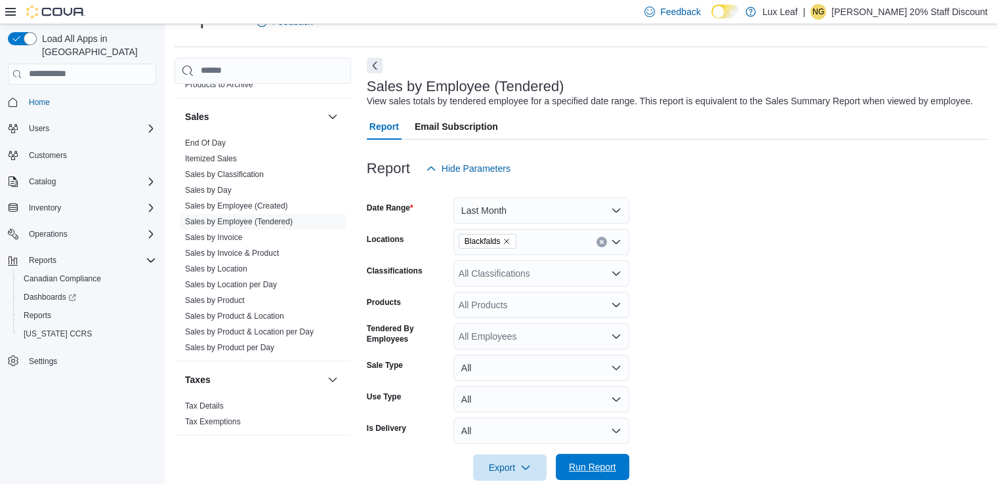
click at [598, 460] on span "Run Report" at bounding box center [593, 467] width 58 height 26
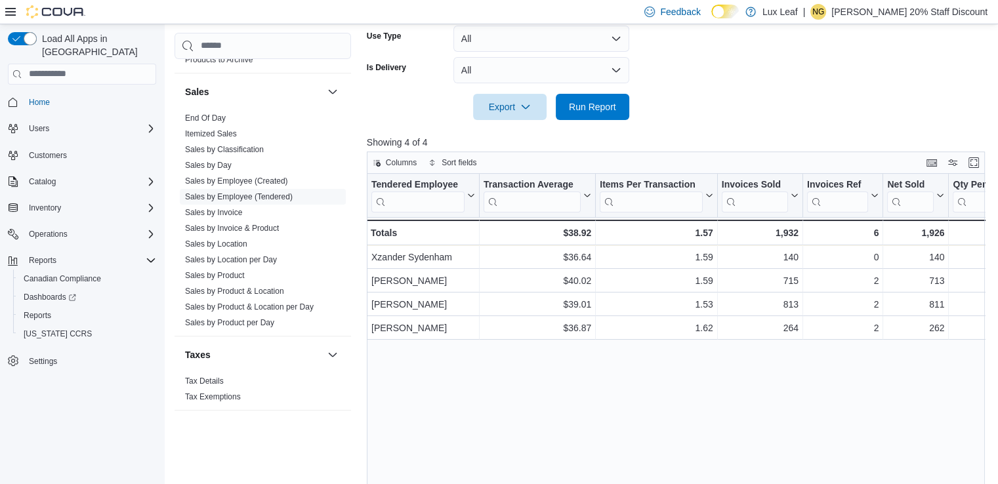
scroll to position [390, 0]
click at [218, 245] on link "Sales by Location" at bounding box center [216, 243] width 62 height 9
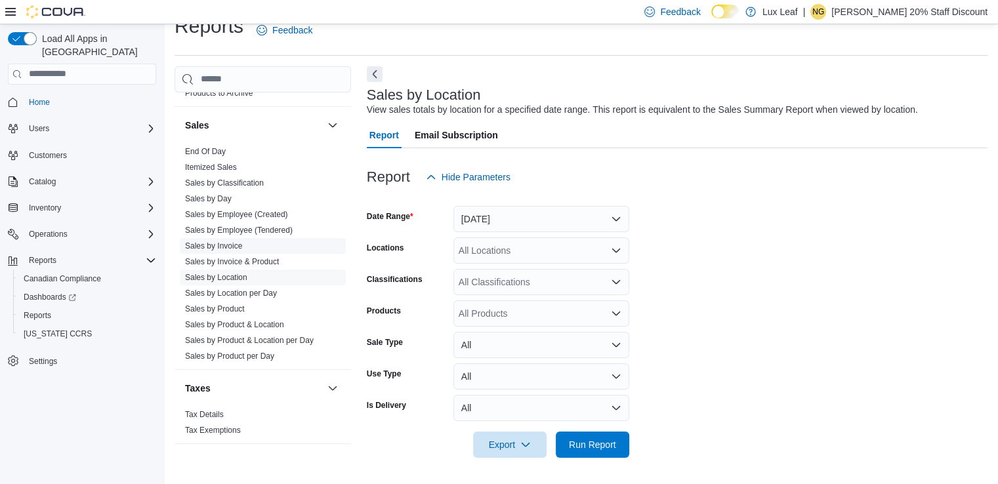
scroll to position [22, 0]
click at [614, 217] on button "[DATE]" at bounding box center [541, 219] width 176 height 26
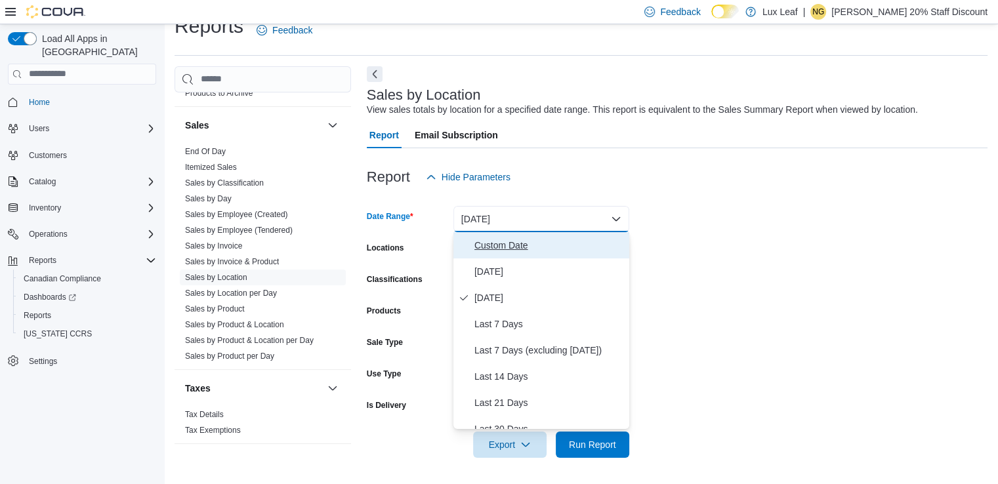
click at [506, 249] on span "Custom Date" at bounding box center [549, 245] width 150 height 16
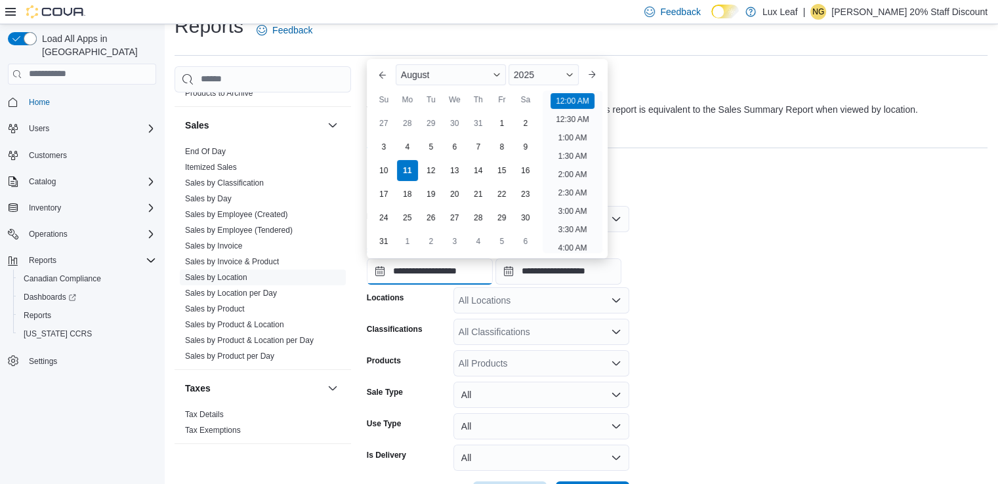
click at [489, 270] on input "**********" at bounding box center [430, 271] width 126 height 26
click at [384, 78] on button "Previous Month" at bounding box center [382, 74] width 21 height 21
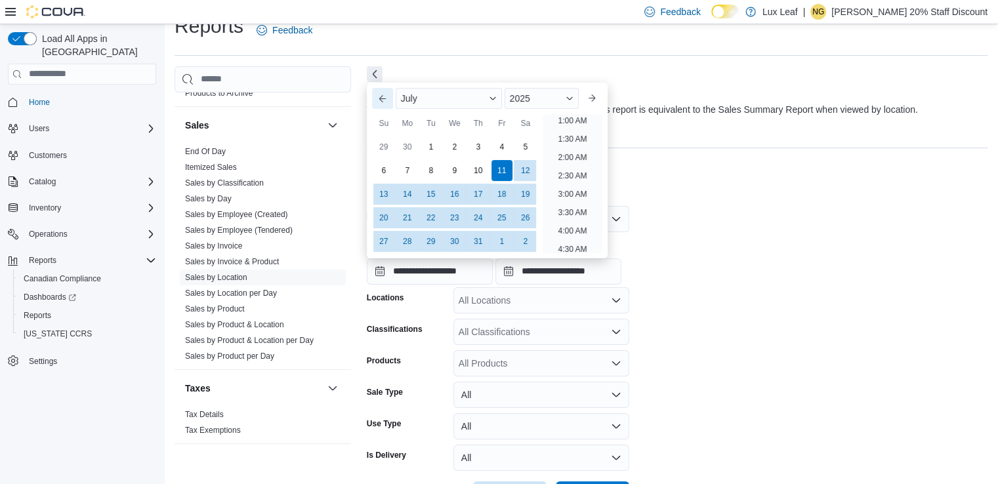
scroll to position [3, 0]
click at [427, 144] on div "1" at bounding box center [430, 146] width 23 height 23
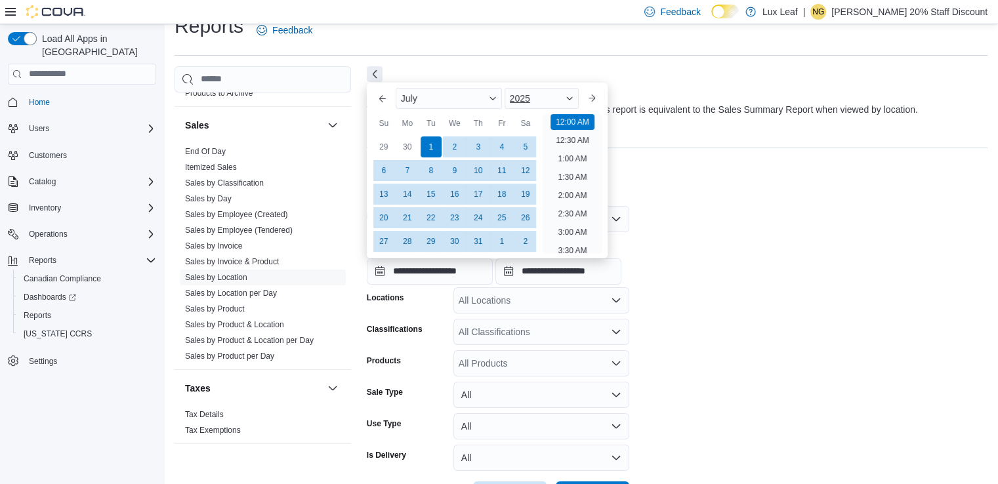
click at [573, 98] on span "Button. Open the year selector. 2025 is currently selected." at bounding box center [570, 98] width 8 height 8
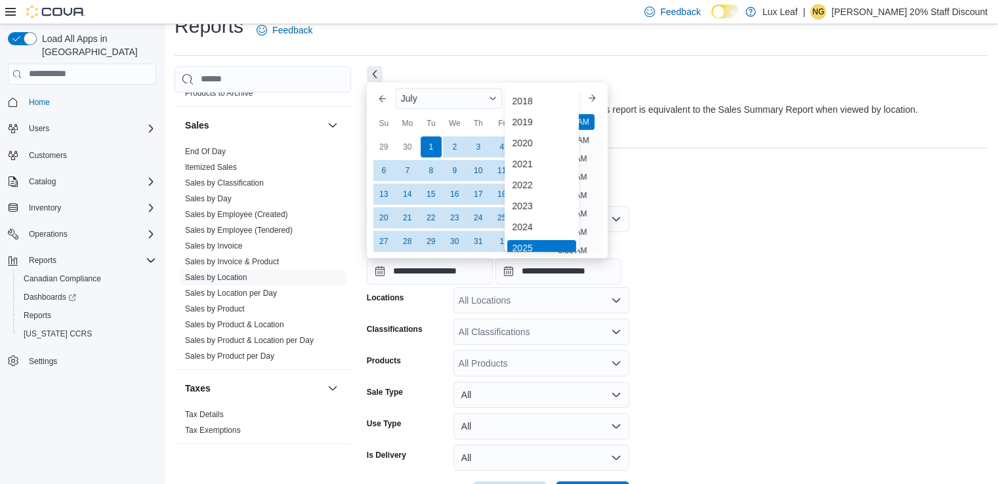
scroll to position [4, 0]
click at [529, 222] on div "2024" at bounding box center [542, 223] width 70 height 16
type input "**********"
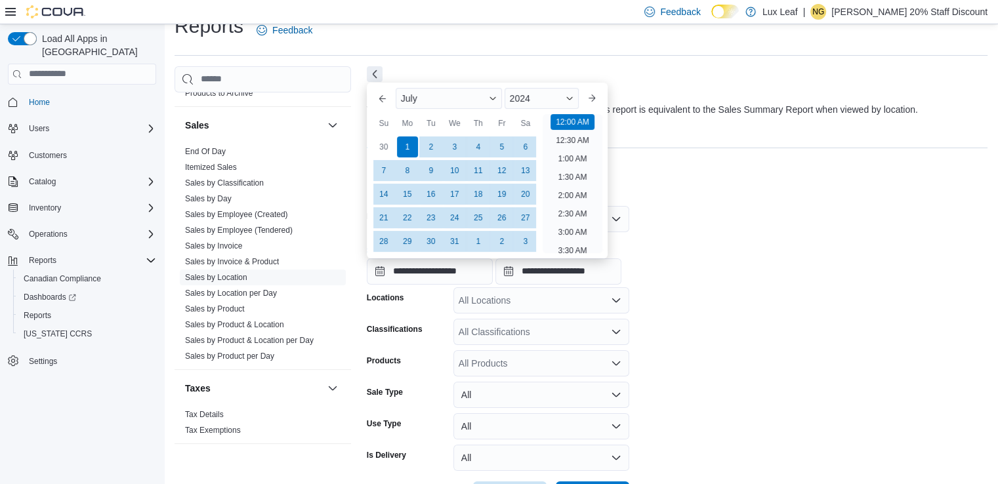
click at [691, 194] on div at bounding box center [677, 198] width 621 height 16
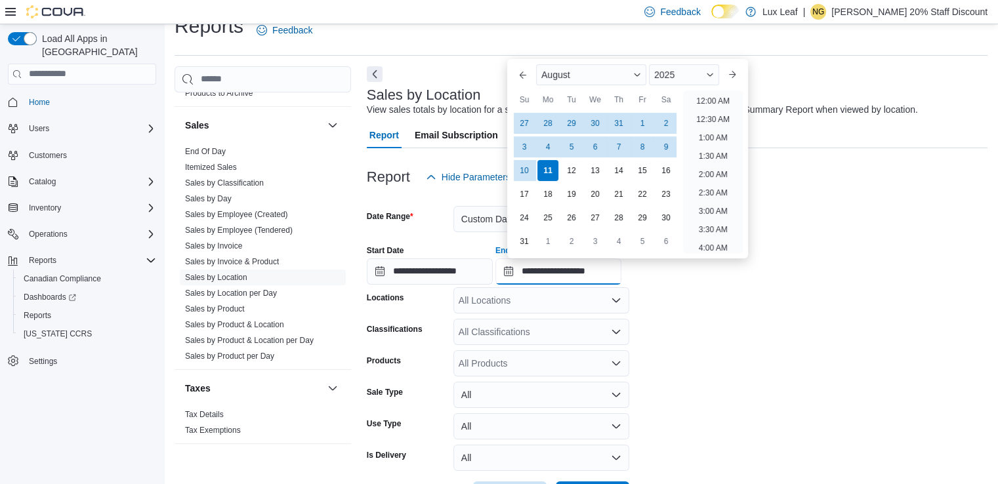
click at [621, 271] on input "**********" at bounding box center [558, 271] width 126 height 26
click at [522, 78] on button "Previous Month" at bounding box center [522, 74] width 21 height 21
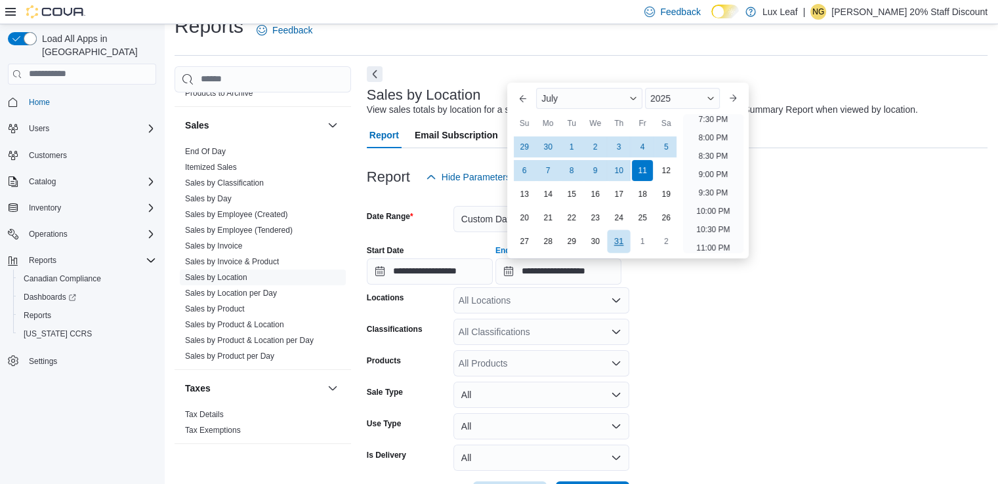
click at [613, 246] on div "31" at bounding box center [619, 241] width 23 height 23
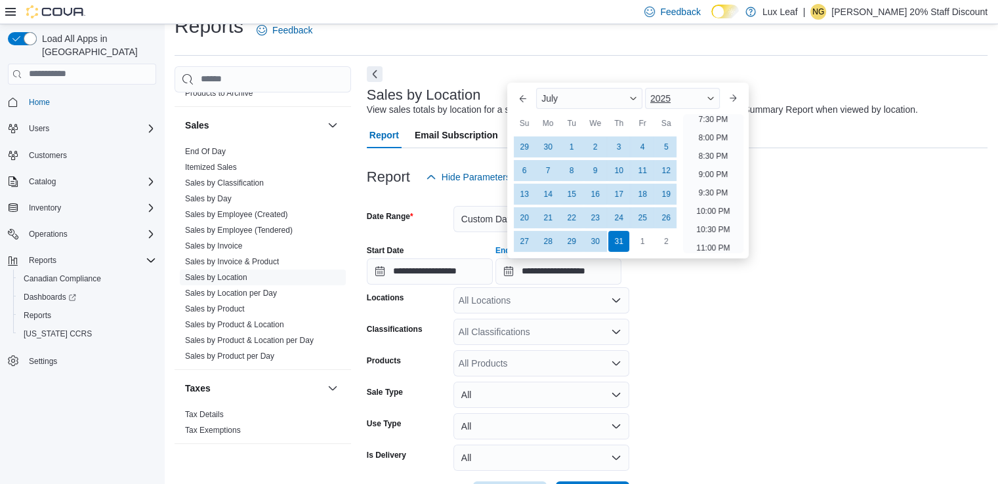
click at [714, 100] on span "Button. Open the year selector. 2025 is currently selected." at bounding box center [711, 98] width 8 height 8
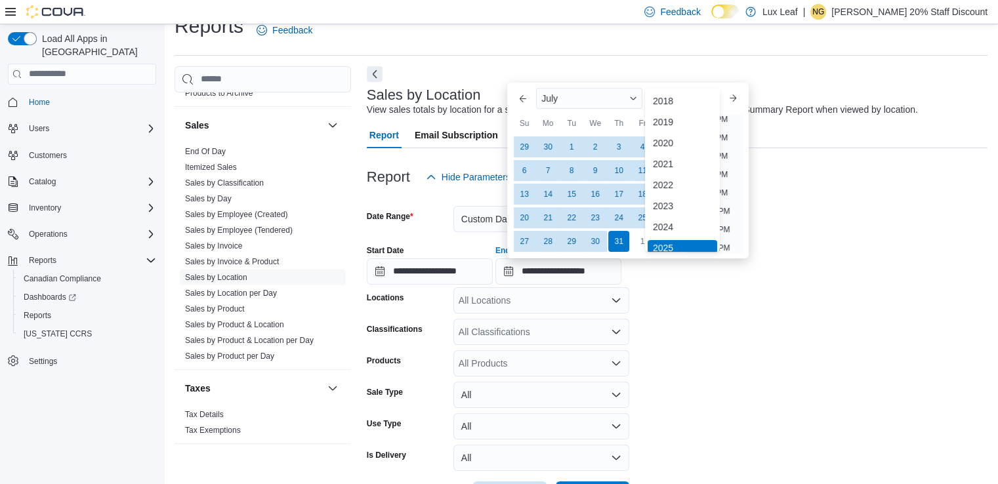
scroll to position [4, 0]
click at [671, 221] on div "2024" at bounding box center [683, 223] width 70 height 16
type input "**********"
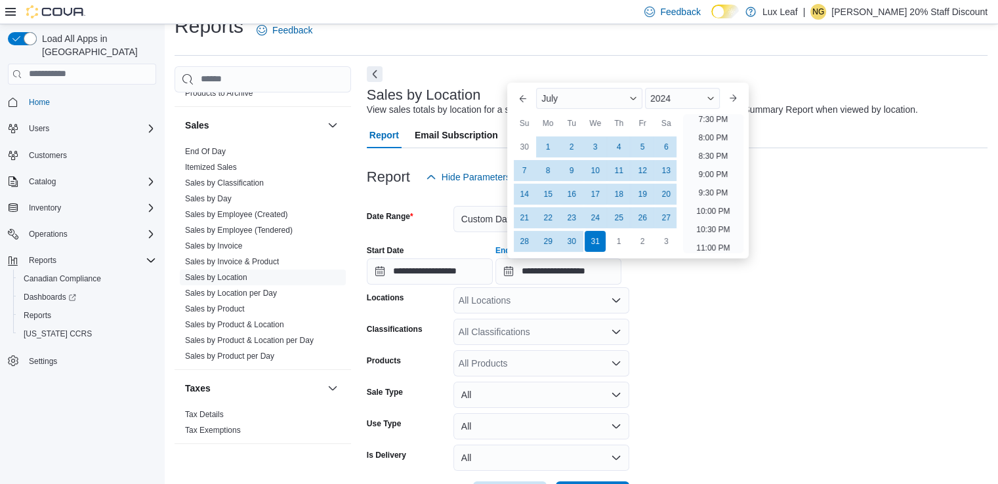
click at [829, 218] on form "**********" at bounding box center [677, 349] width 621 height 318
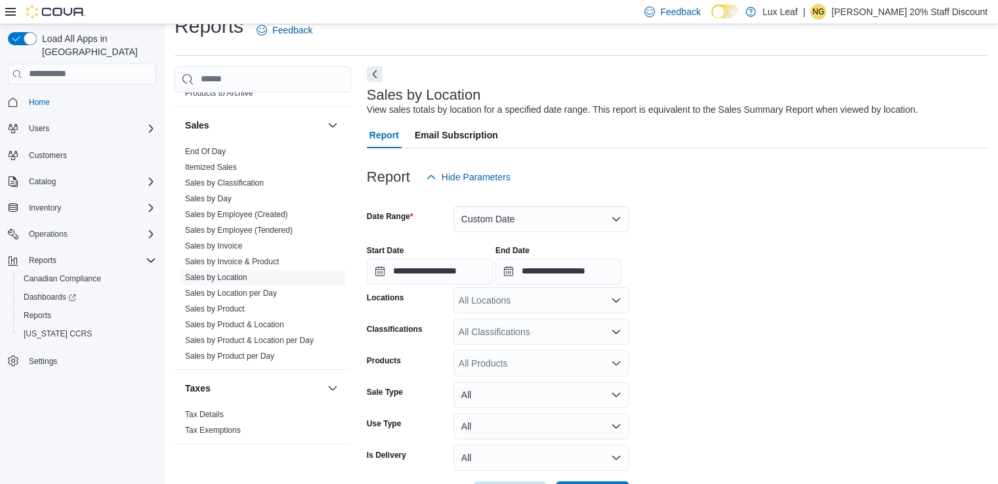
click at [519, 302] on div "All Locations" at bounding box center [541, 300] width 176 height 26
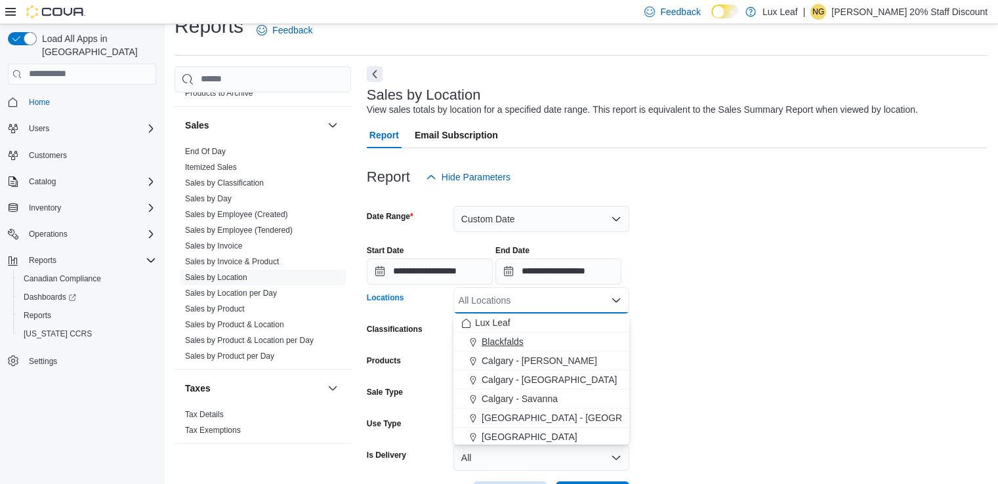
click at [501, 339] on span "Blackfalds" at bounding box center [503, 341] width 42 height 13
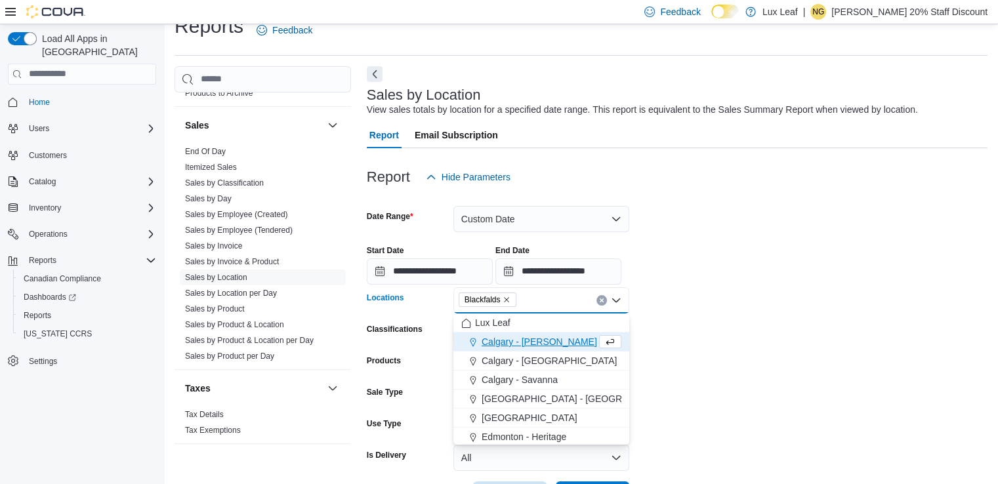
click at [707, 337] on form "**********" at bounding box center [677, 349] width 621 height 318
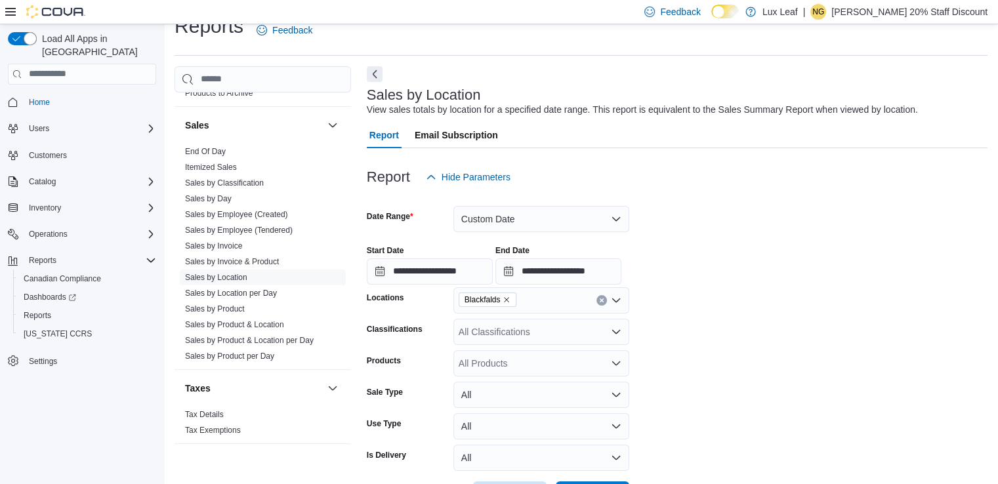
scroll to position [72, 0]
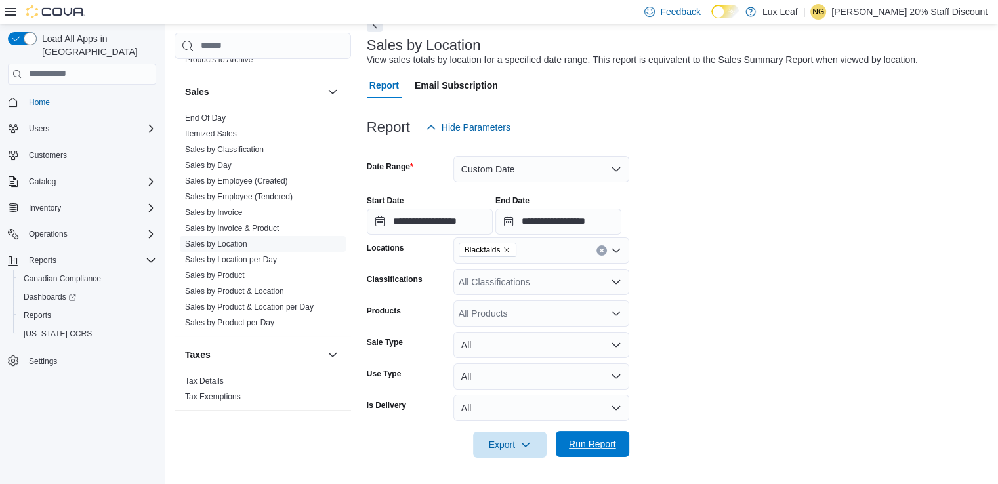
click at [598, 436] on span "Run Report" at bounding box center [593, 444] width 58 height 26
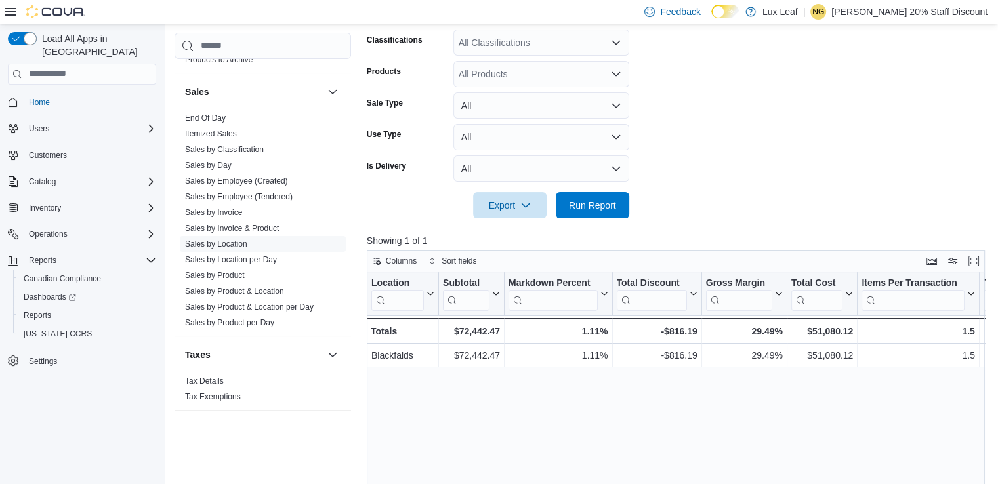
scroll to position [334, 0]
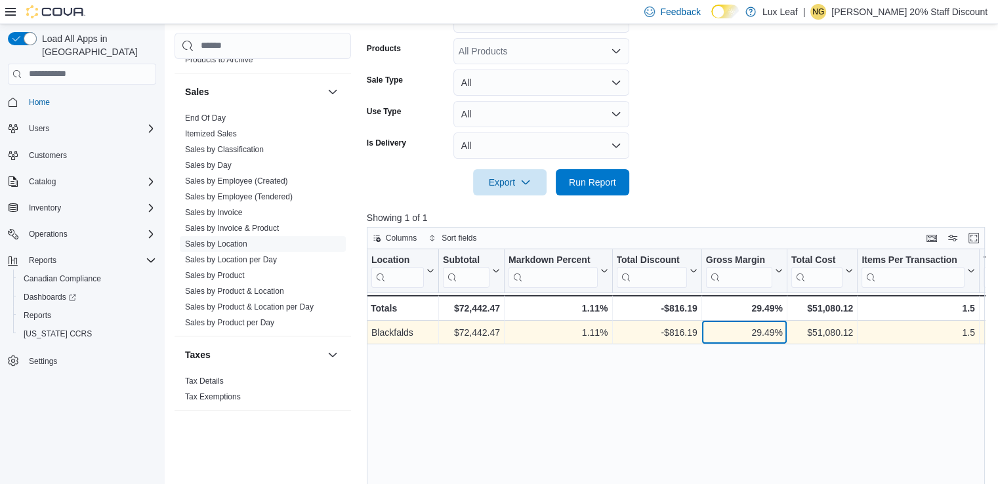
click at [772, 333] on div "29.49%" at bounding box center [743, 333] width 77 height 16
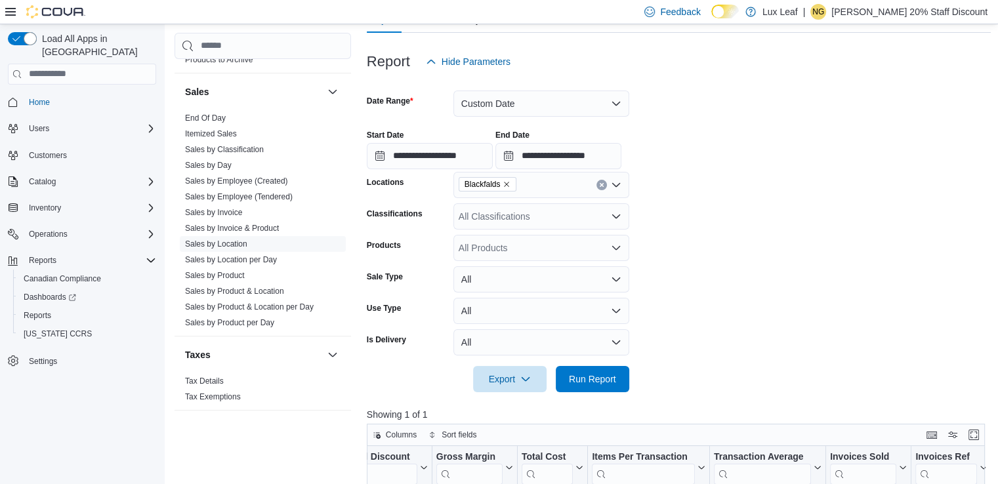
scroll to position [0, 0]
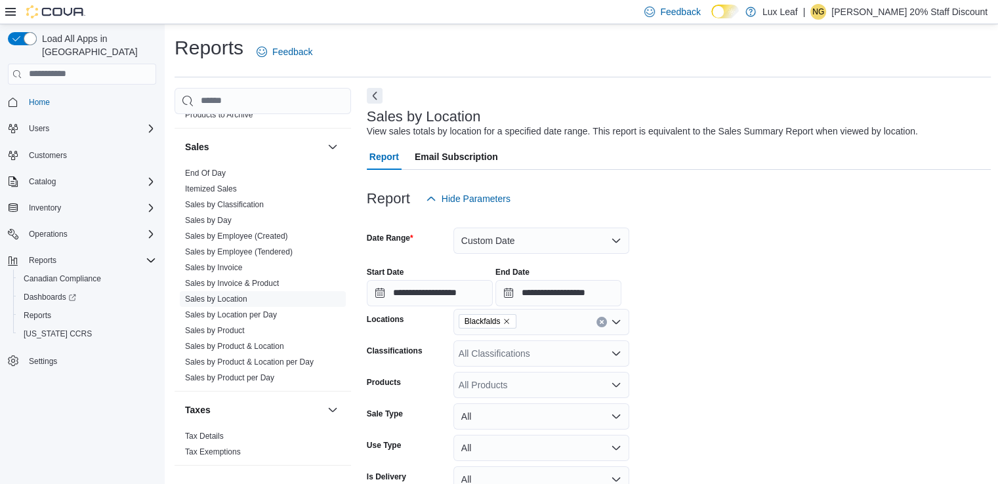
click at [890, 14] on p "[PERSON_NAME] 20% Staff Discount" at bounding box center [909, 12] width 156 height 16
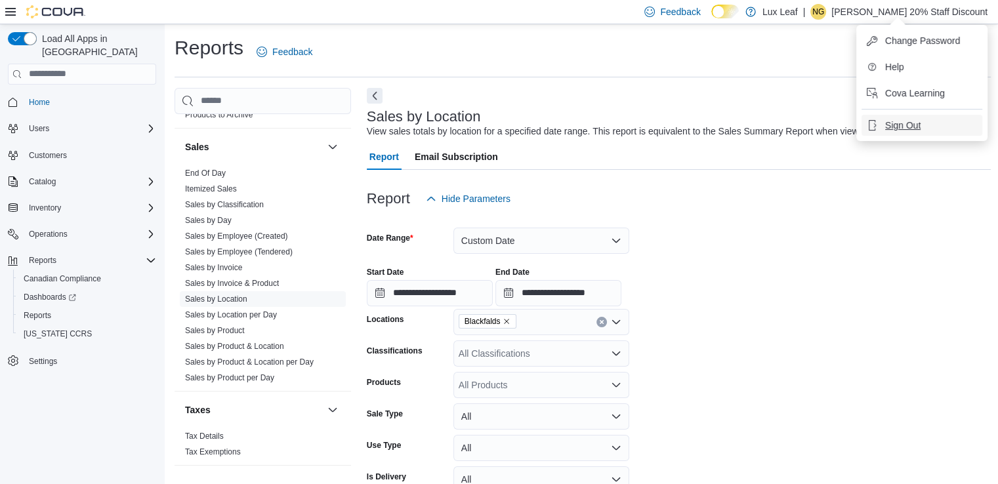
click at [903, 130] on span "Sign Out" at bounding box center [902, 125] width 35 height 13
